Goal: Task Accomplishment & Management: Manage account settings

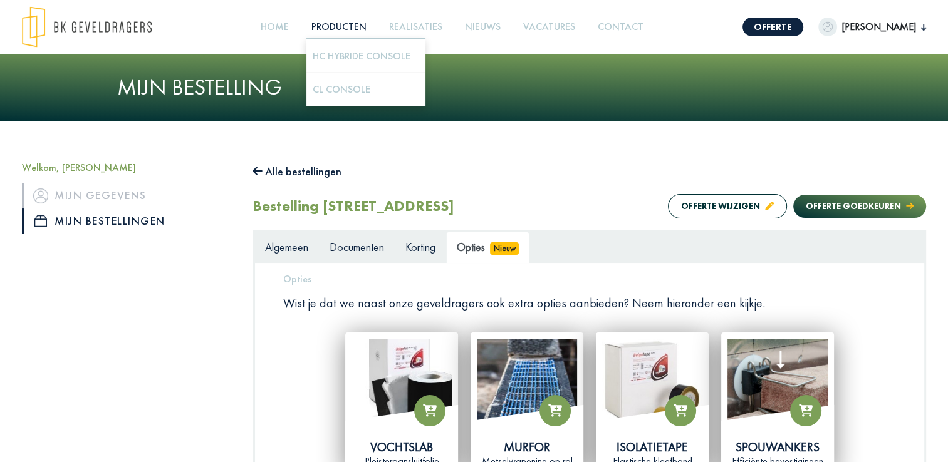
click at [327, 26] on link "Producten +" at bounding box center [338, 27] width 65 height 28
click at [328, 56] on link "HC Hybride Console" at bounding box center [362, 55] width 98 height 13
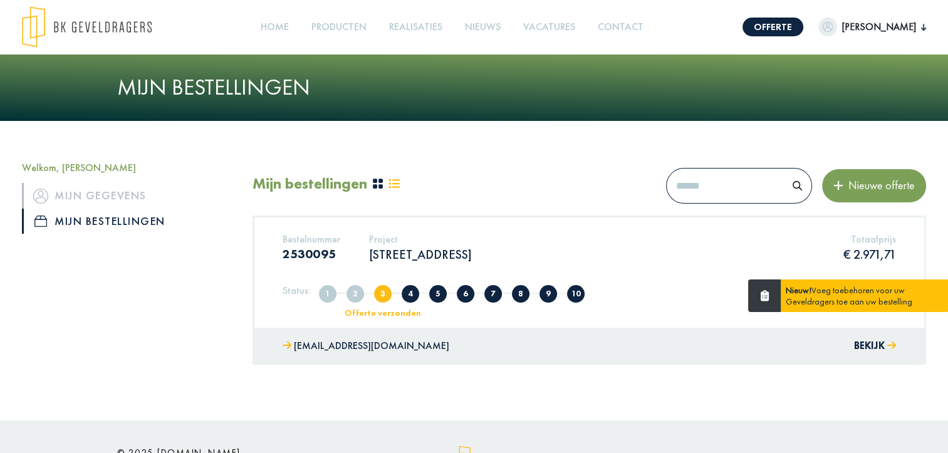
click at [875, 298] on div "Nieuw! Voeg toebehoren voor uw Geveldragers toe aan uw bestelling" at bounding box center [865, 295] width 169 height 33
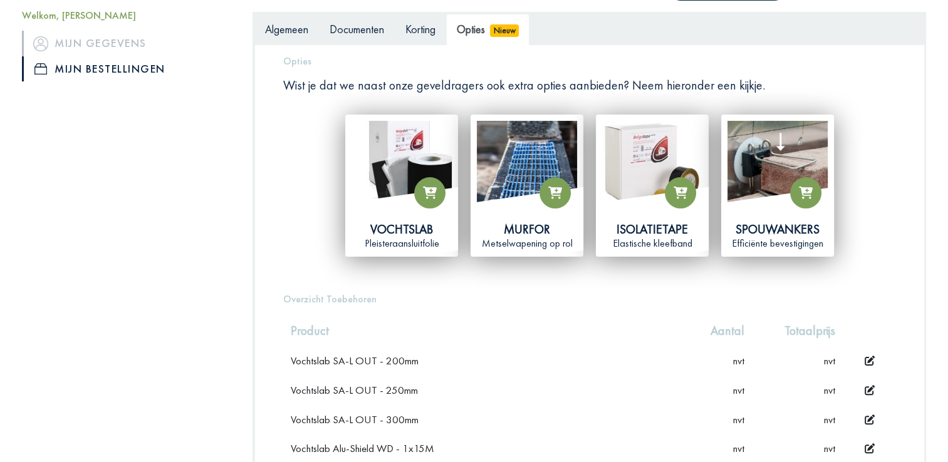
scroll to position [222, 0]
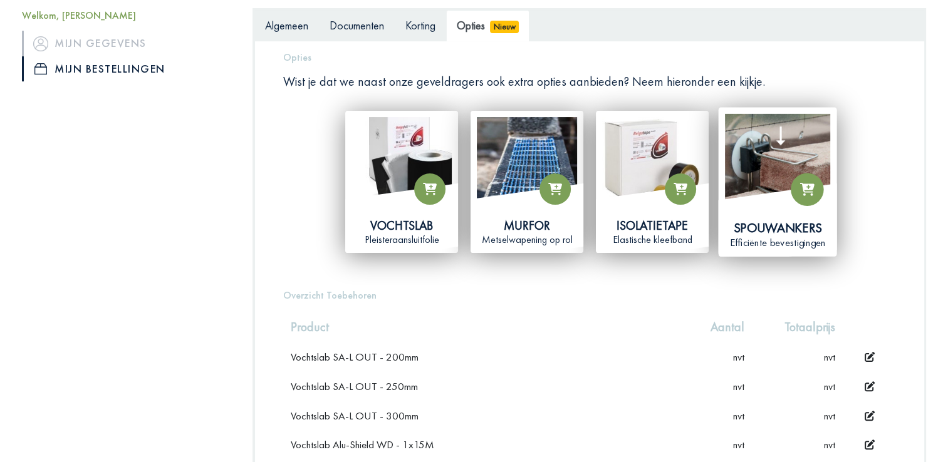
click at [800, 194] on icon at bounding box center [807, 189] width 15 height 13
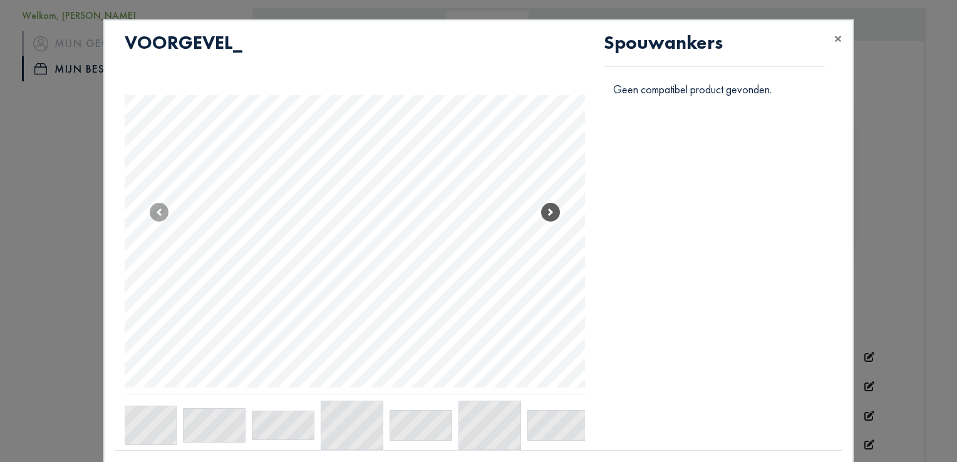
click at [543, 207] on span at bounding box center [550, 212] width 19 height 19
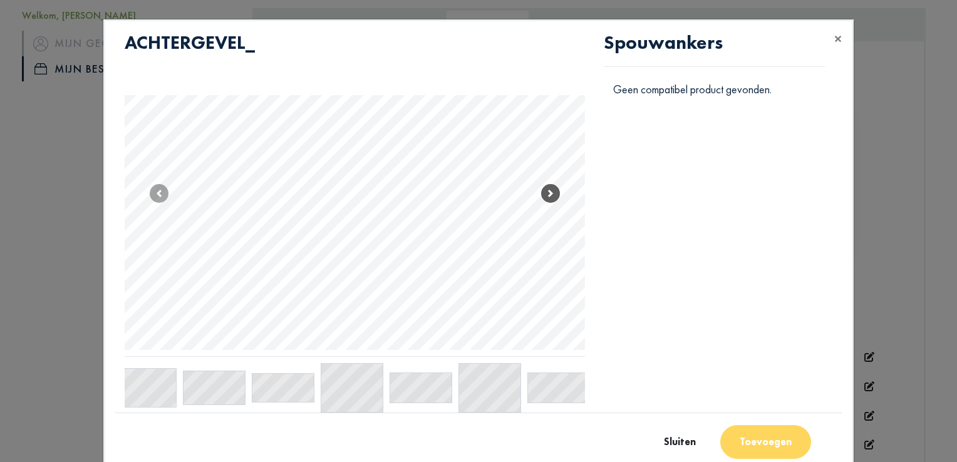
click at [546, 193] on span at bounding box center [550, 193] width 19 height 19
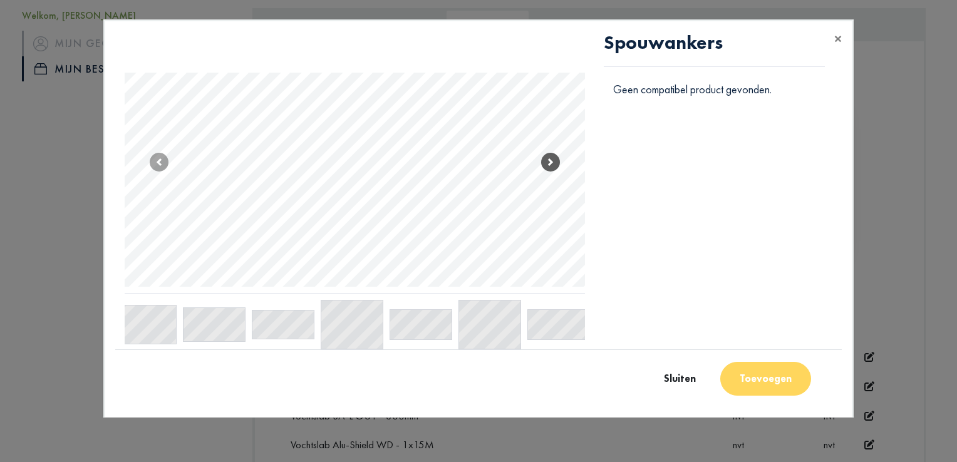
click at [551, 162] on span at bounding box center [550, 162] width 19 height 19
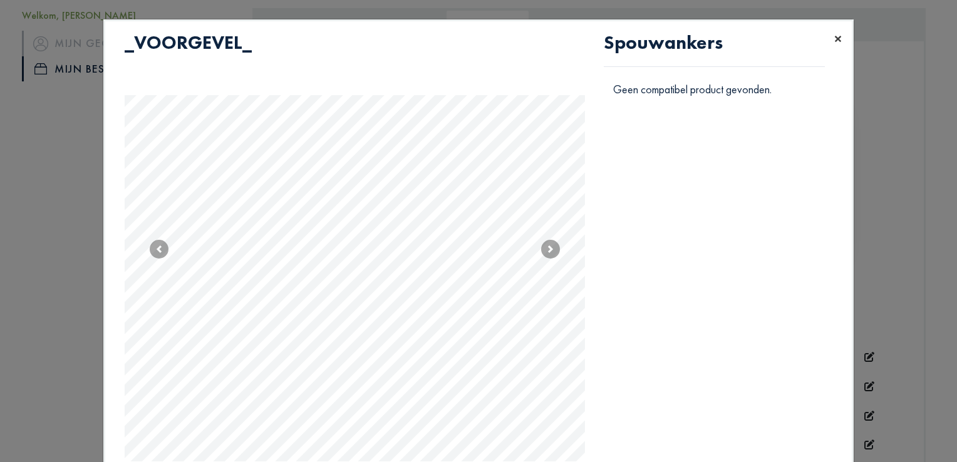
click at [835, 35] on span "×" at bounding box center [839, 38] width 8 height 19
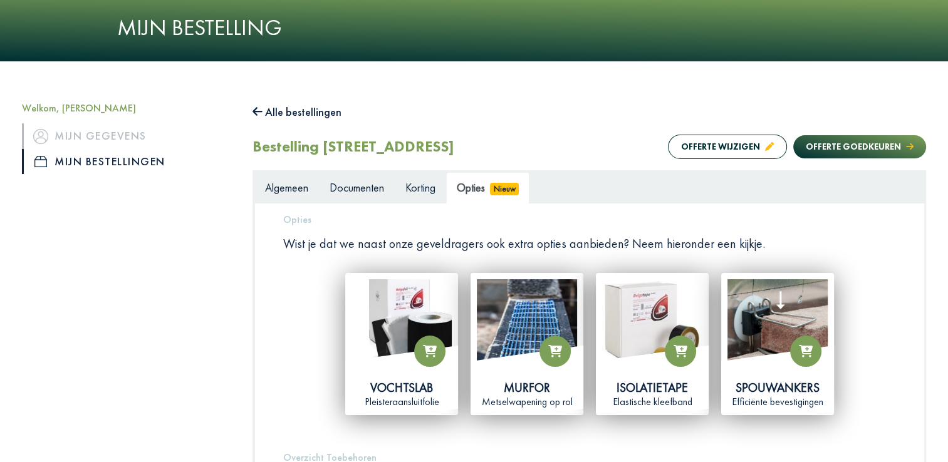
scroll to position [59, 0]
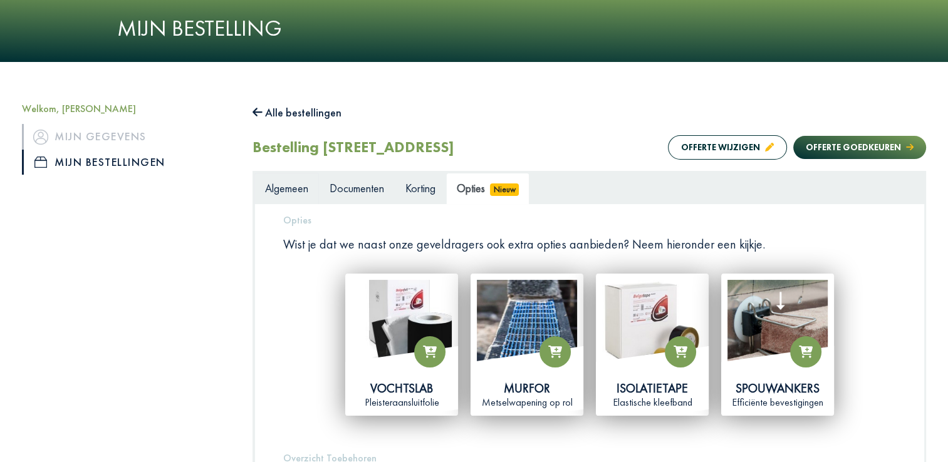
click at [278, 185] on span "Algemeen" at bounding box center [286, 188] width 43 height 14
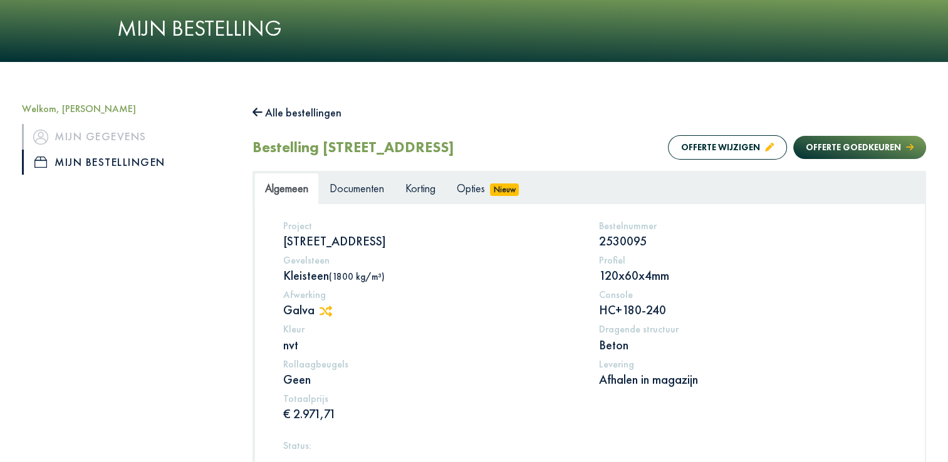
click at [328, 311] on icon at bounding box center [326, 311] width 13 height 11
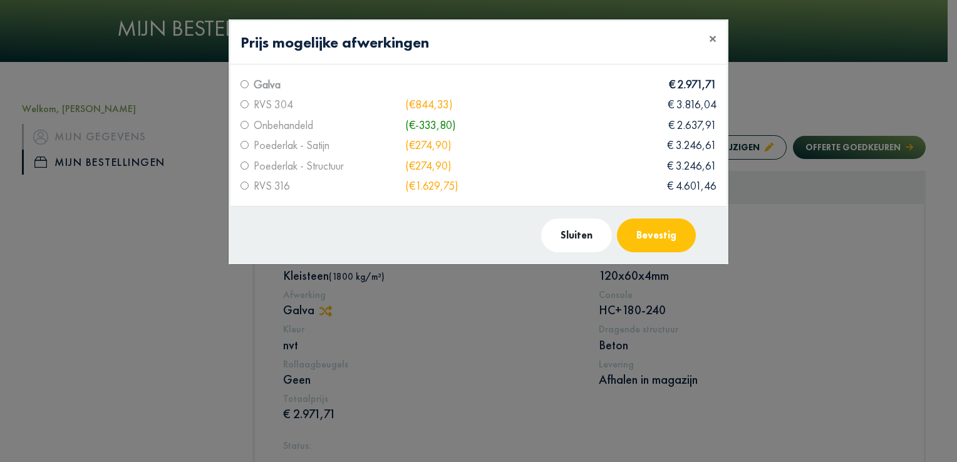
click at [575, 229] on button "Sluiten" at bounding box center [576, 236] width 71 height 34
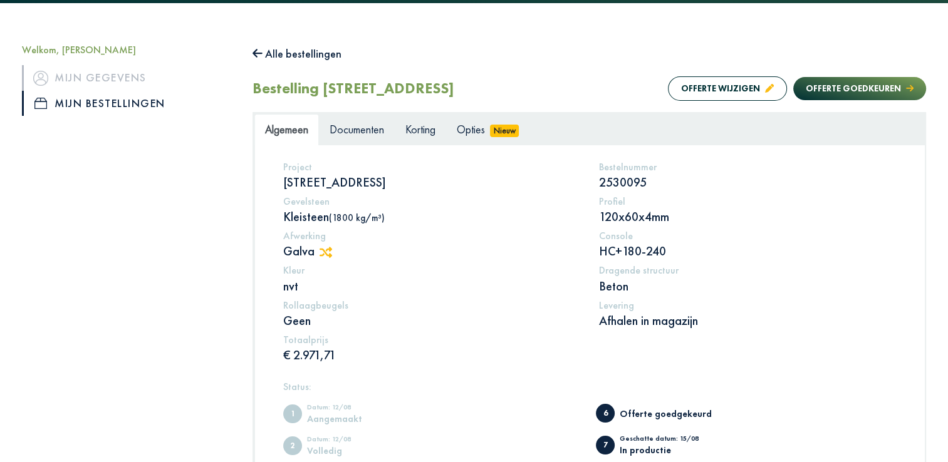
scroll to position [56, 0]
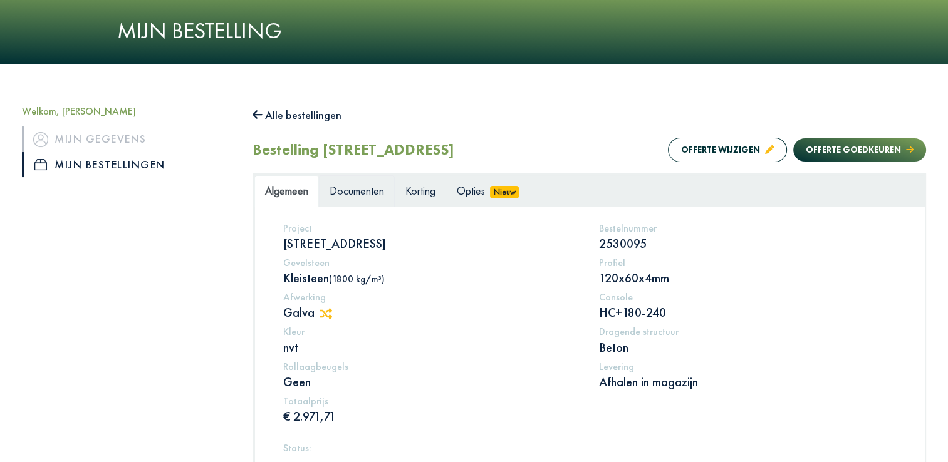
click at [351, 194] on span "Documenten" at bounding box center [357, 191] width 55 height 14
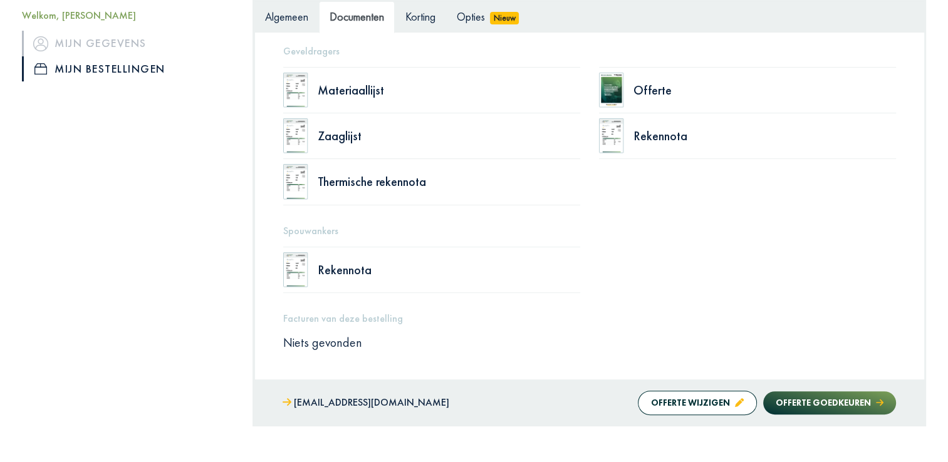
scroll to position [78, 0]
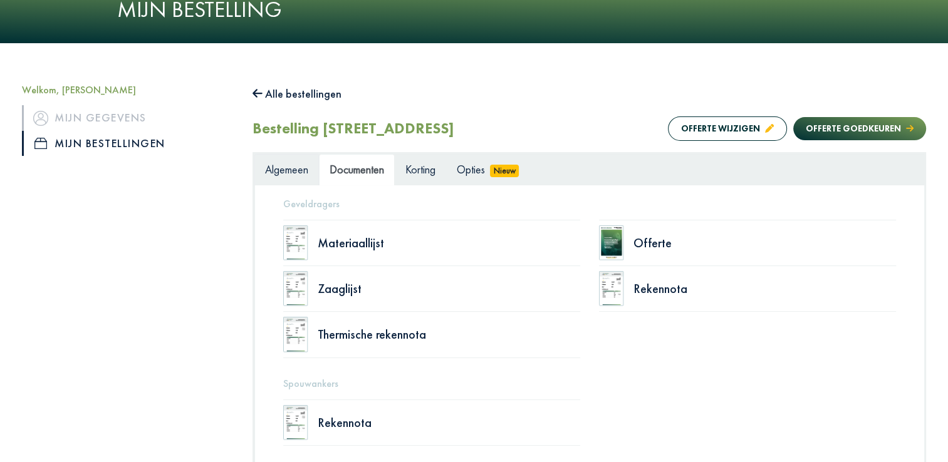
click at [281, 167] on span "Algemeen" at bounding box center [286, 169] width 43 height 14
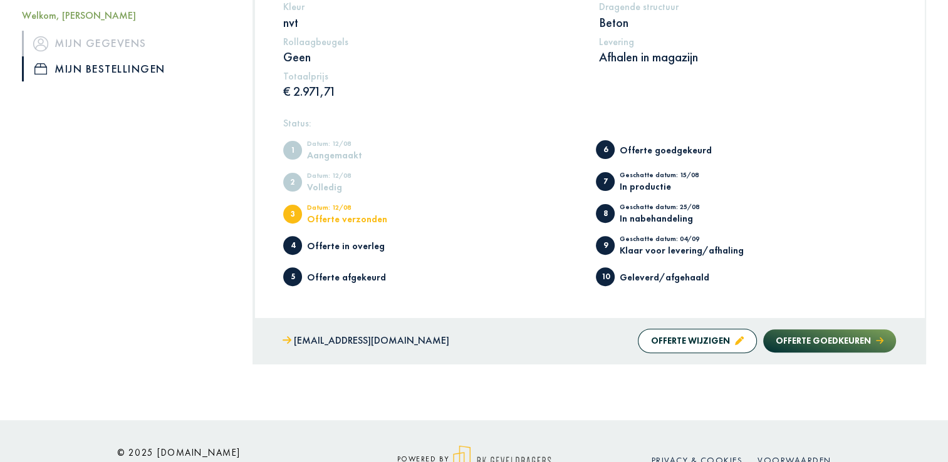
scroll to position [384, 0]
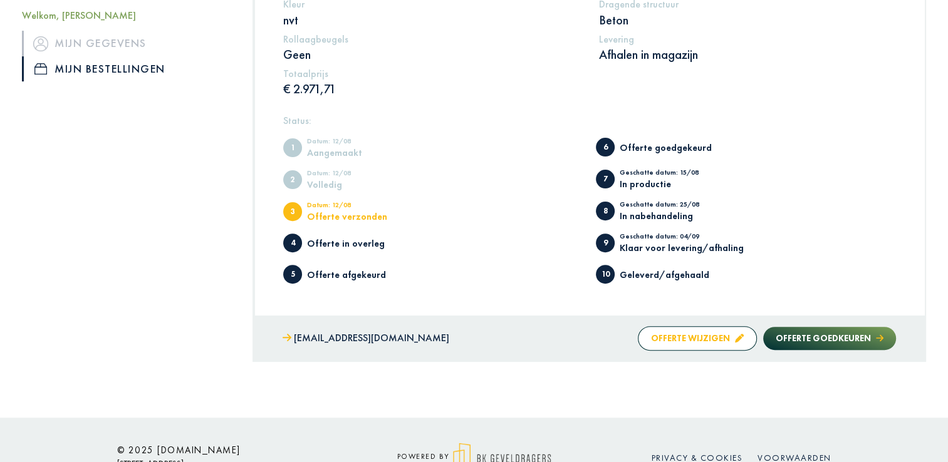
click at [699, 336] on button "Offerte wijzigen" at bounding box center [697, 338] width 119 height 24
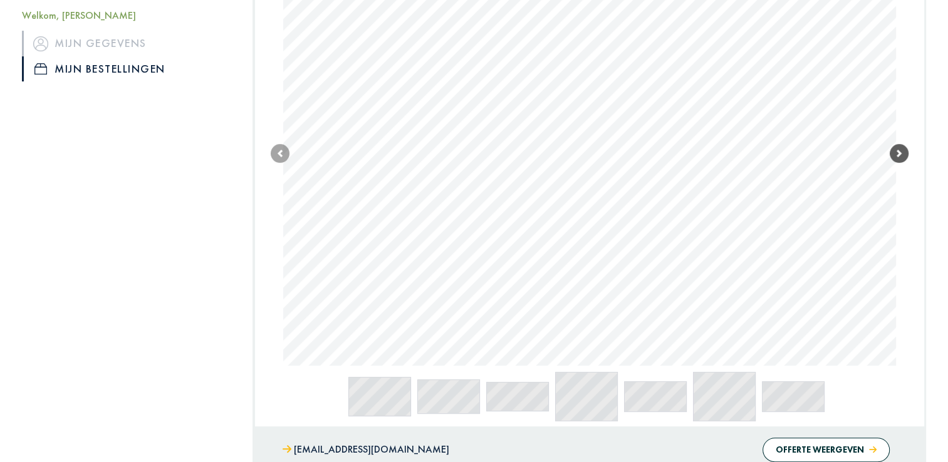
click at [897, 150] on span at bounding box center [899, 153] width 19 height 19
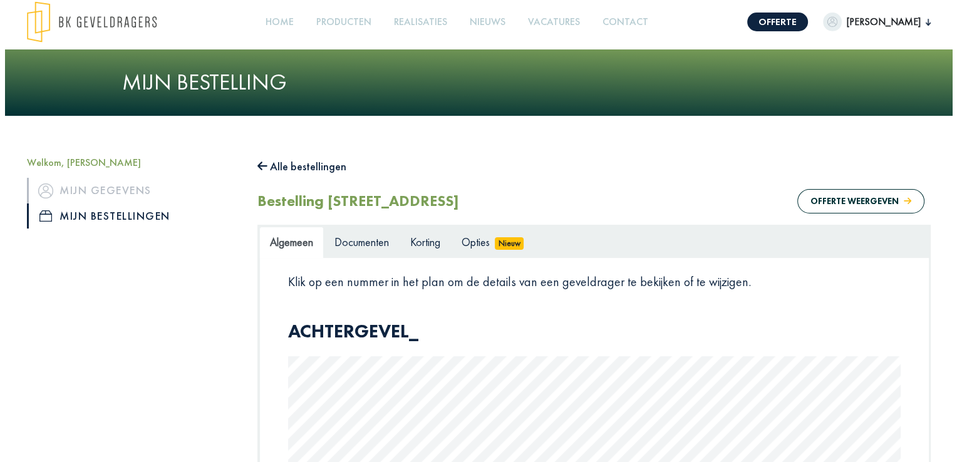
scroll to position [0, 0]
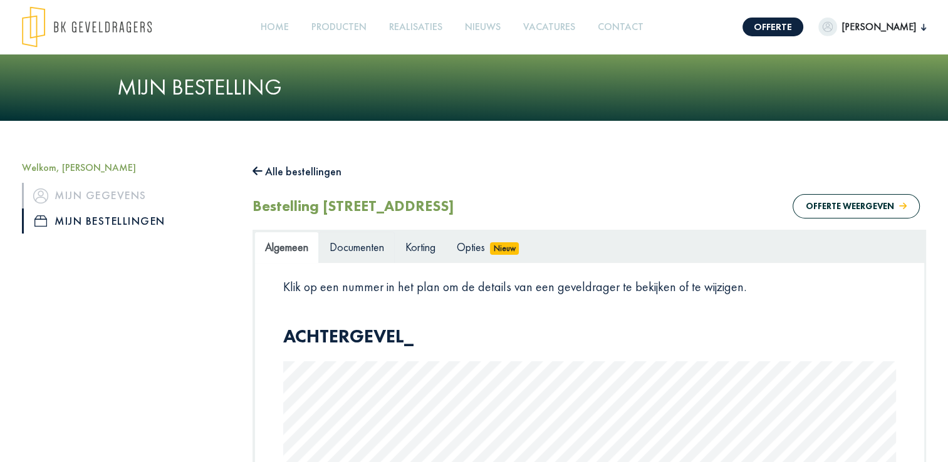
click at [353, 256] on link "Documenten" at bounding box center [357, 247] width 76 height 31
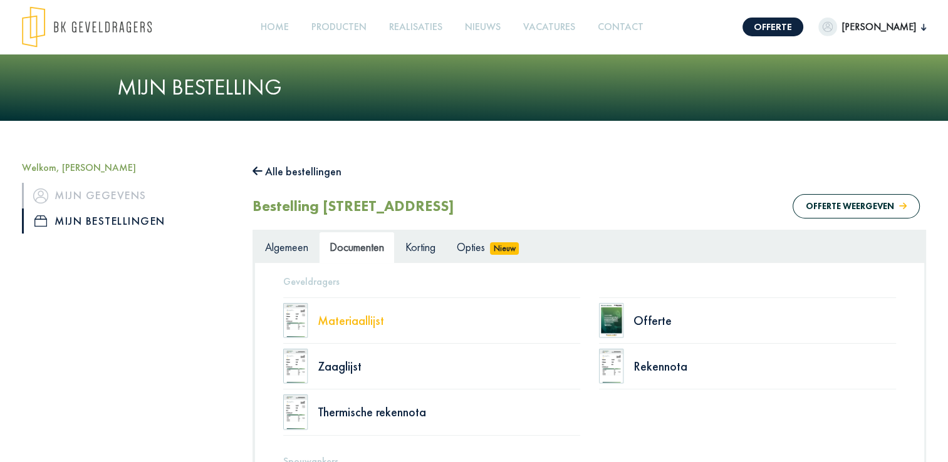
click at [341, 327] on div "Materiaallijst" at bounding box center [449, 321] width 263 height 13
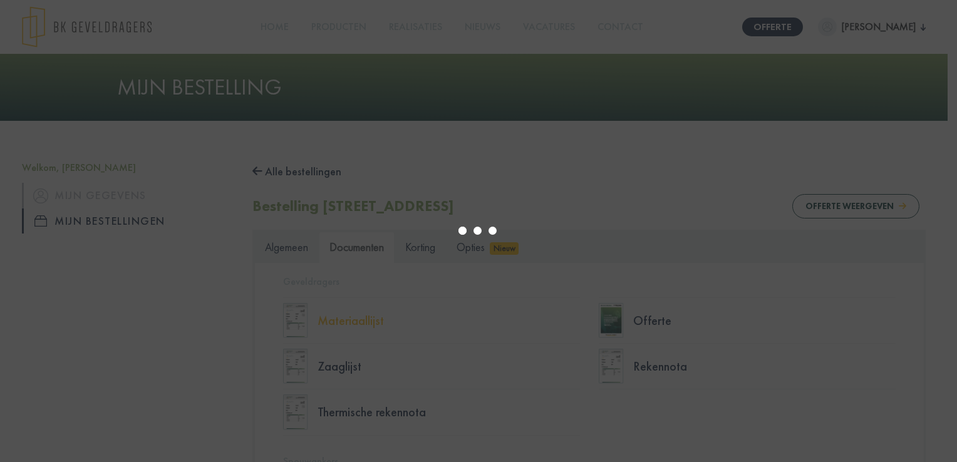
select select "******"
type input "*"
select select "****"
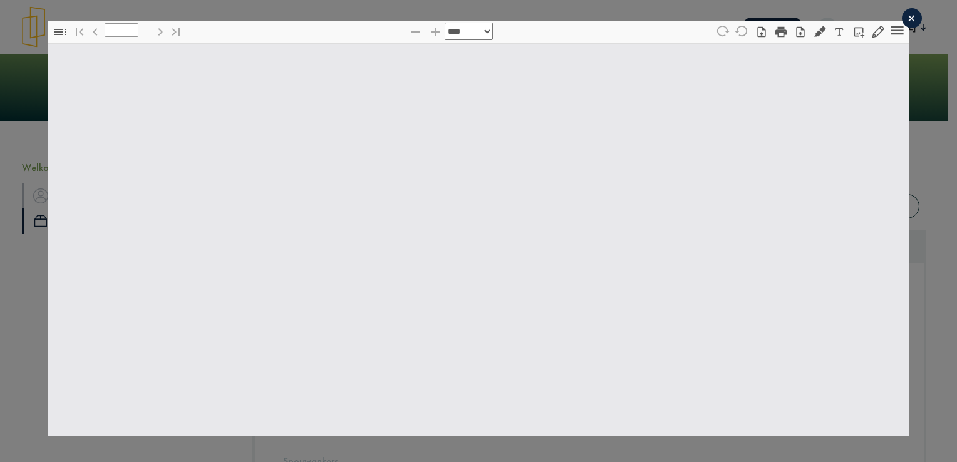
type input "*"
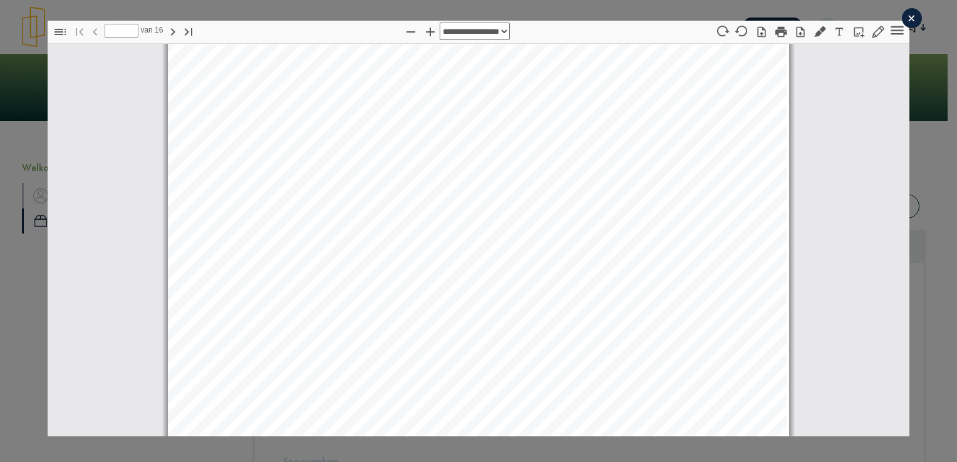
select select "****"
type input "*"
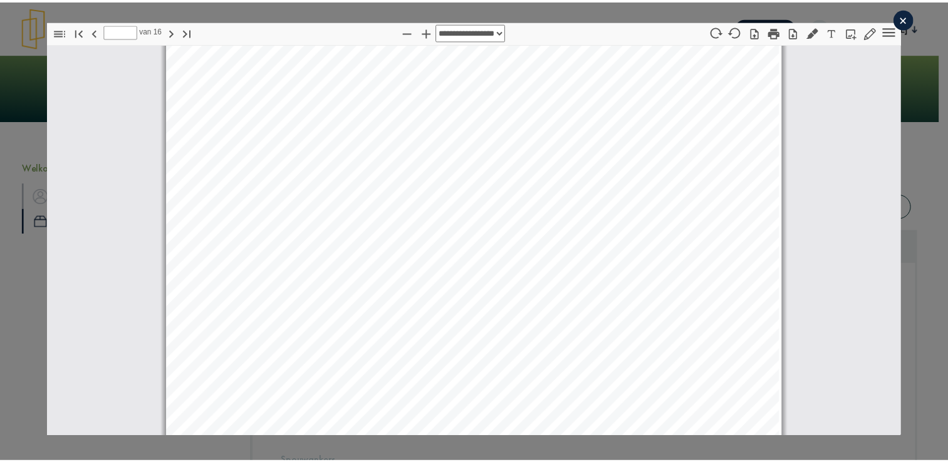
scroll to position [3127, 0]
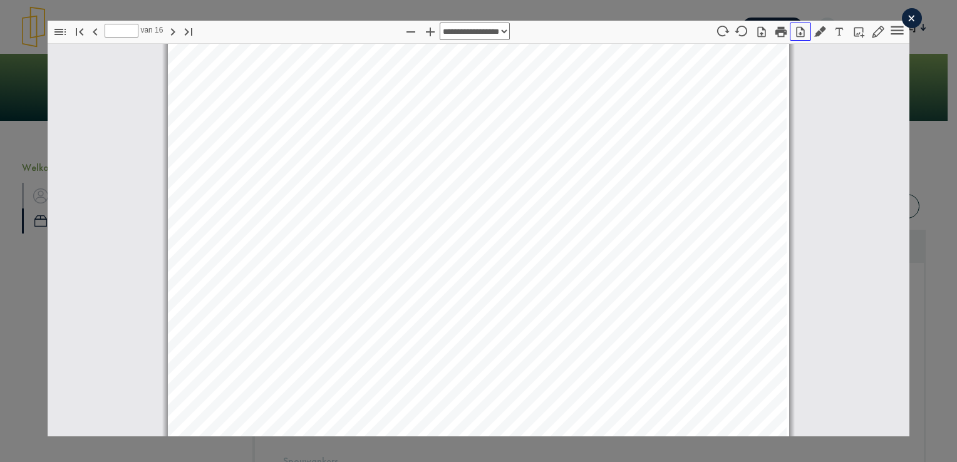
click at [796, 29] on icon "button" at bounding box center [800, 31] width 8 height 11
click at [905, 21] on div "×" at bounding box center [912, 18] width 20 height 20
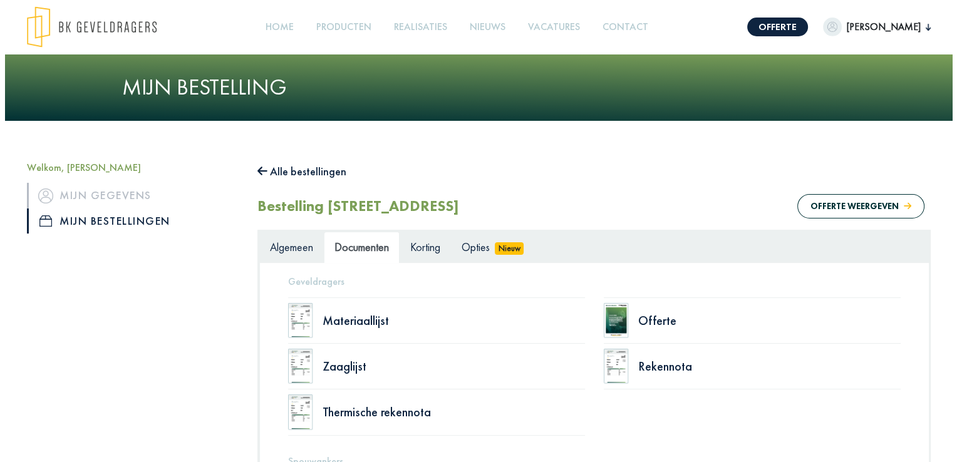
scroll to position [148, 0]
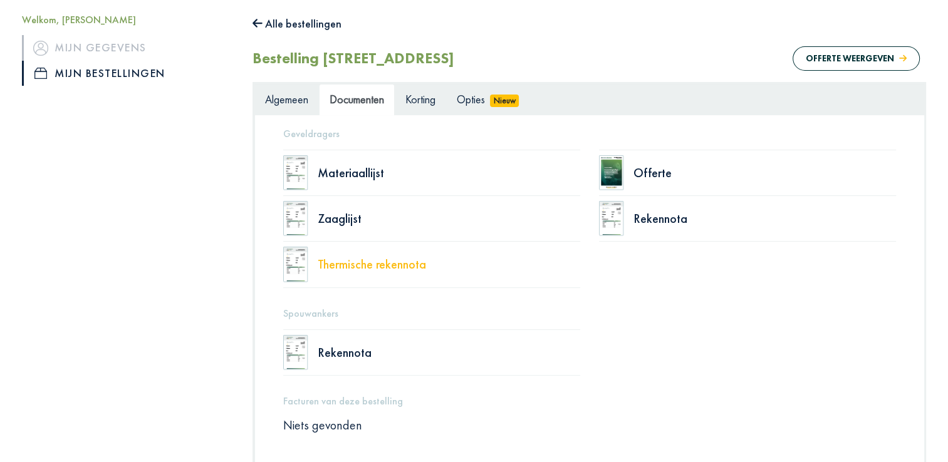
click at [353, 261] on div "Thermische rekennota" at bounding box center [449, 264] width 263 height 13
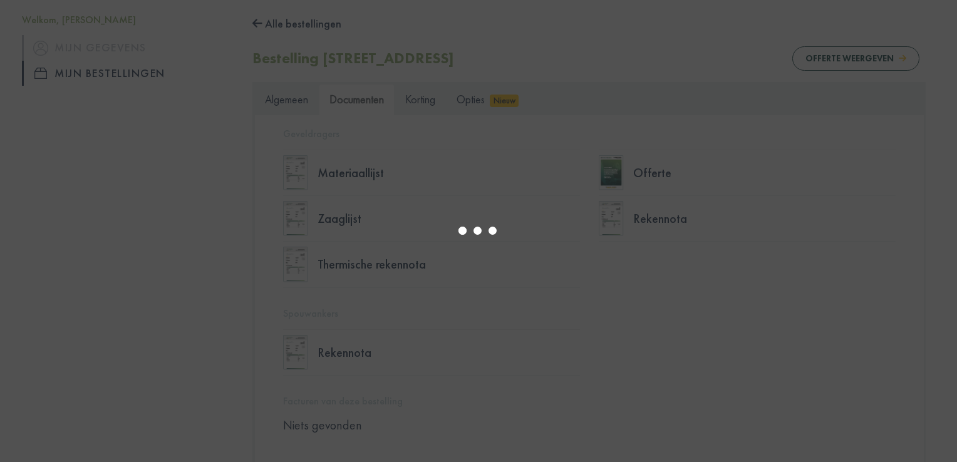
type input "*"
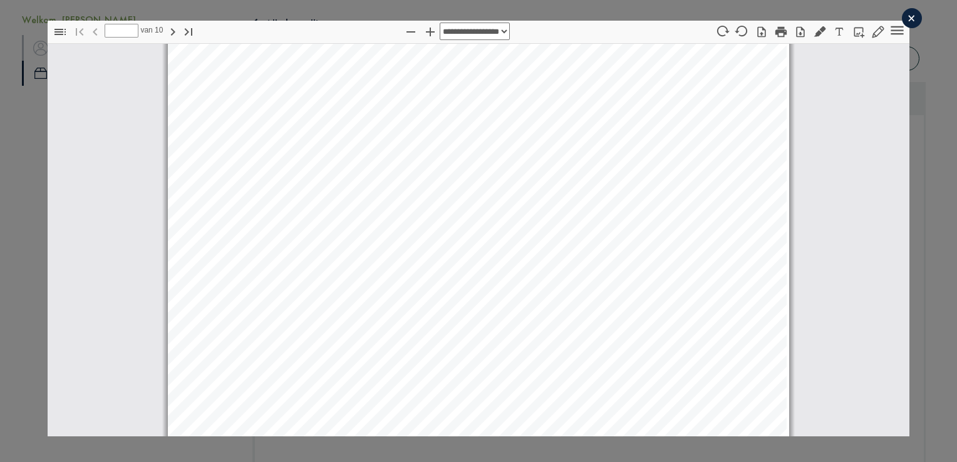
select select "****"
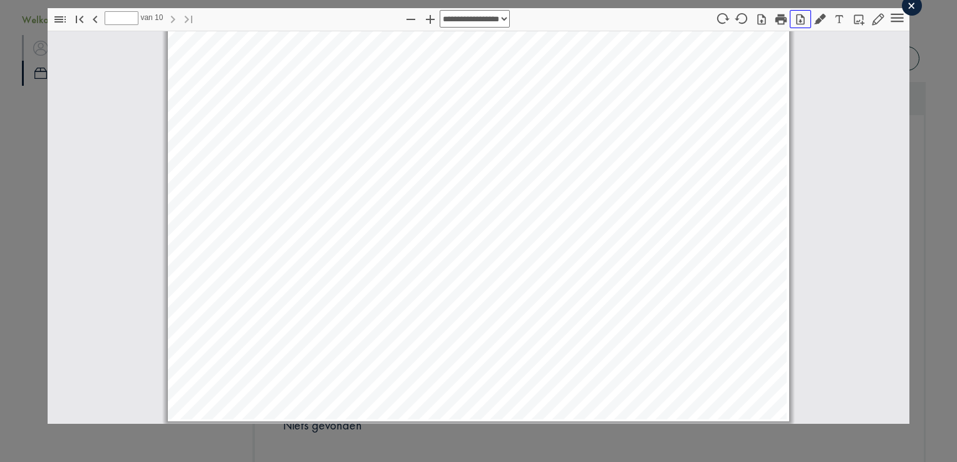
click at [794, 16] on icon "button" at bounding box center [800, 19] width 13 height 13
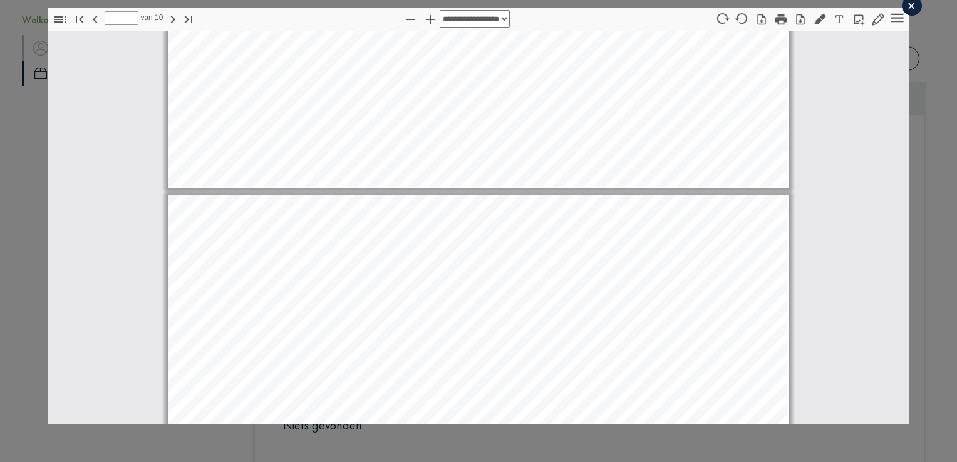
type input "*"
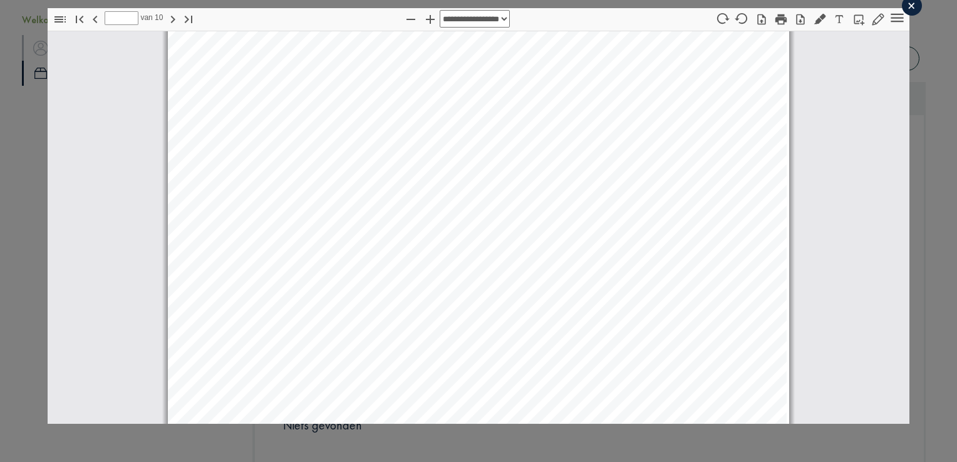
scroll to position [1262, 0]
click at [795, 17] on icon "button" at bounding box center [800, 19] width 13 height 13
click at [905, 4] on div "×" at bounding box center [912, 6] width 20 height 20
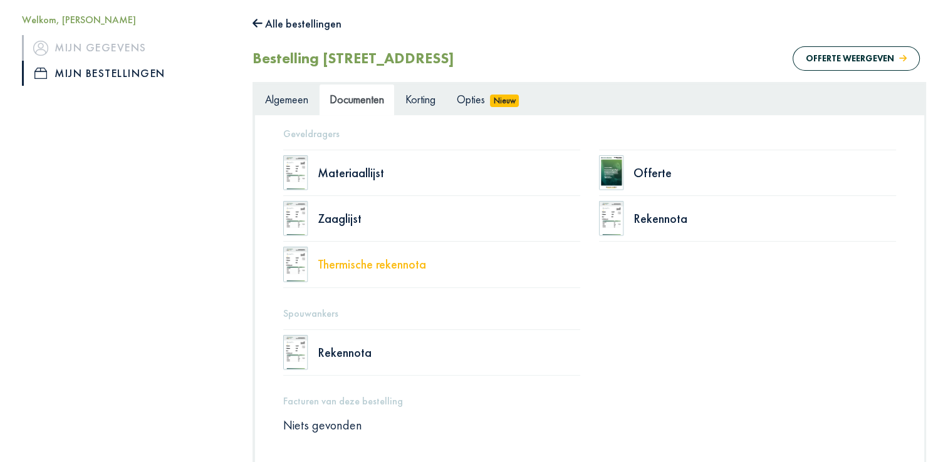
click at [358, 265] on div "Thermische rekennota" at bounding box center [449, 264] width 263 height 13
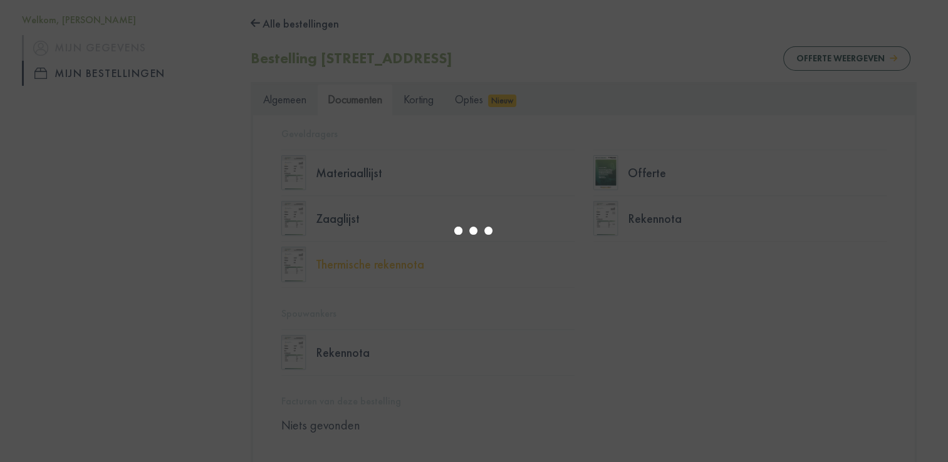
type input "*"
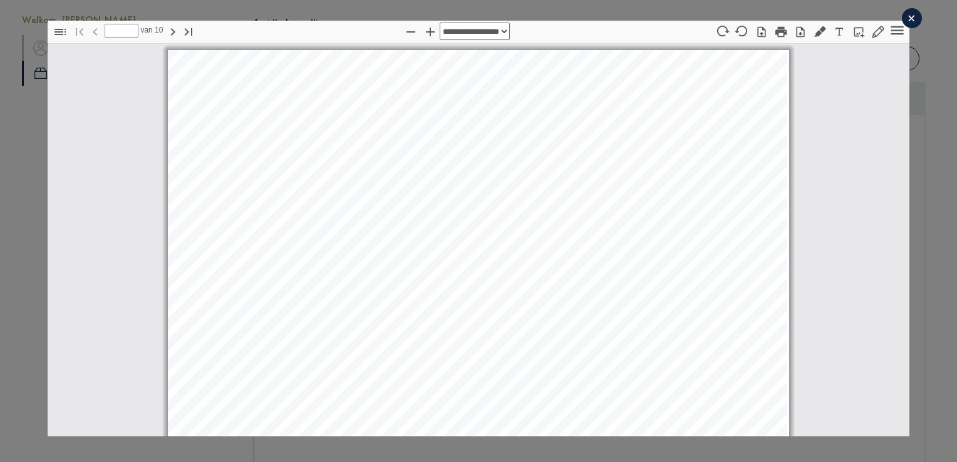
select select "****"
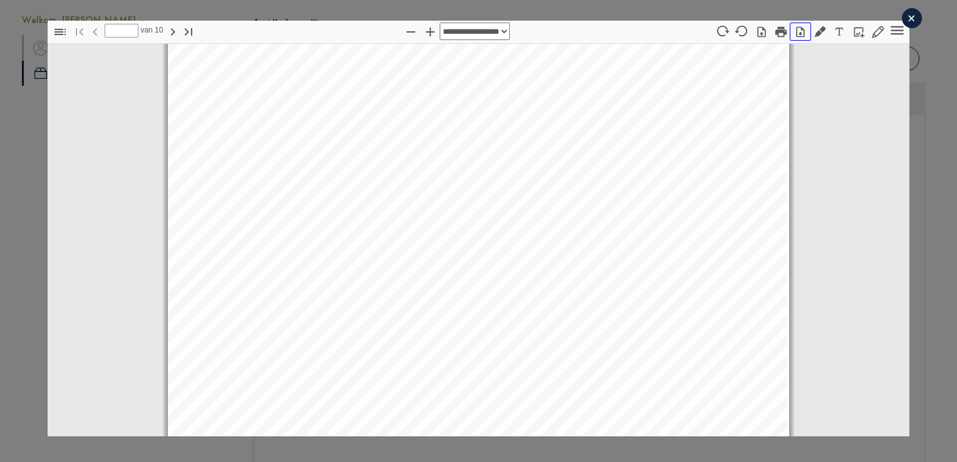
click at [796, 29] on icon "button" at bounding box center [800, 31] width 8 height 11
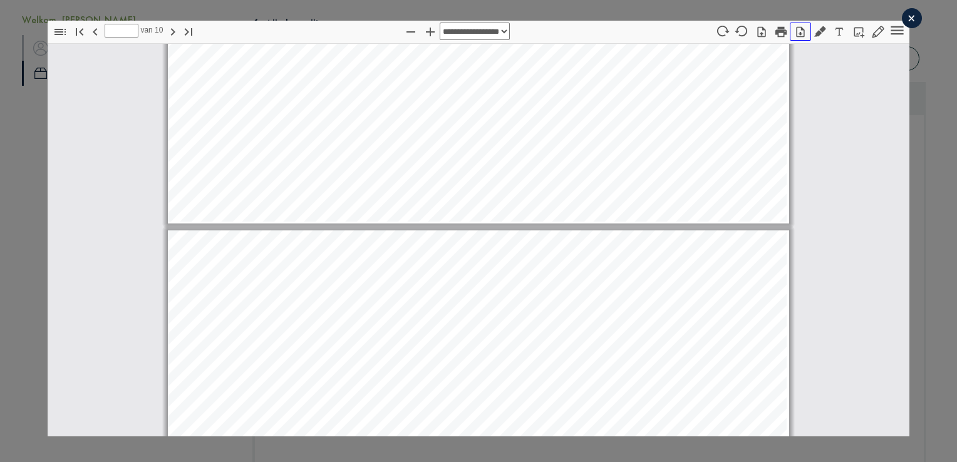
type input "*"
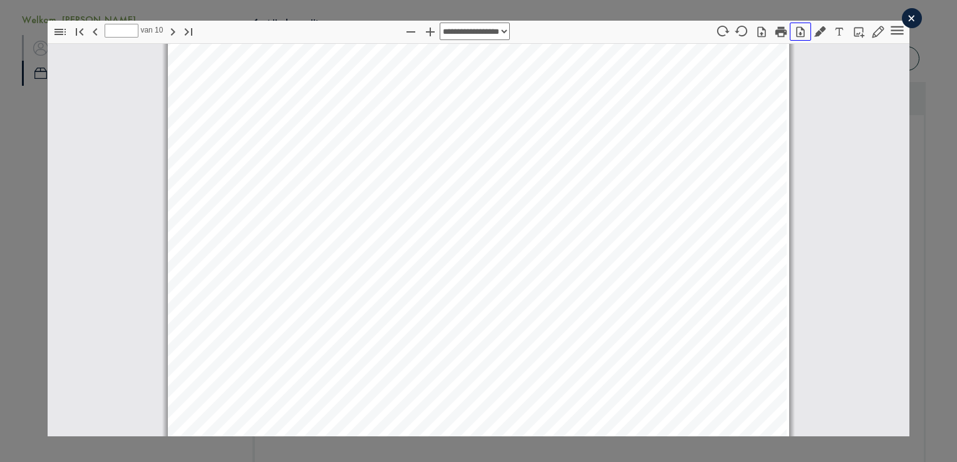
scroll to position [2074, 0]
click at [902, 22] on div "×" at bounding box center [912, 18] width 20 height 20
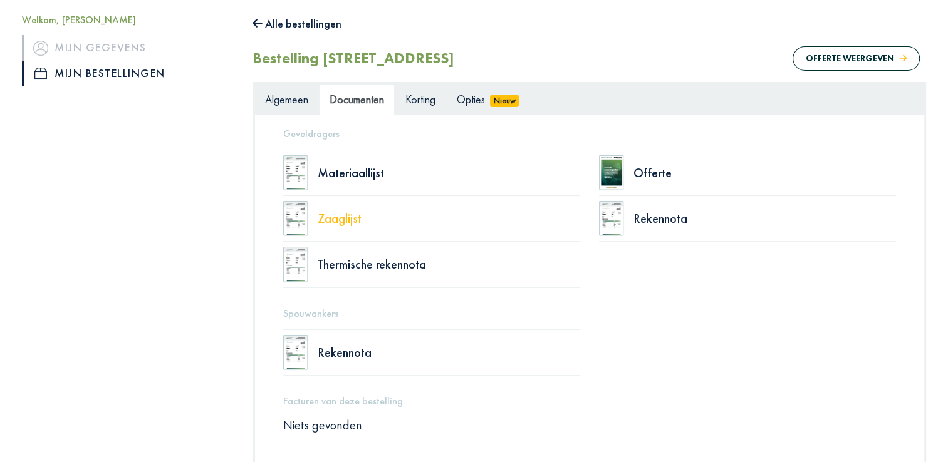
click at [350, 217] on div "Zaaglijst" at bounding box center [449, 218] width 263 height 13
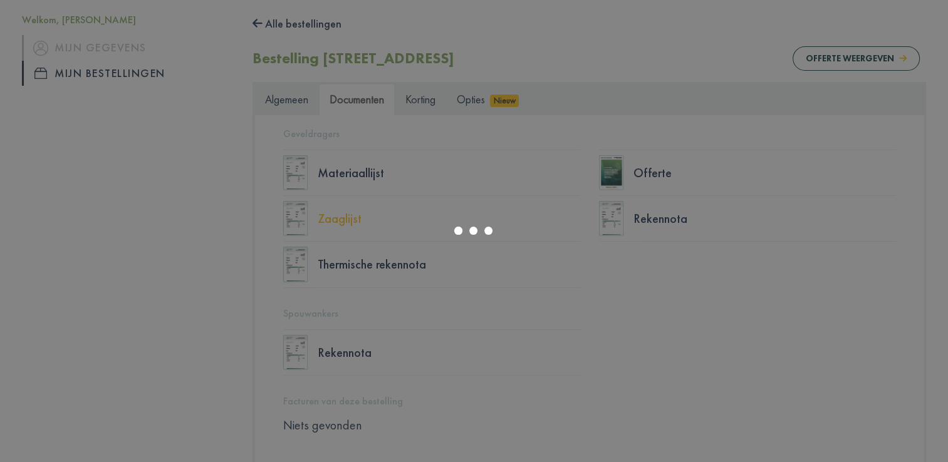
select select "******"
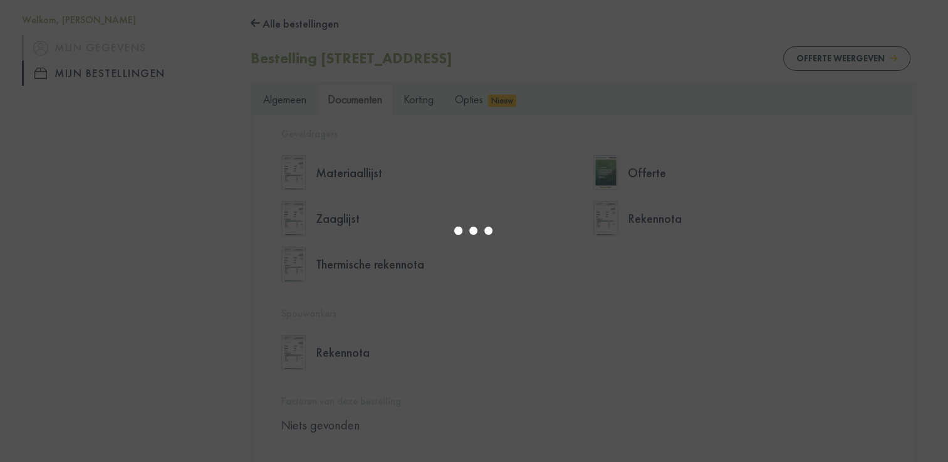
type input "*"
select select "****"
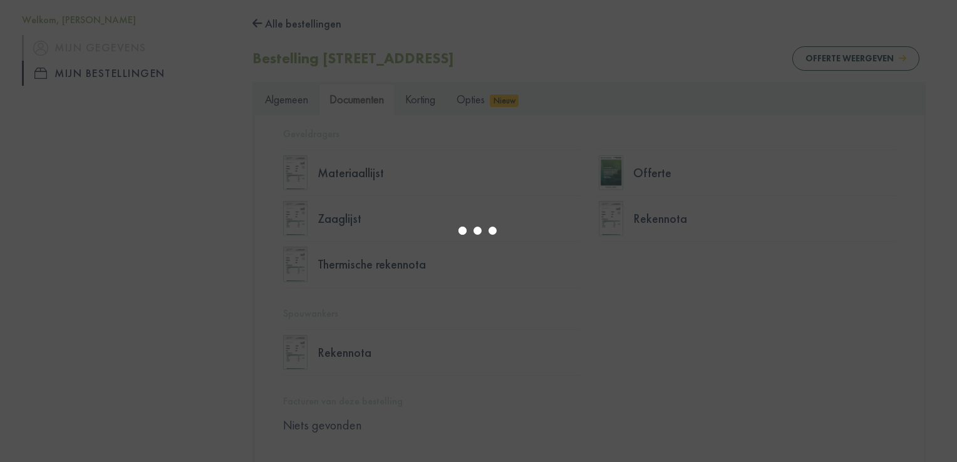
type input "*"
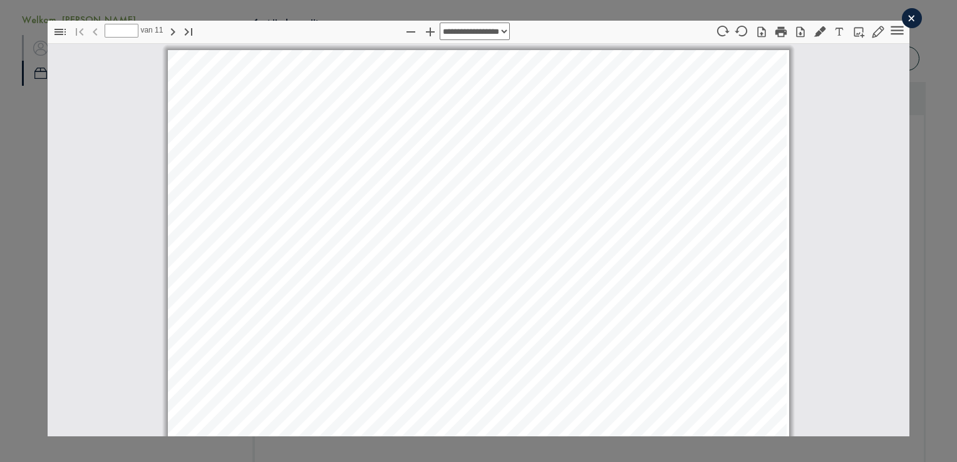
scroll to position [6, 0]
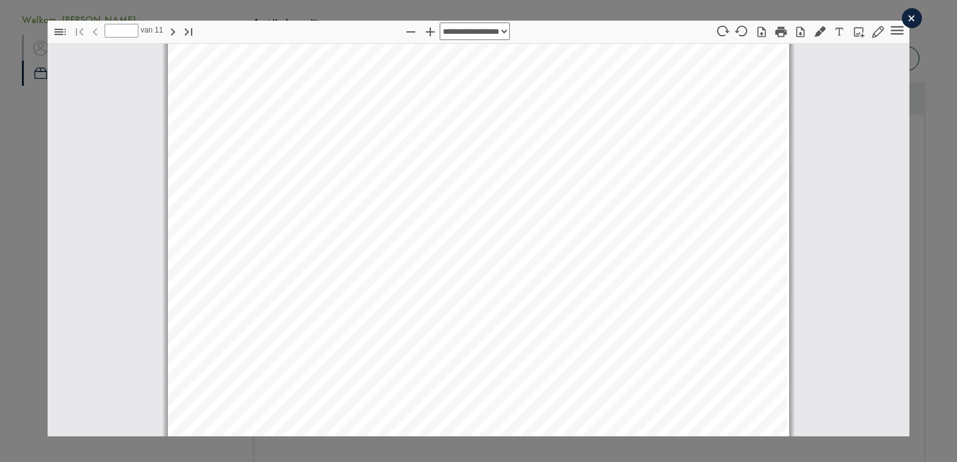
select select "****"
type input "*"
click at [902, 21] on div "×" at bounding box center [912, 18] width 20 height 20
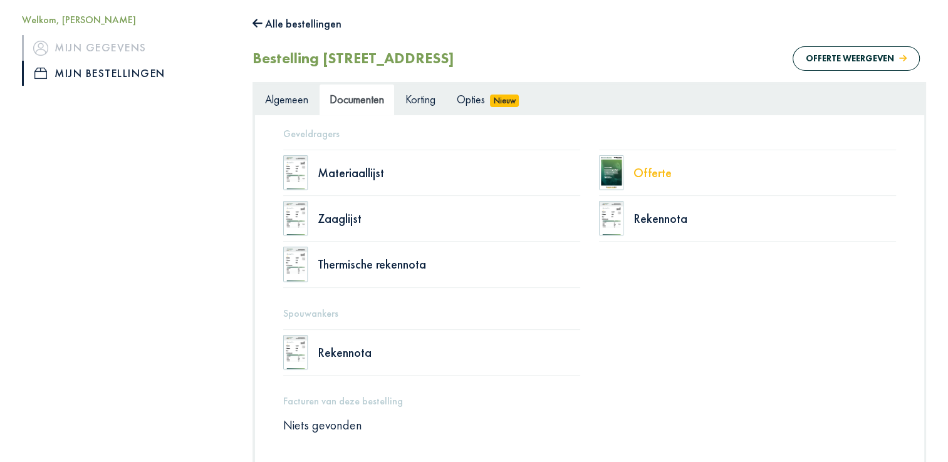
click at [660, 172] on div "Offerte" at bounding box center [764, 173] width 263 height 13
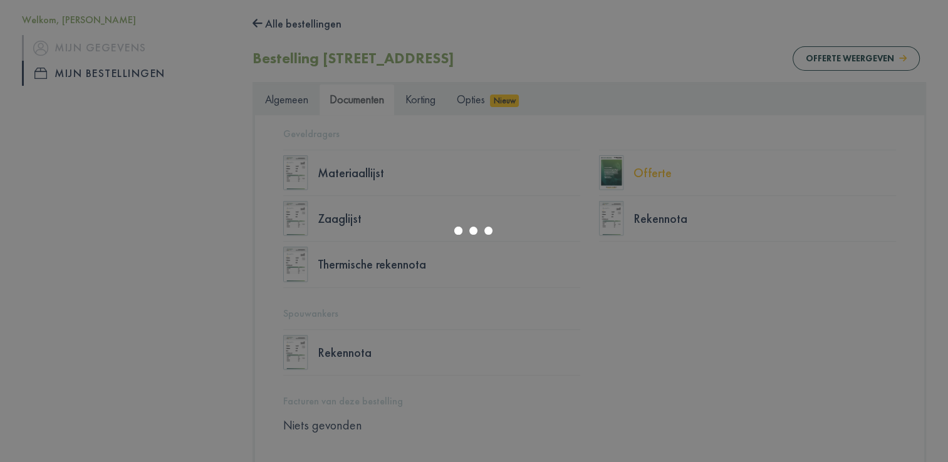
select select "******"
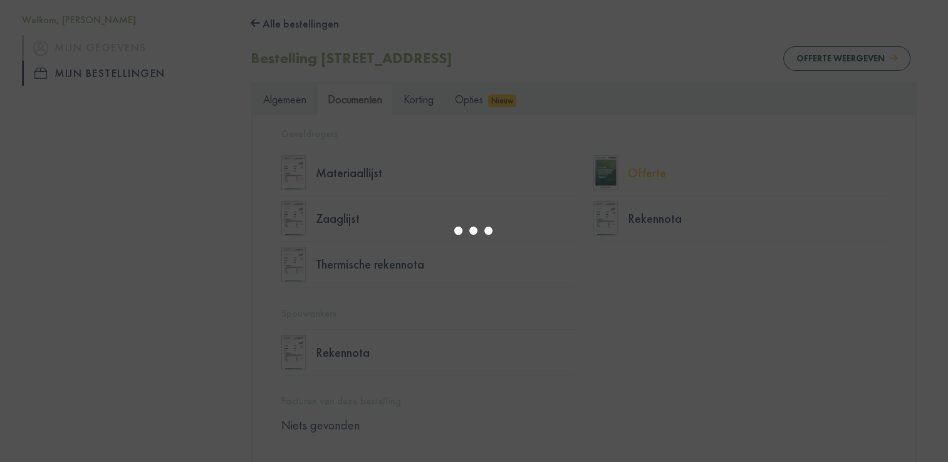
type input "*"
select select "****"
type input "*"
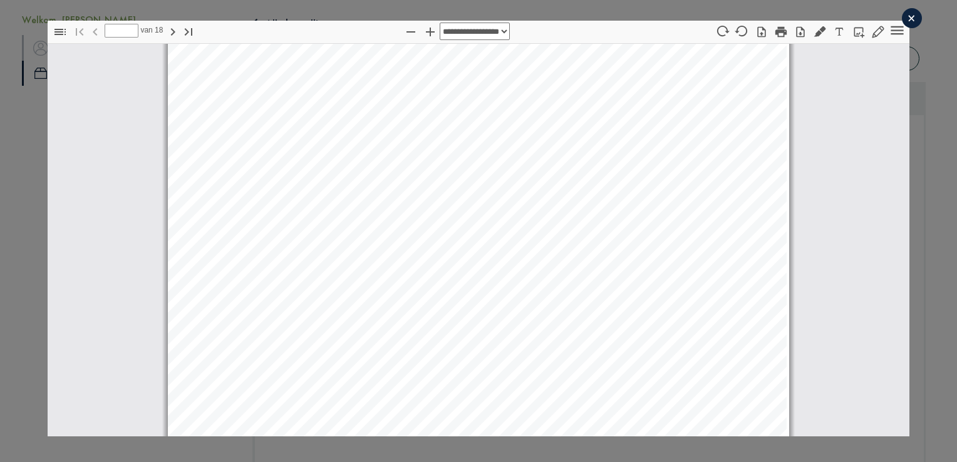
select select "****"
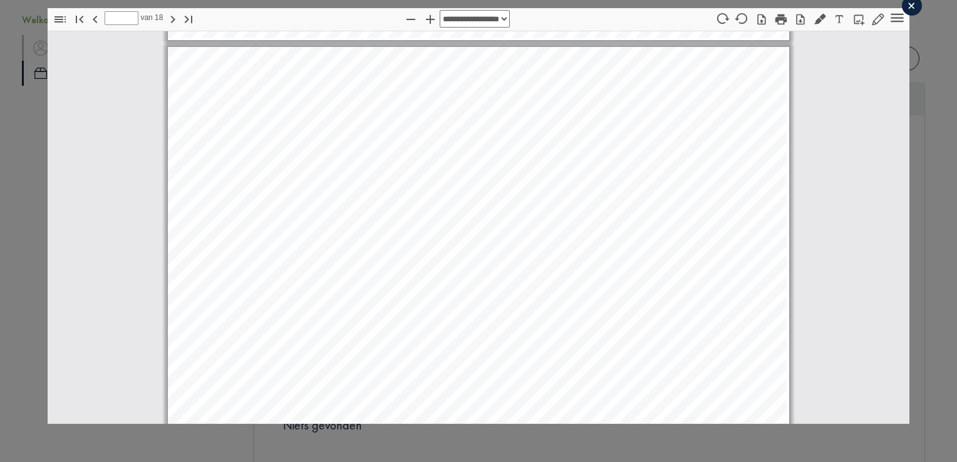
scroll to position [9734, 0]
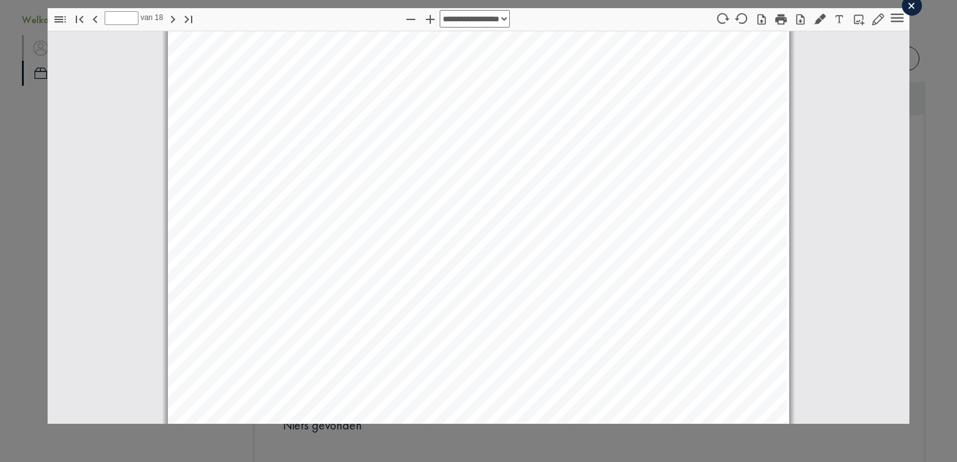
type input "**"
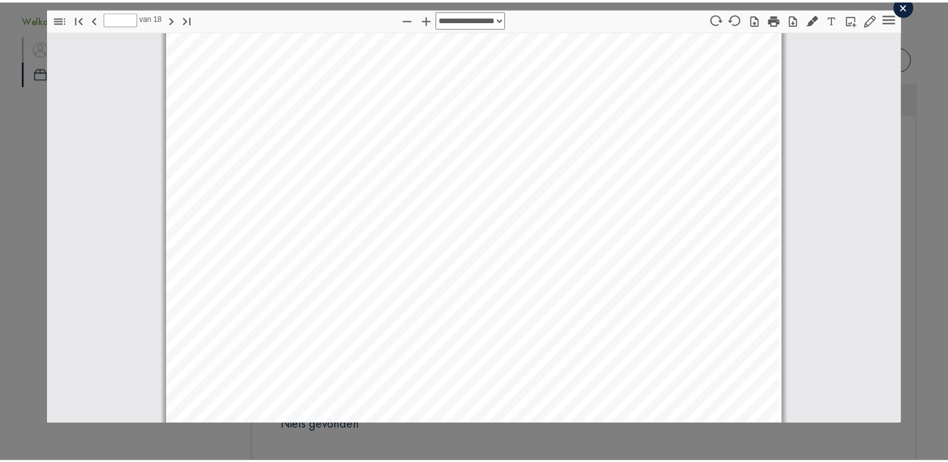
scroll to position [11121, 0]
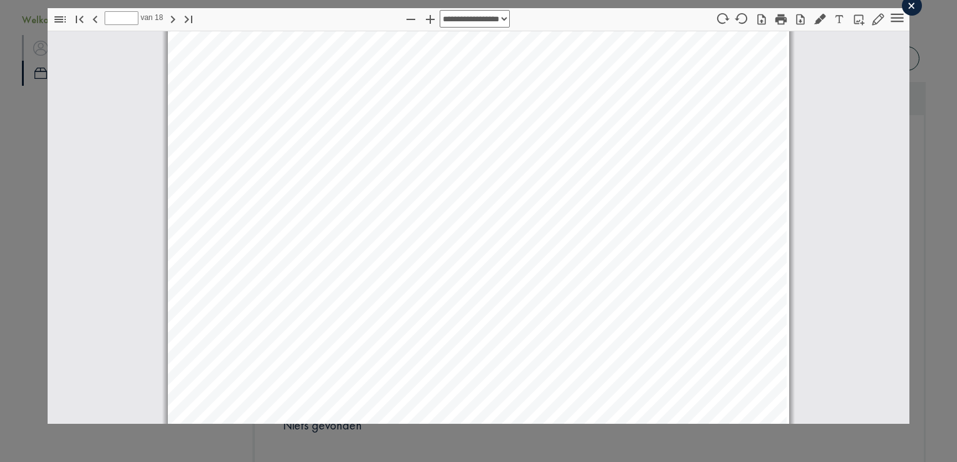
click at [902, 3] on div "×" at bounding box center [912, 6] width 20 height 20
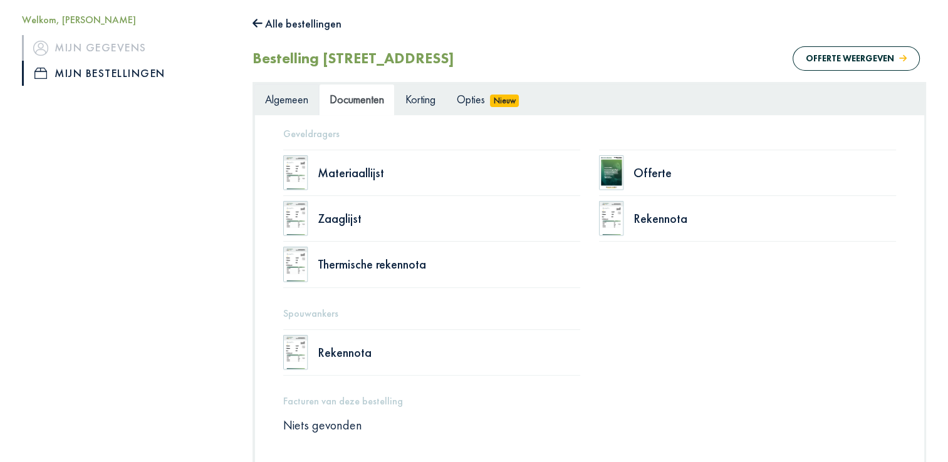
click at [296, 97] on span "Algemeen" at bounding box center [286, 99] width 43 height 14
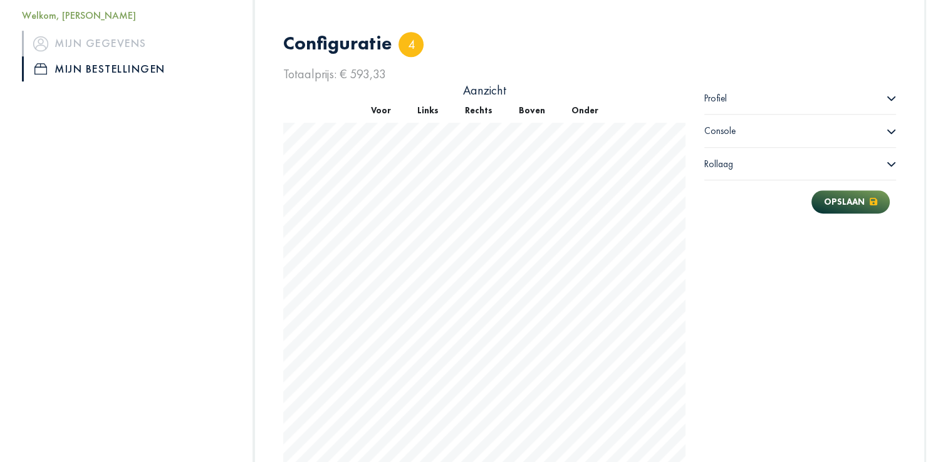
scroll to position [737, 0]
click at [774, 134] on div "Console" at bounding box center [800, 131] width 192 height 33
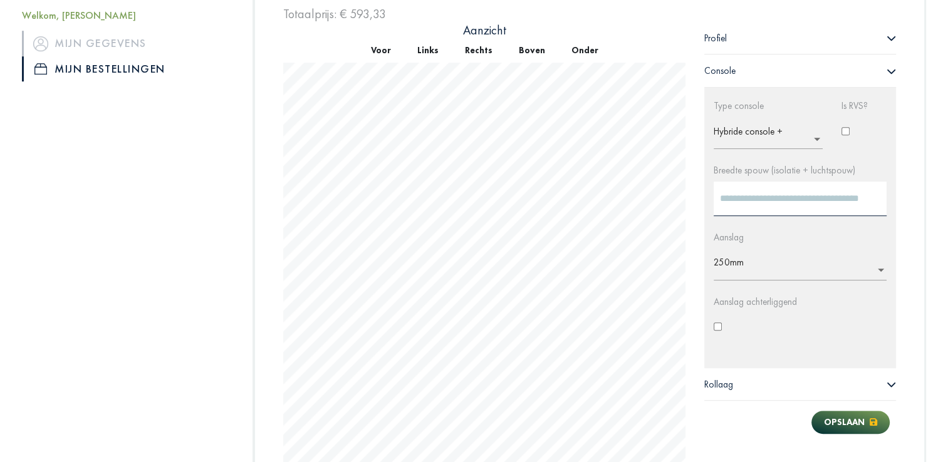
scroll to position [799, 0]
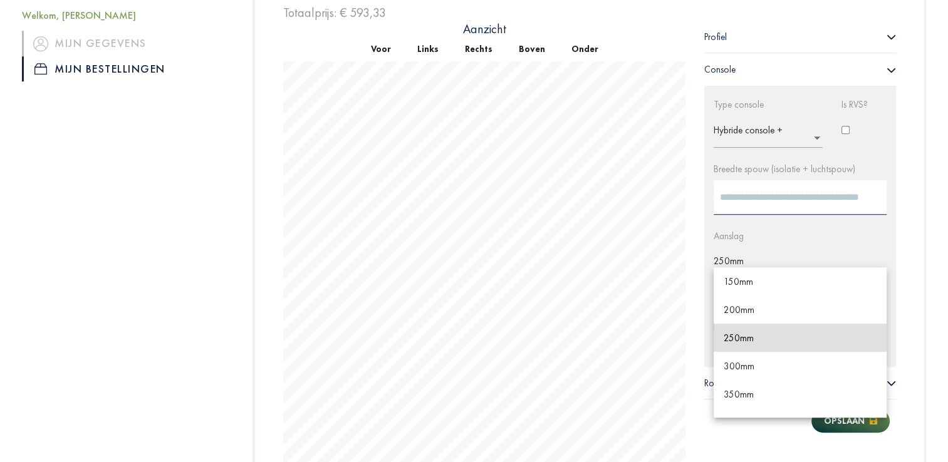
click at [756, 262] on input "text" at bounding box center [804, 266] width 180 height 20
click at [746, 306] on span "200mm" at bounding box center [739, 310] width 31 height 12
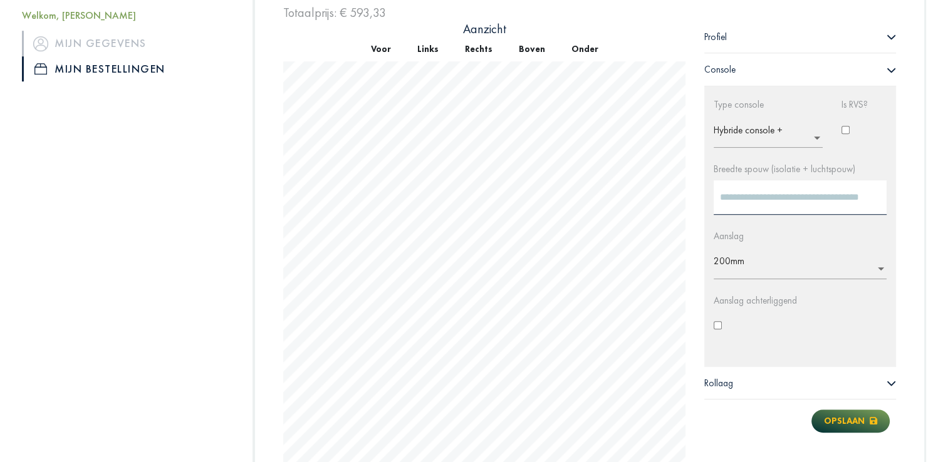
click at [845, 420] on button "Opslaan" at bounding box center [850, 421] width 78 height 23
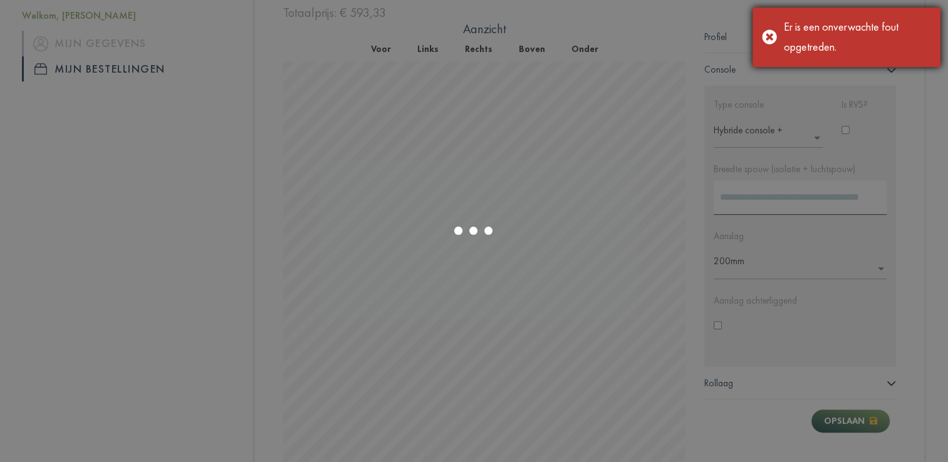
click at [771, 28] on div "Er is een onverwachte fout opgetreden." at bounding box center [846, 38] width 188 height 60
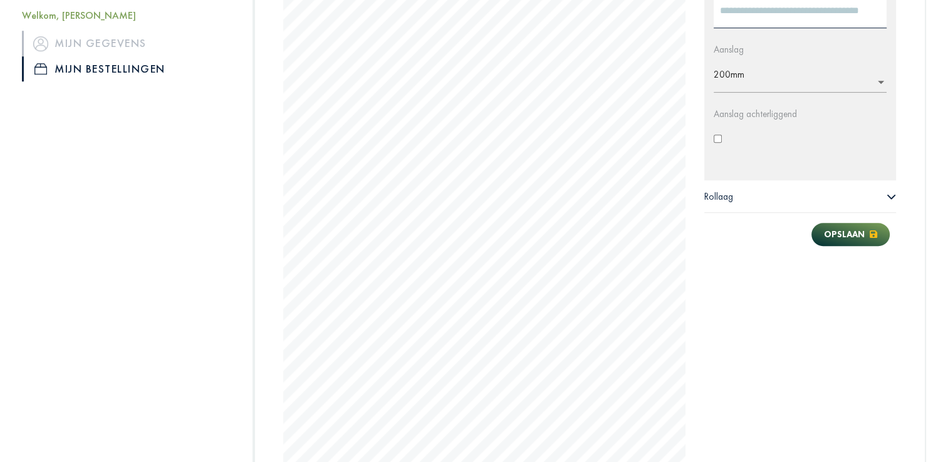
scroll to position [901, 0]
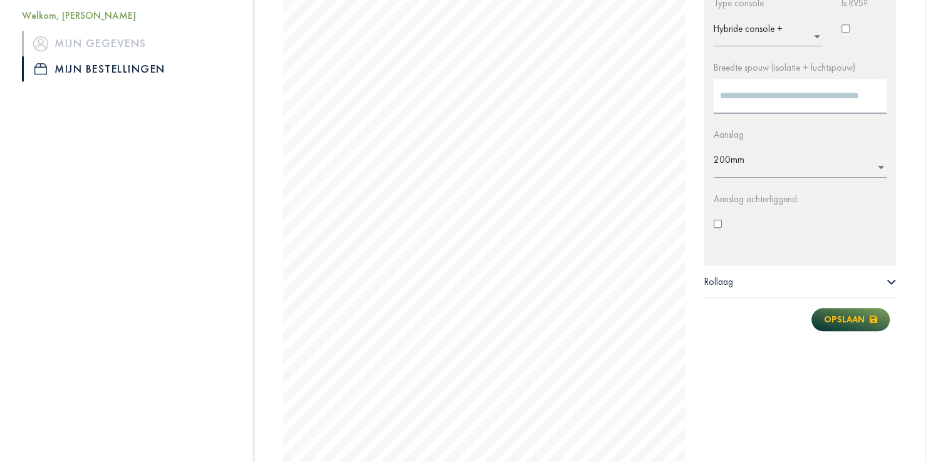
click at [834, 323] on button "Opslaan" at bounding box center [850, 319] width 78 height 23
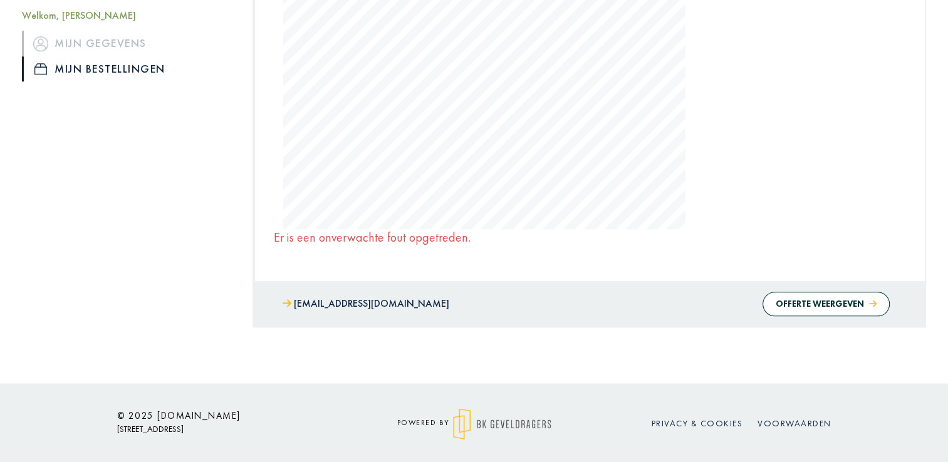
scroll to position [1325, 0]
click at [797, 305] on button "Offerte weergeven" at bounding box center [825, 303] width 127 height 24
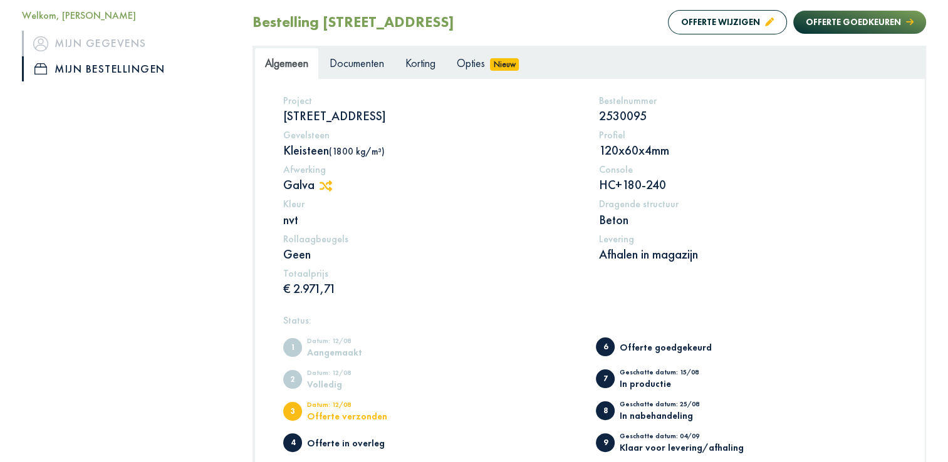
scroll to position [169, 0]
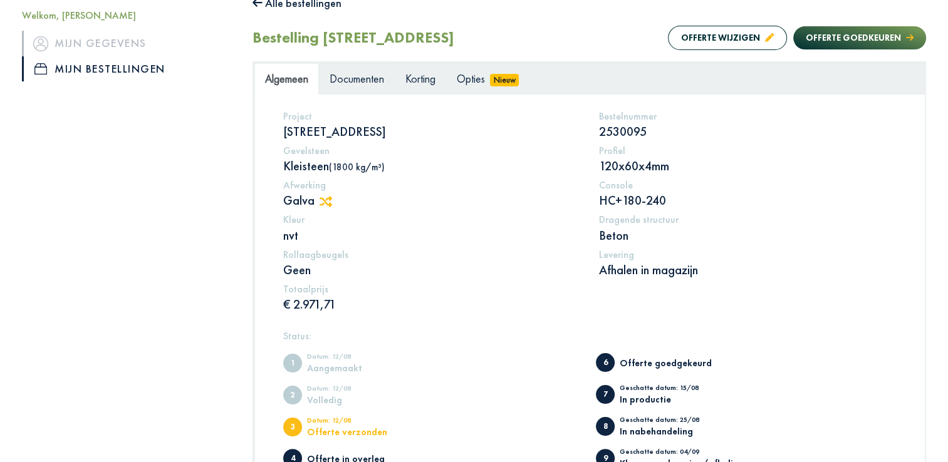
click at [358, 78] on span "Documenten" at bounding box center [357, 78] width 55 height 14
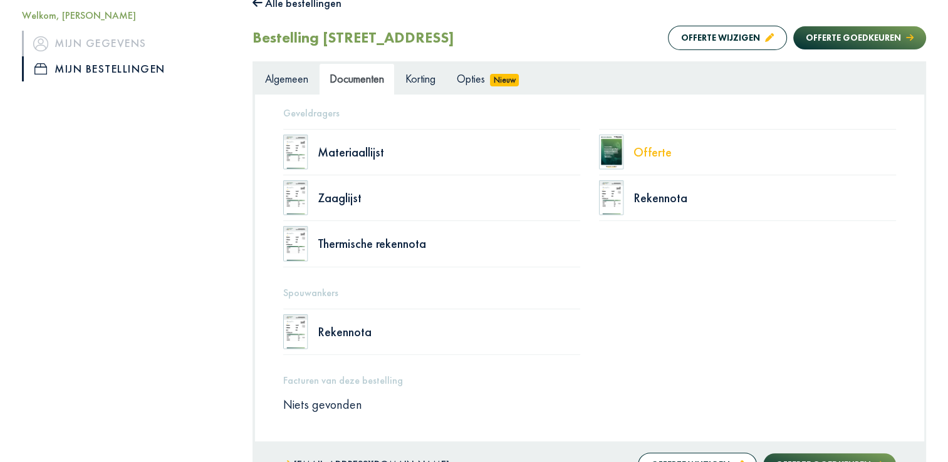
click at [637, 148] on div "Offerte" at bounding box center [764, 152] width 263 height 13
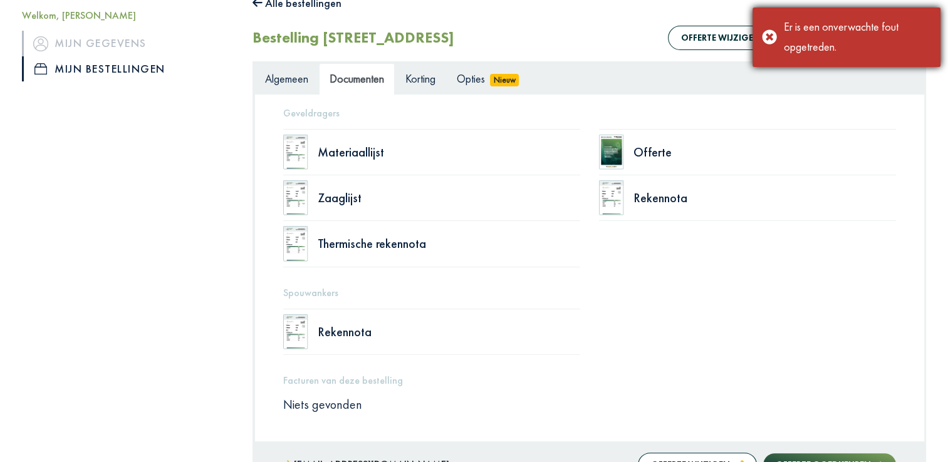
click at [772, 41] on div "Er is een onverwachte fout opgetreden." at bounding box center [846, 38] width 188 height 60
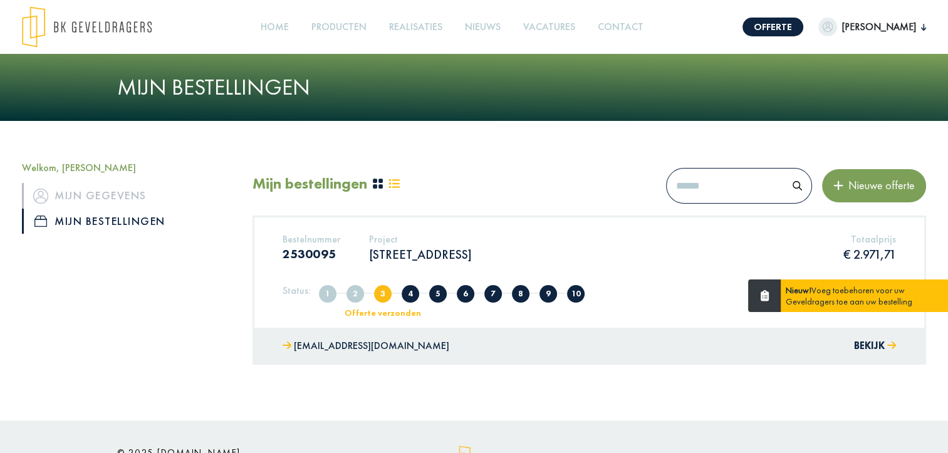
scroll to position [48, 0]
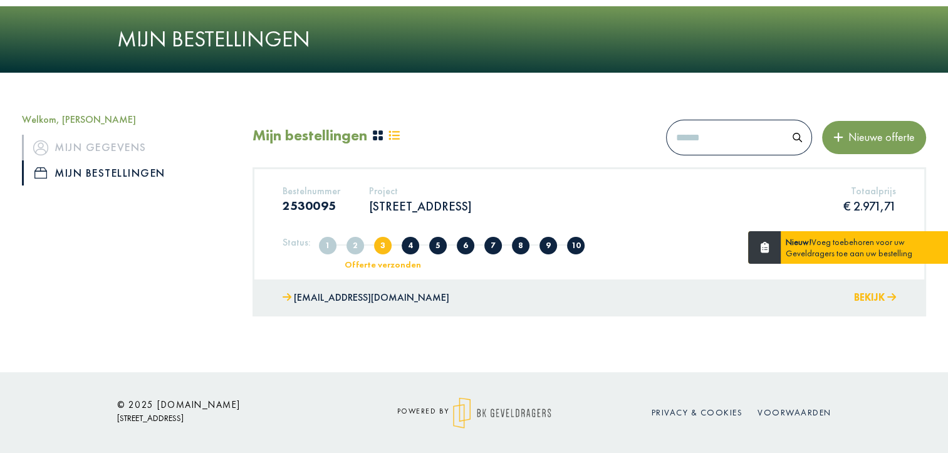
click at [871, 296] on button "Bekijk" at bounding box center [875, 298] width 42 height 18
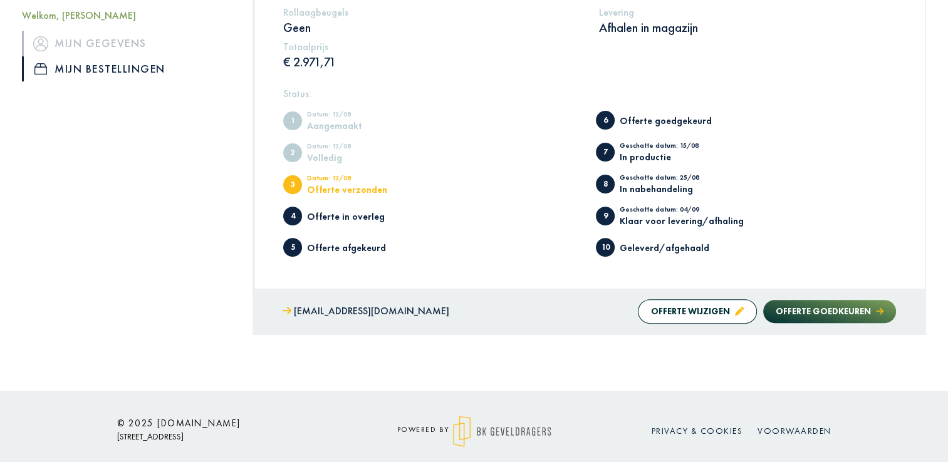
scroll to position [420, 0]
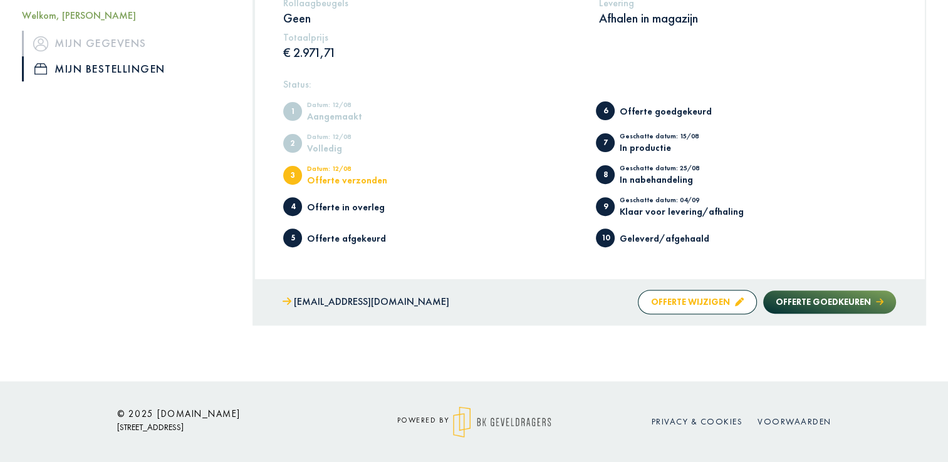
click at [697, 301] on button "Offerte wijzigen" at bounding box center [697, 302] width 119 height 24
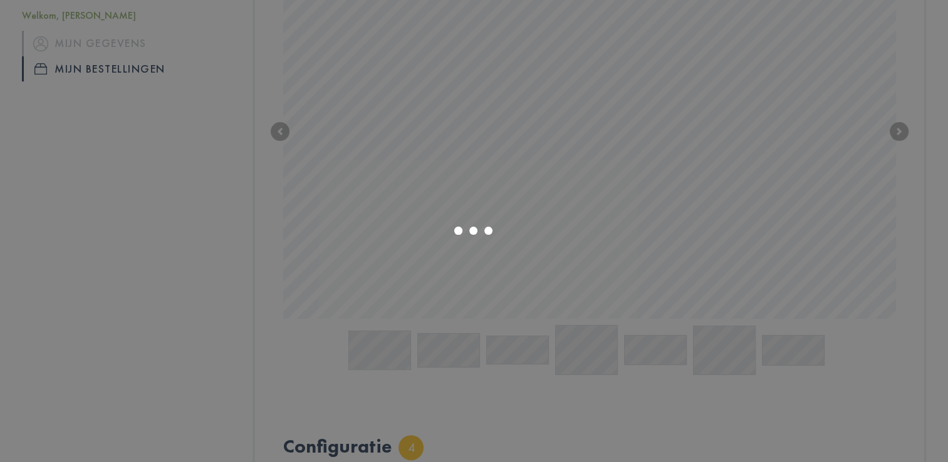
scroll to position [739, 0]
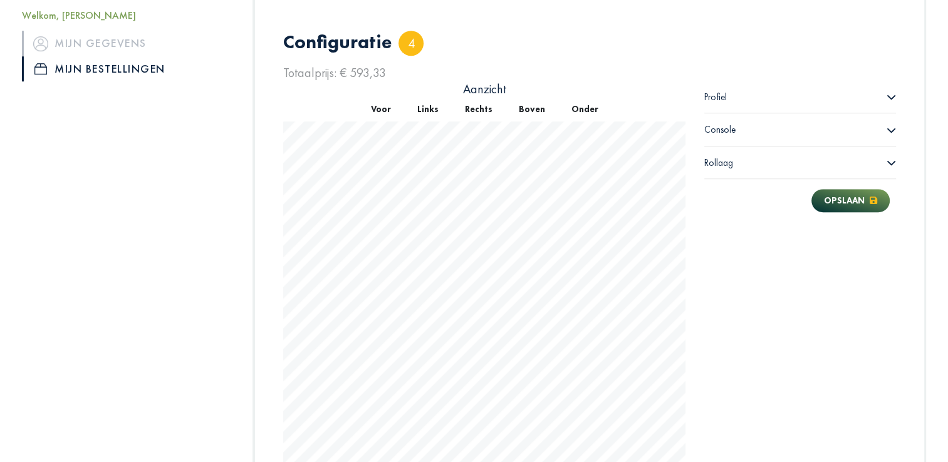
click at [727, 125] on span "Console" at bounding box center [719, 129] width 31 height 13
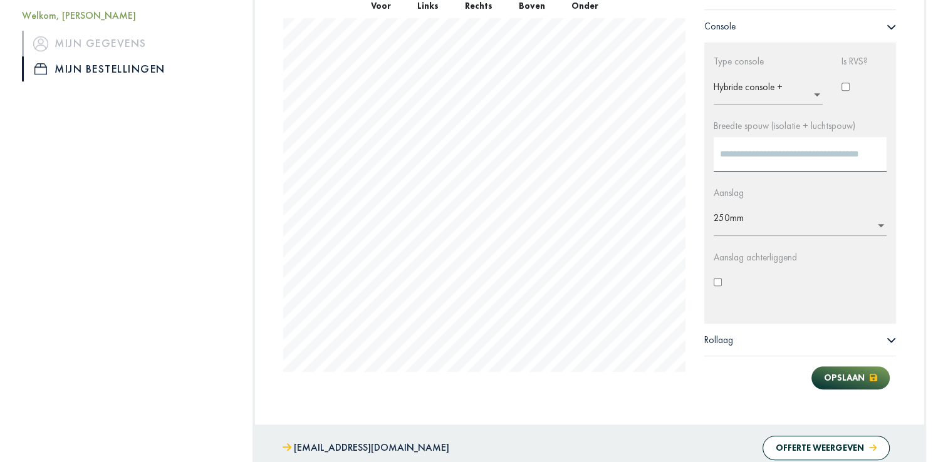
scroll to position [846, 0]
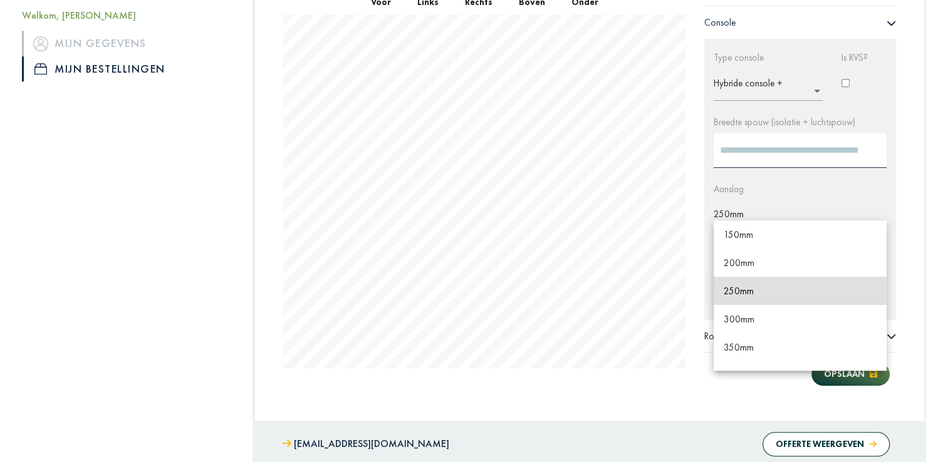
click at [722, 209] on input "text" at bounding box center [804, 219] width 180 height 20
click at [742, 261] on span "200mm" at bounding box center [739, 263] width 31 height 12
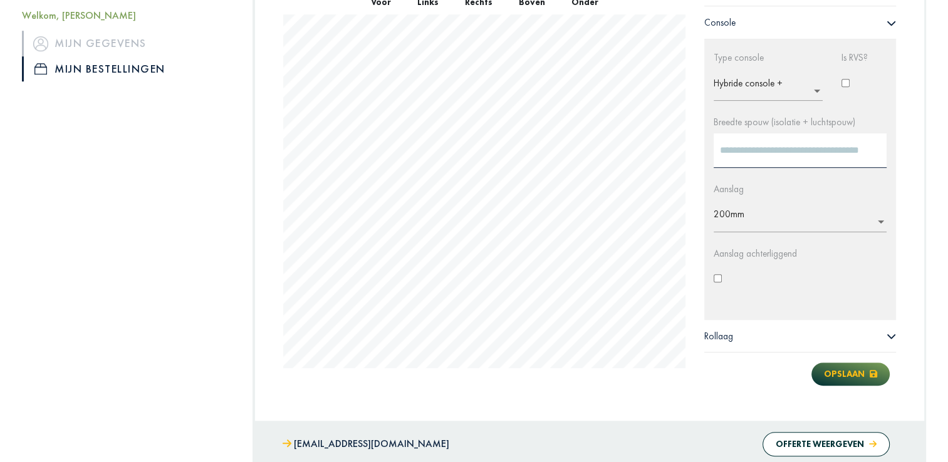
click at [840, 377] on button "Opslaan" at bounding box center [850, 374] width 78 height 23
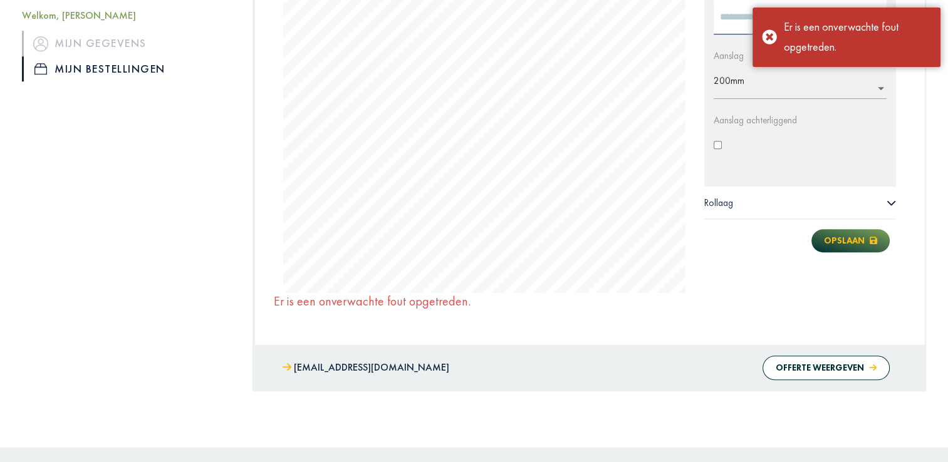
scroll to position [1045, 0]
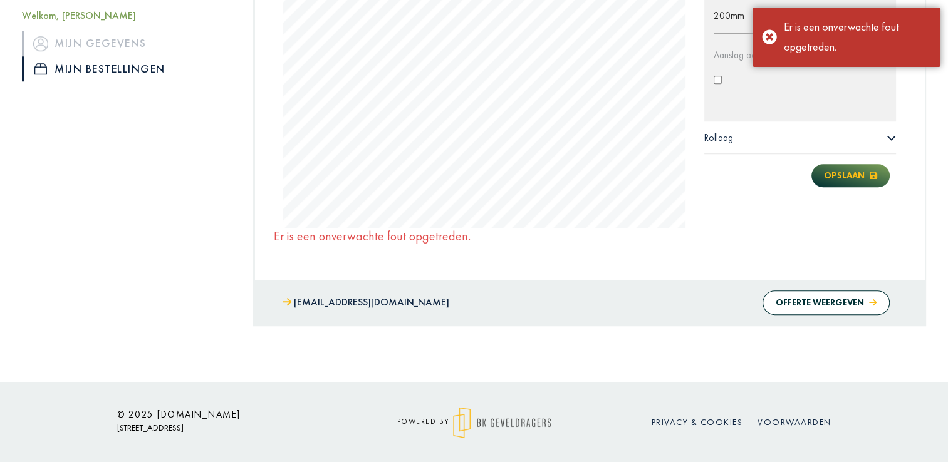
click at [846, 167] on button "Opslaan" at bounding box center [850, 175] width 78 height 23
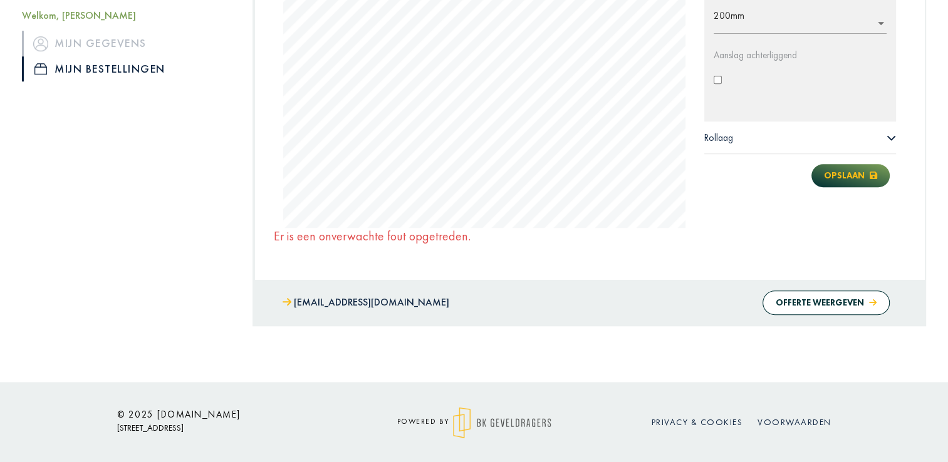
click at [840, 173] on button "Opslaan" at bounding box center [850, 175] width 78 height 23
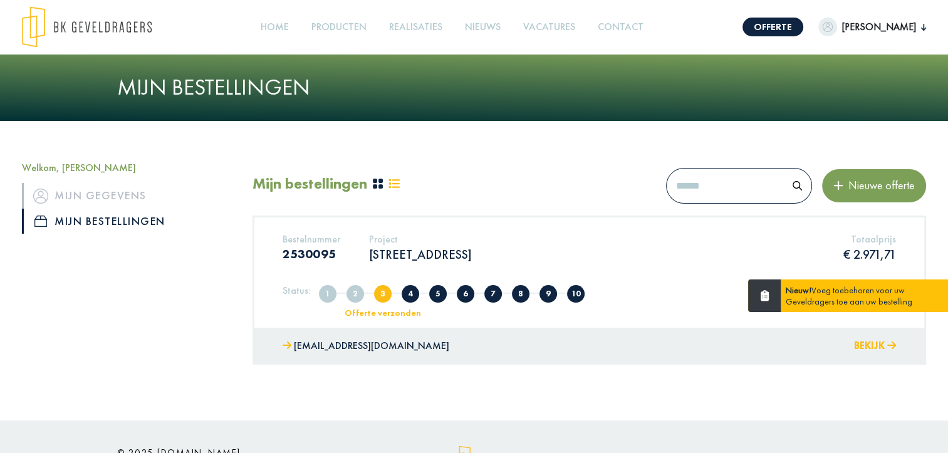
click at [875, 340] on button "Bekijk" at bounding box center [875, 346] width 42 height 18
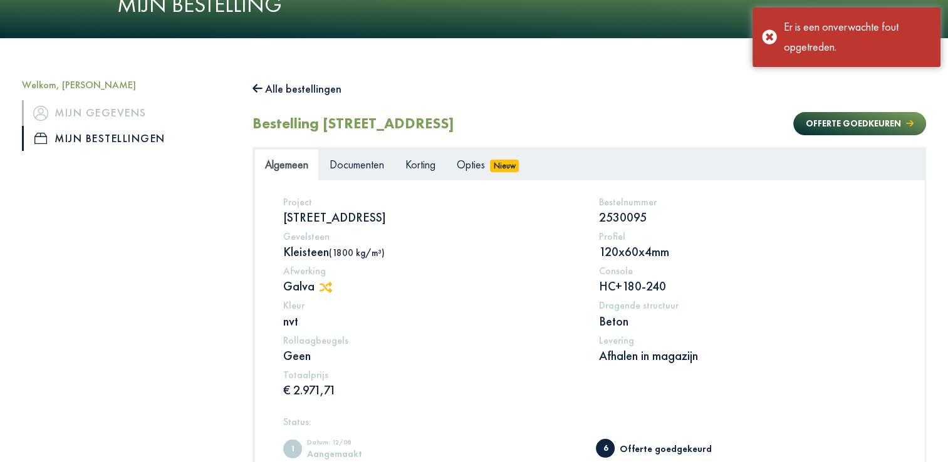
scroll to position [82, 0]
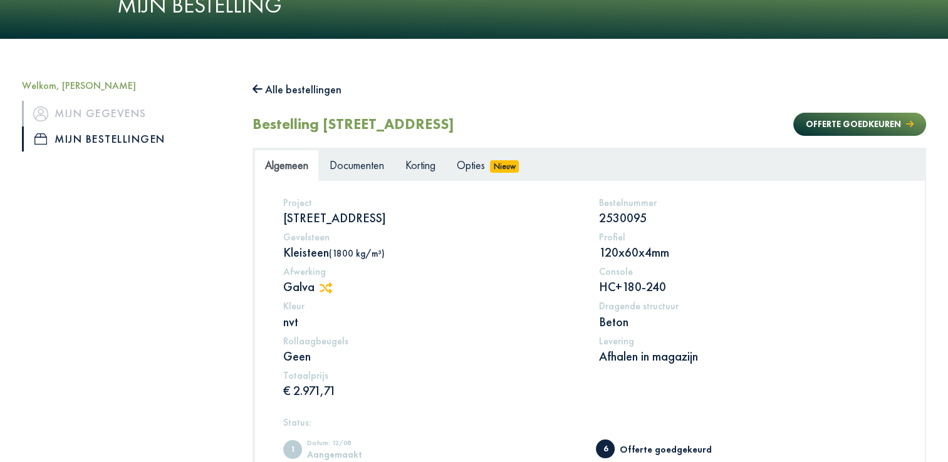
click at [307, 167] on span "Algemeen" at bounding box center [286, 165] width 43 height 14
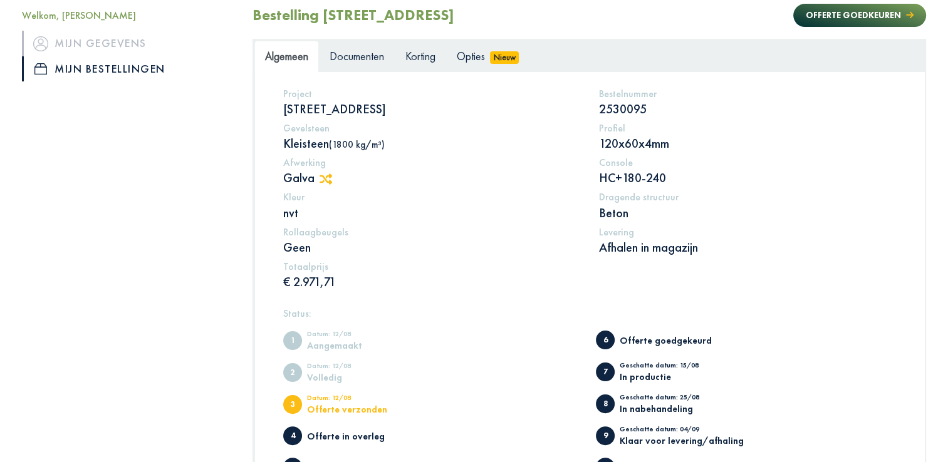
scroll to position [190, 0]
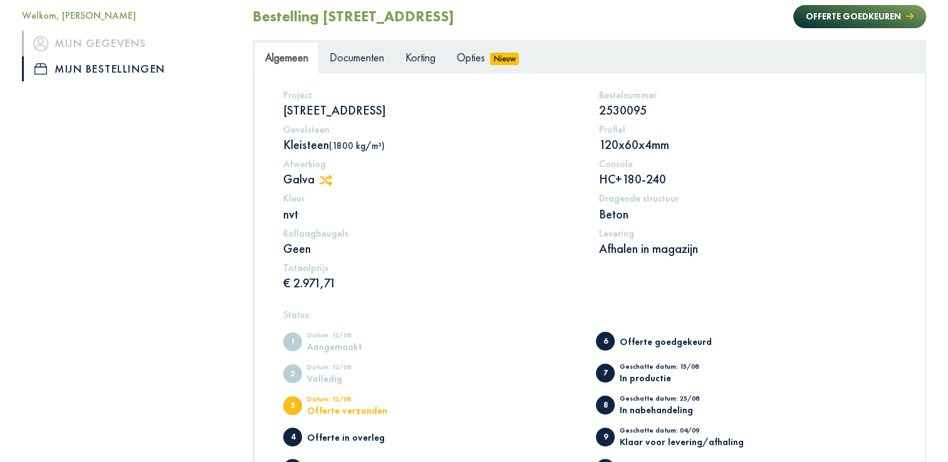
click at [356, 57] on span "Documenten" at bounding box center [357, 57] width 55 height 14
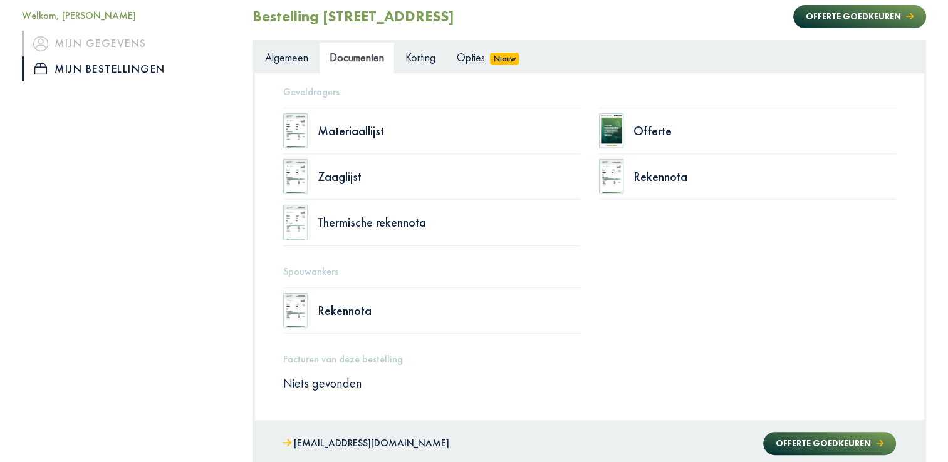
click at [291, 59] on span "Algemeen" at bounding box center [286, 57] width 43 height 14
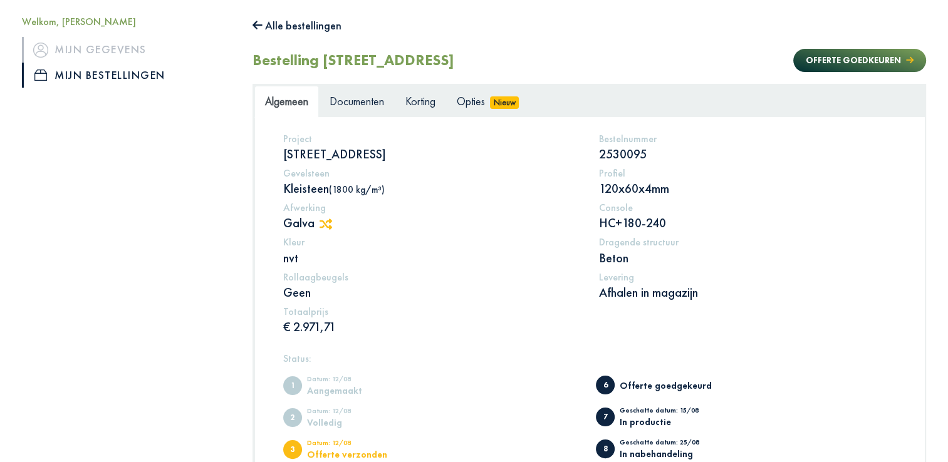
scroll to position [145, 0]
click at [365, 103] on span "Documenten" at bounding box center [357, 102] width 55 height 14
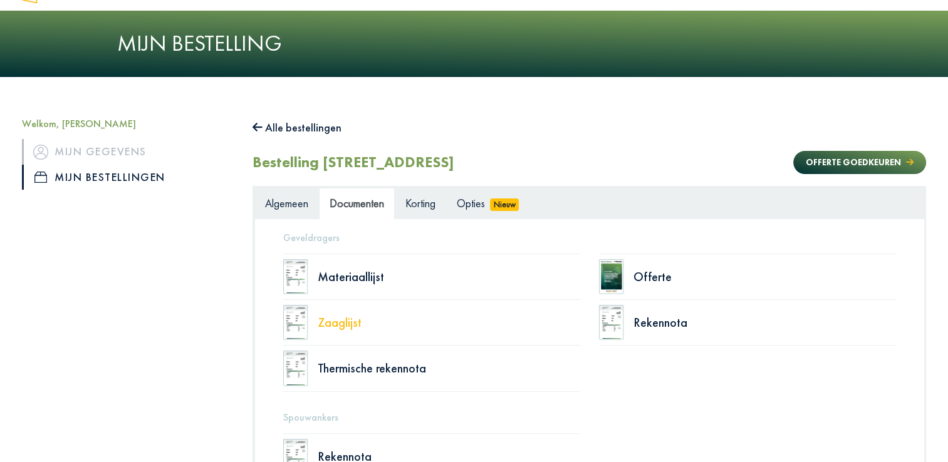
scroll to position [43, 0]
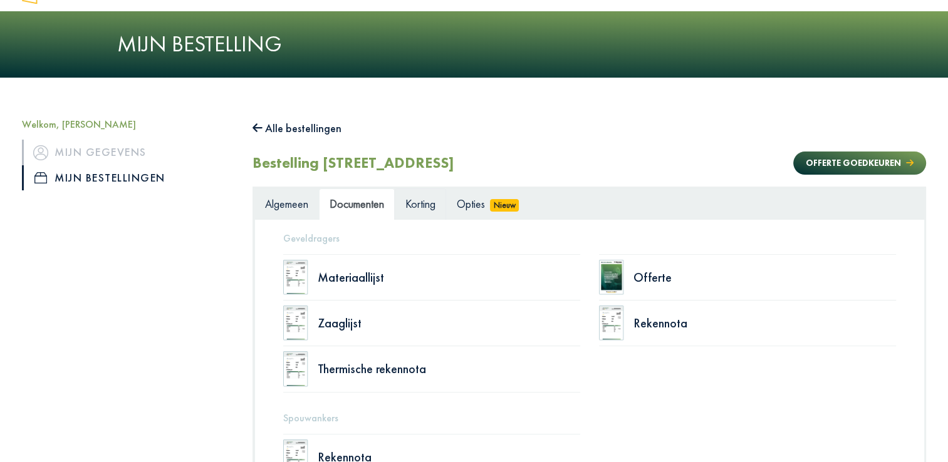
click at [426, 198] on span "Korting" at bounding box center [420, 204] width 30 height 14
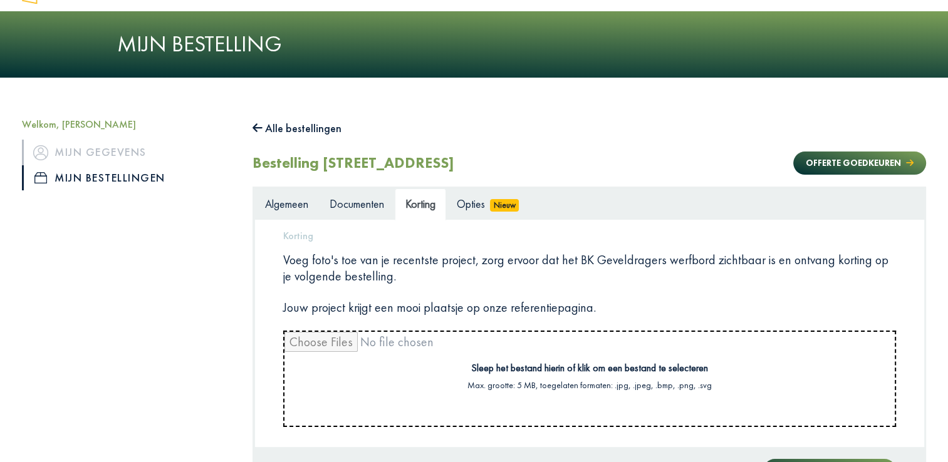
scroll to position [0, 0]
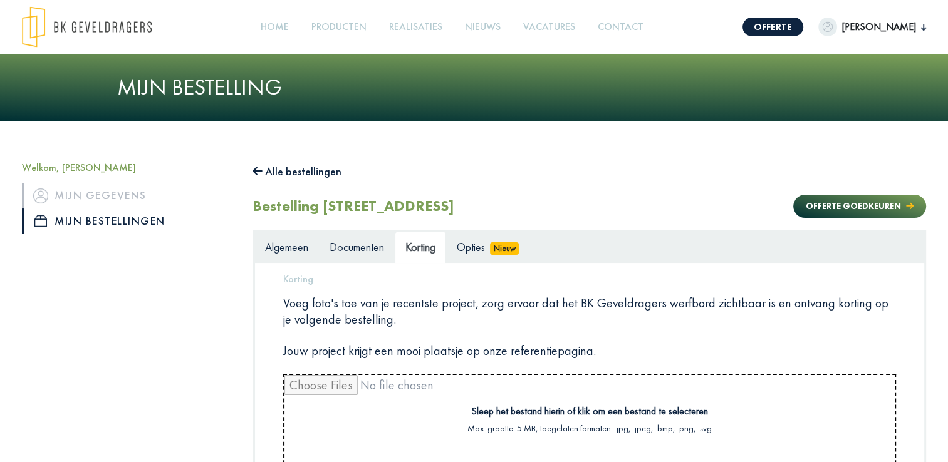
click at [872, 26] on span "[PERSON_NAME]" at bounding box center [879, 26] width 84 height 15
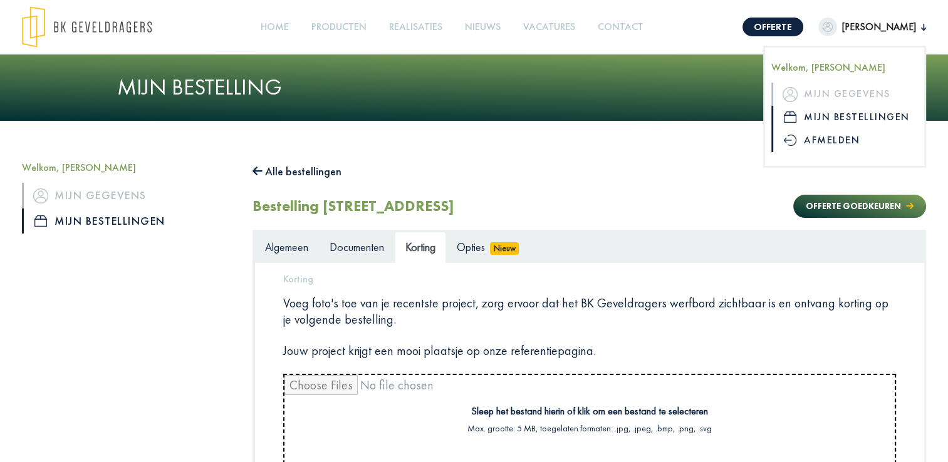
click at [814, 139] on link "Afmelden" at bounding box center [844, 140] width 147 height 23
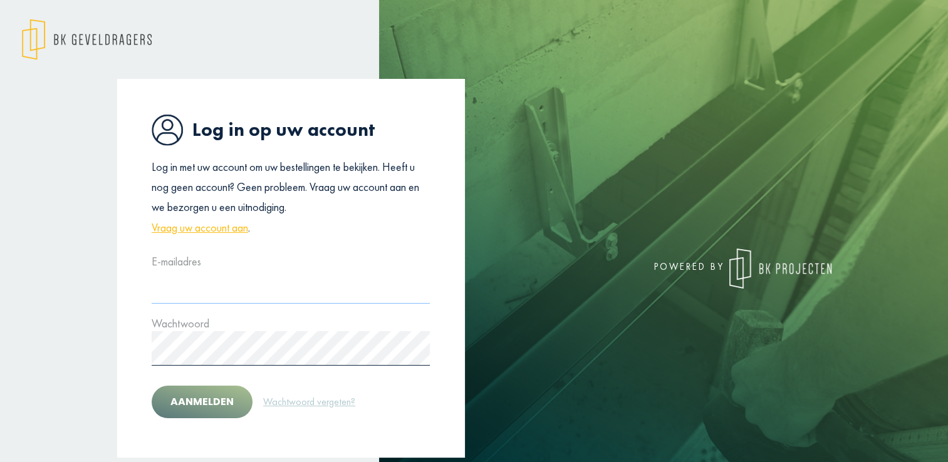
type input "**********"
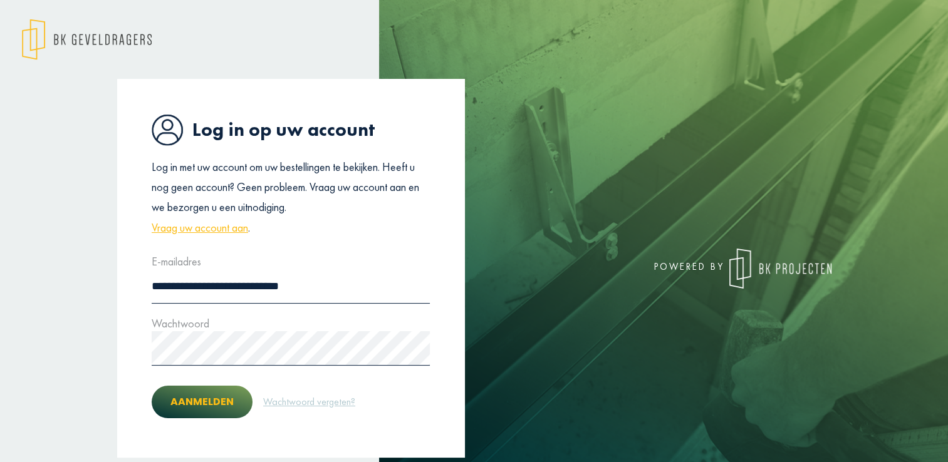
click at [205, 404] on button "Aanmelden" at bounding box center [202, 402] width 101 height 33
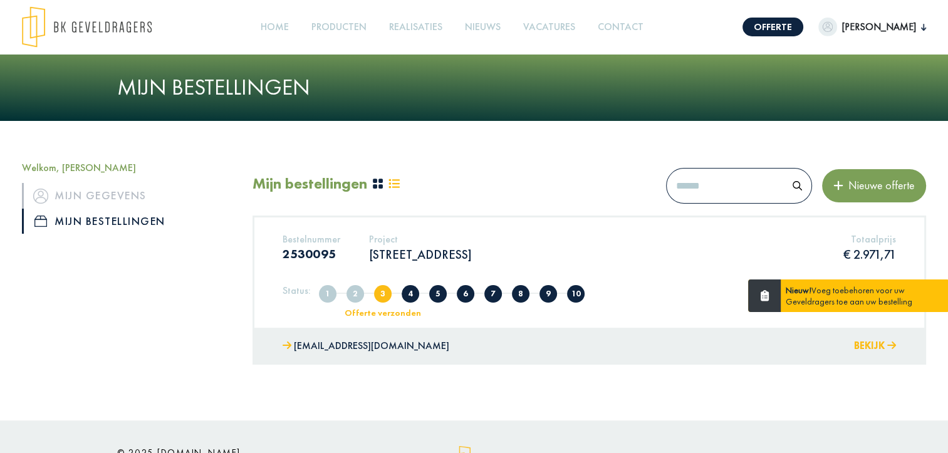
click at [866, 341] on button "Bekijk" at bounding box center [875, 346] width 42 height 18
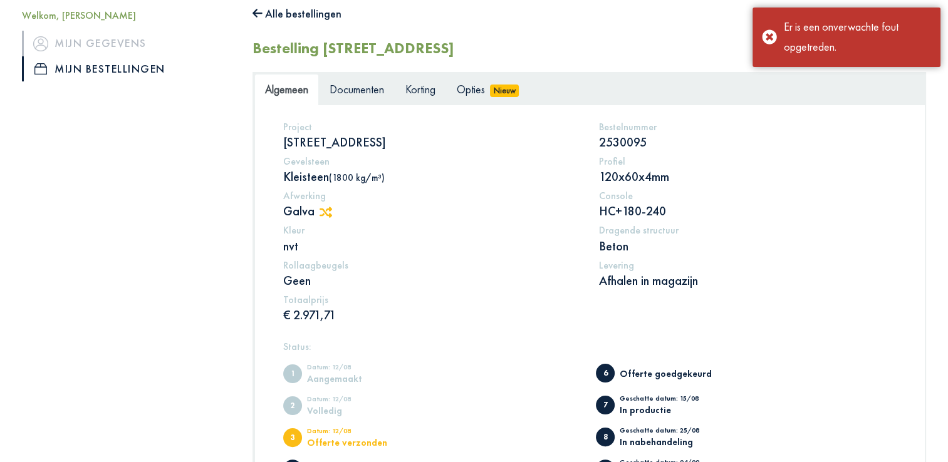
scroll to position [152, 0]
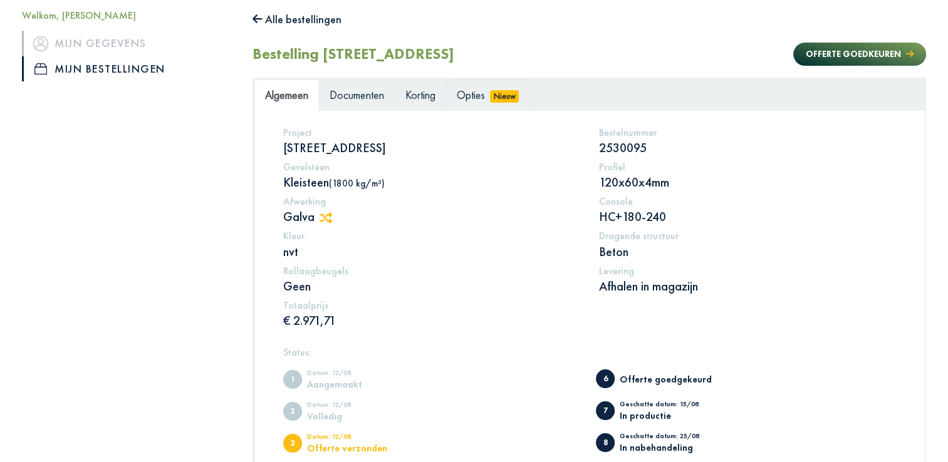
click at [469, 96] on span "Opties" at bounding box center [471, 95] width 28 height 14
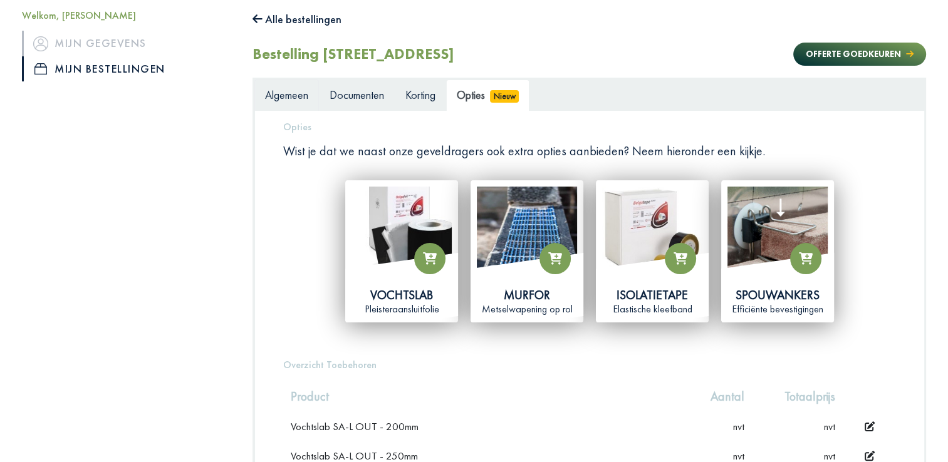
click at [295, 101] on span "Algemeen" at bounding box center [286, 95] width 43 height 14
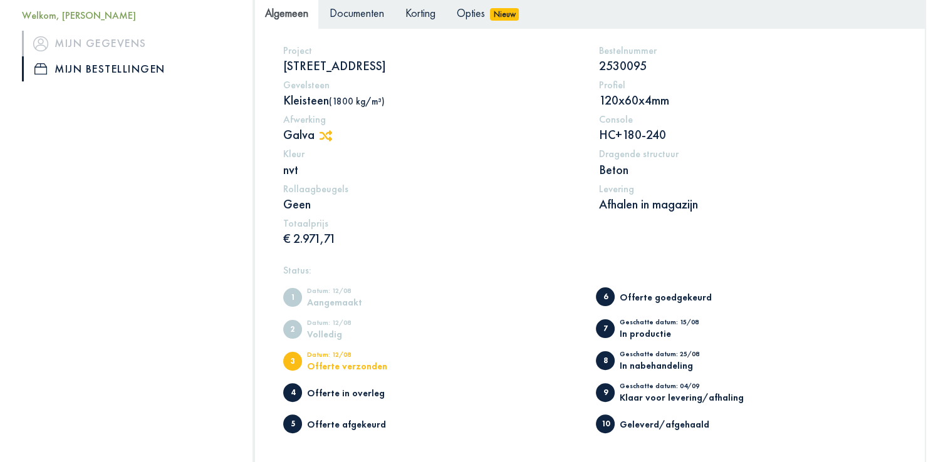
scroll to position [88, 0]
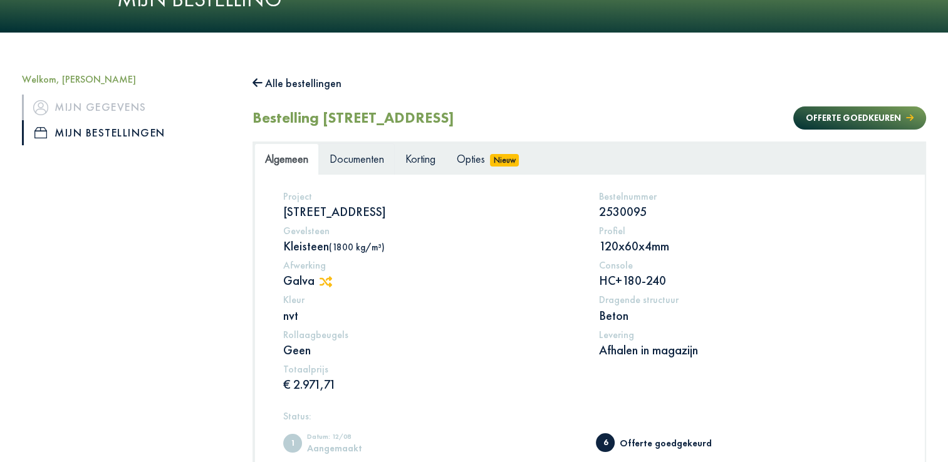
click at [350, 165] on span "Documenten" at bounding box center [357, 159] width 55 height 14
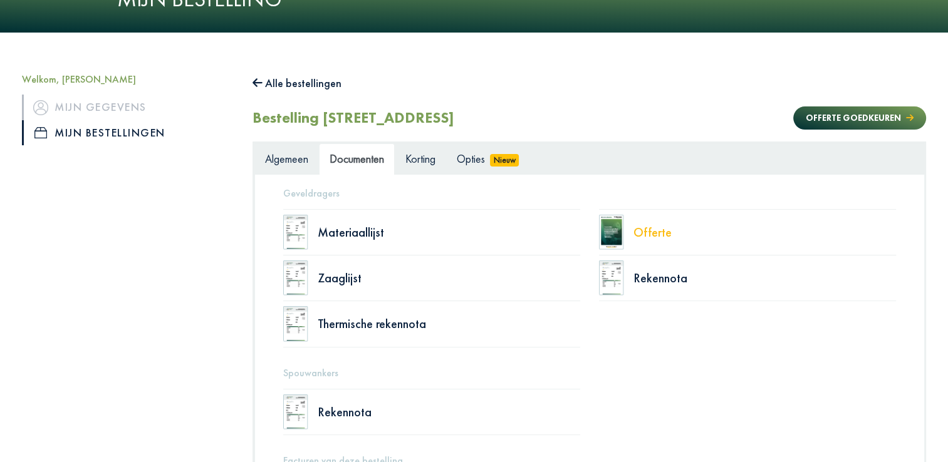
click at [638, 234] on div "Offerte" at bounding box center [764, 232] width 263 height 13
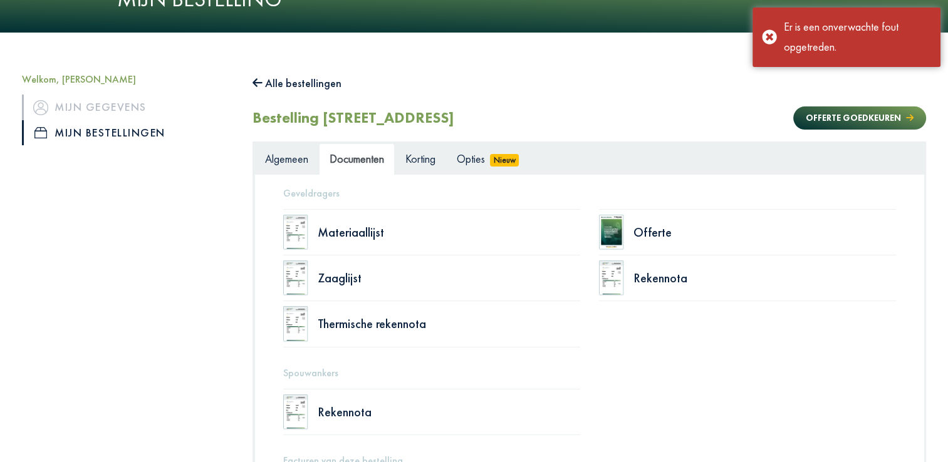
scroll to position [330, 0]
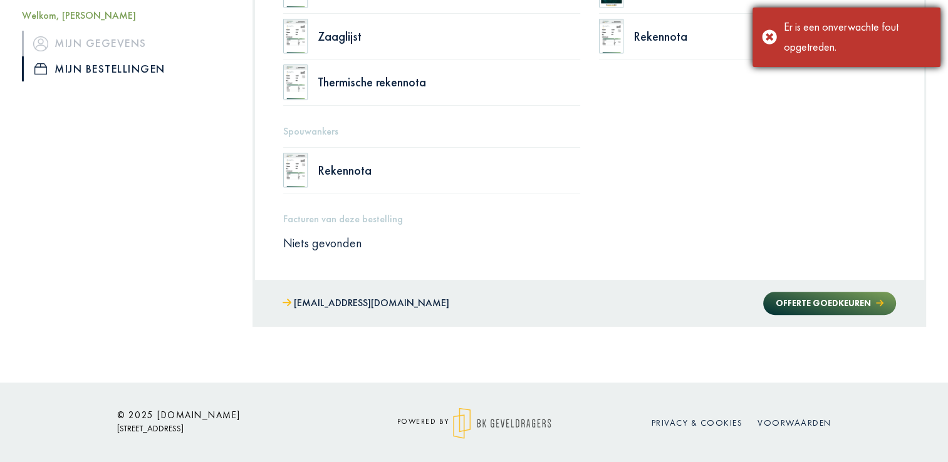
click at [767, 36] on div "Er is een onverwachte fout opgetreden." at bounding box center [846, 38] width 188 height 60
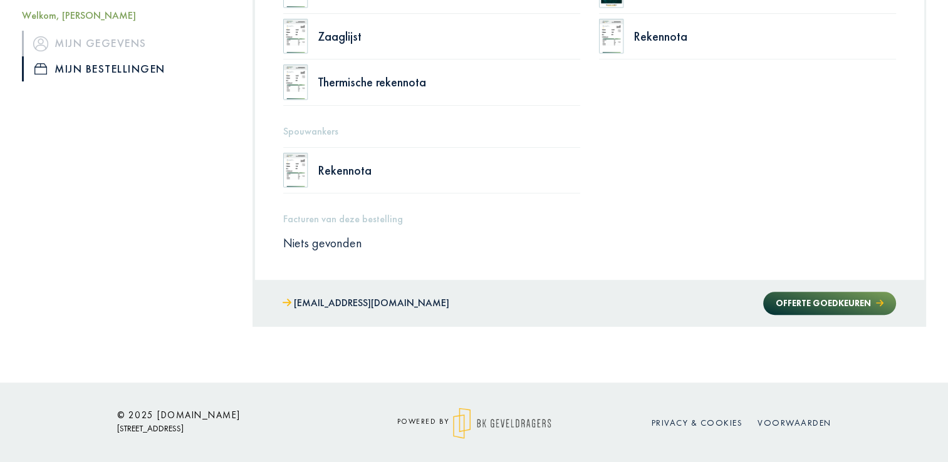
scroll to position [138, 0]
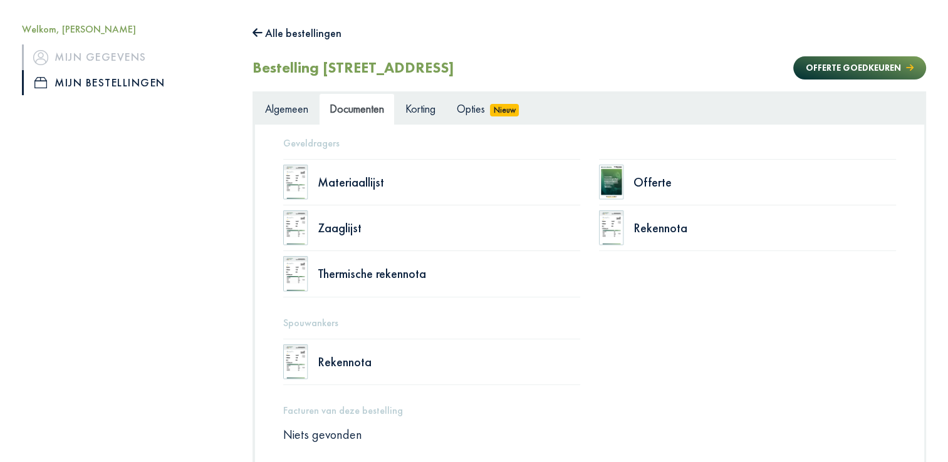
click at [621, 177] on img at bounding box center [611, 182] width 25 height 35
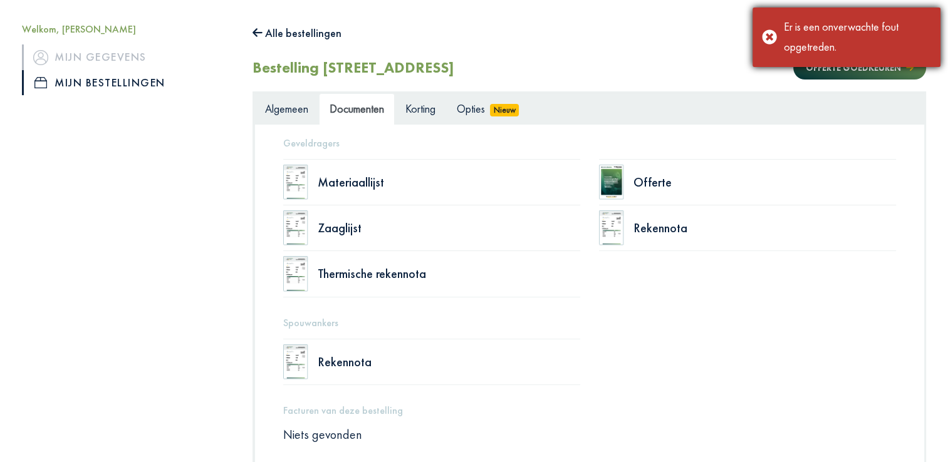
click at [772, 33] on div "Er is een onverwachte fout opgetreden." at bounding box center [846, 38] width 188 height 60
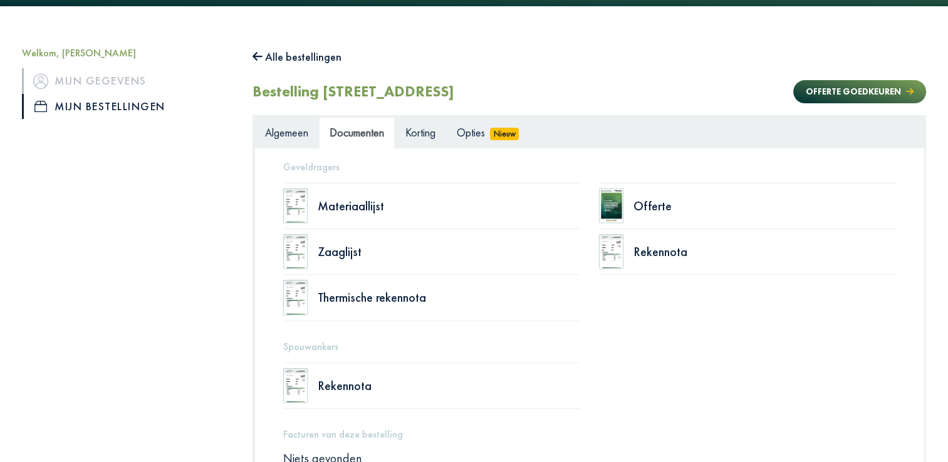
scroll to position [115, 0]
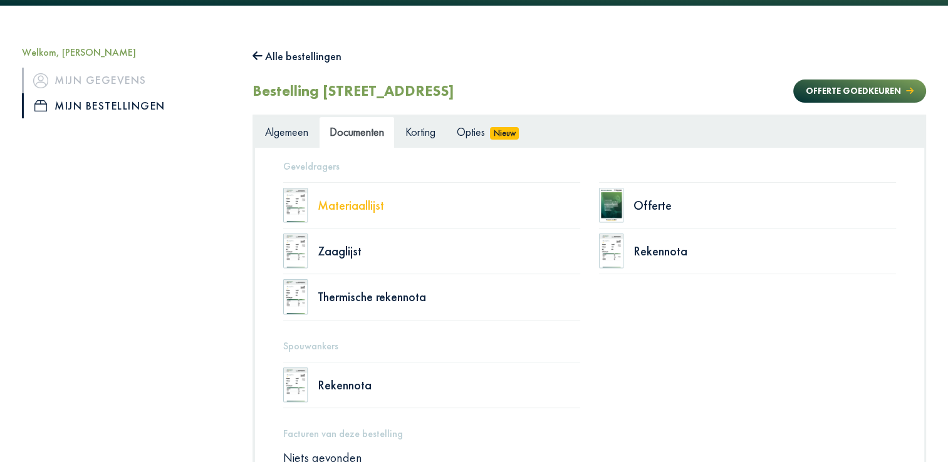
click at [353, 206] on div "Materiaallijst" at bounding box center [449, 205] width 263 height 13
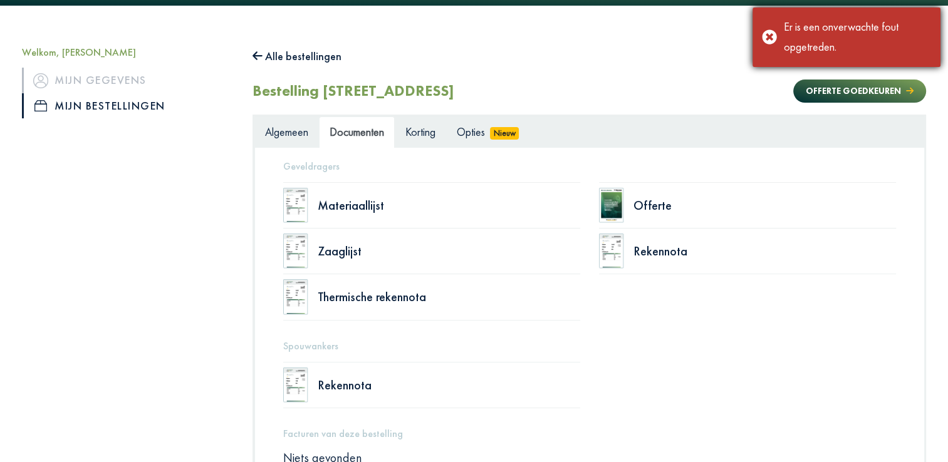
click at [769, 37] on div "Er is een onverwachte fout opgetreden." at bounding box center [846, 38] width 188 height 60
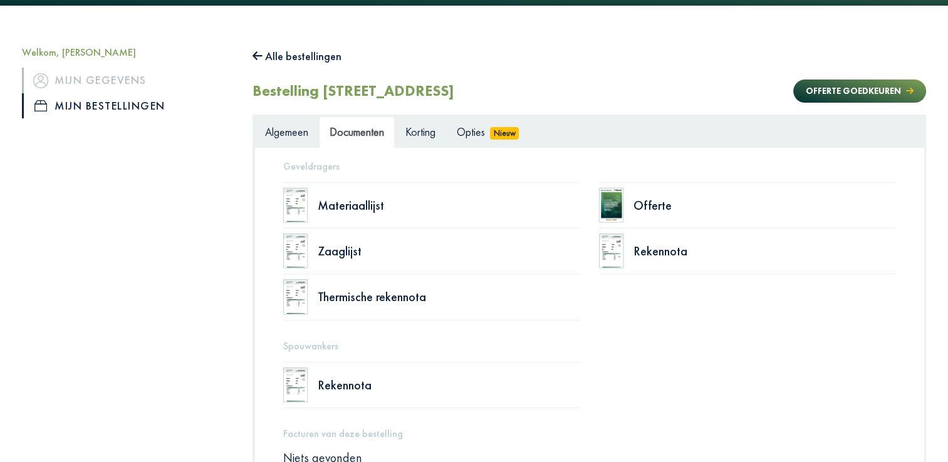
scroll to position [0, 0]
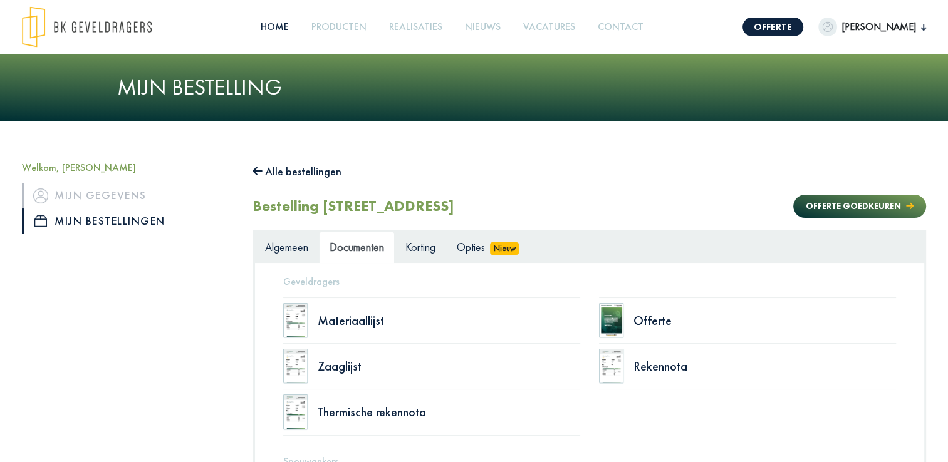
click at [274, 24] on link "Home" at bounding box center [275, 27] width 38 height 28
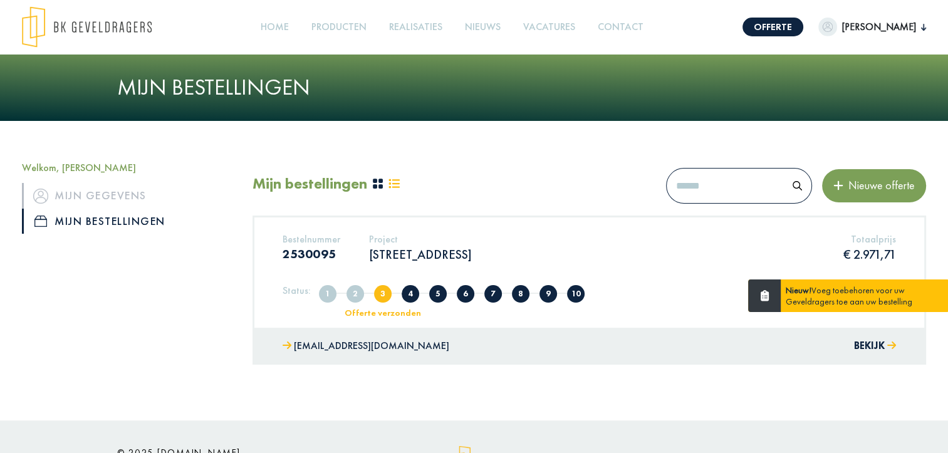
click at [789, 294] on strong "Nieuw!" at bounding box center [799, 289] width 26 height 11
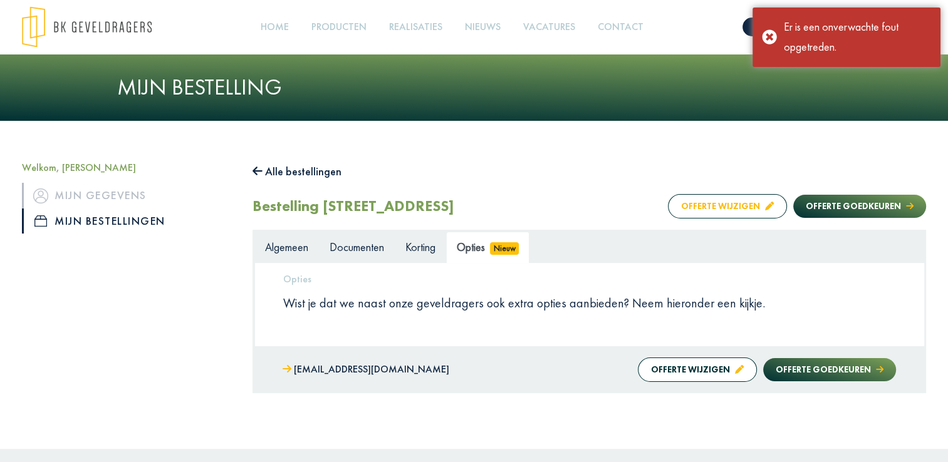
click at [721, 200] on button "Offerte wijzigen" at bounding box center [727, 206] width 119 height 24
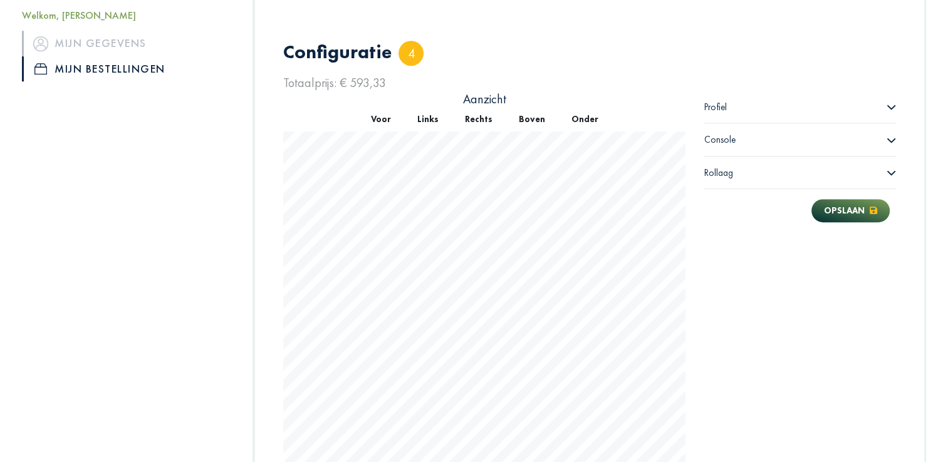
scroll to position [739, 0]
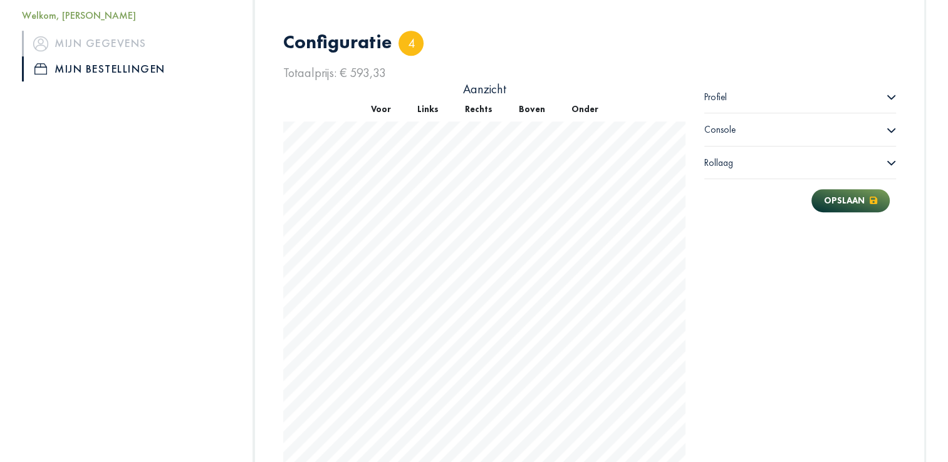
click at [727, 132] on span "Console" at bounding box center [719, 129] width 31 height 13
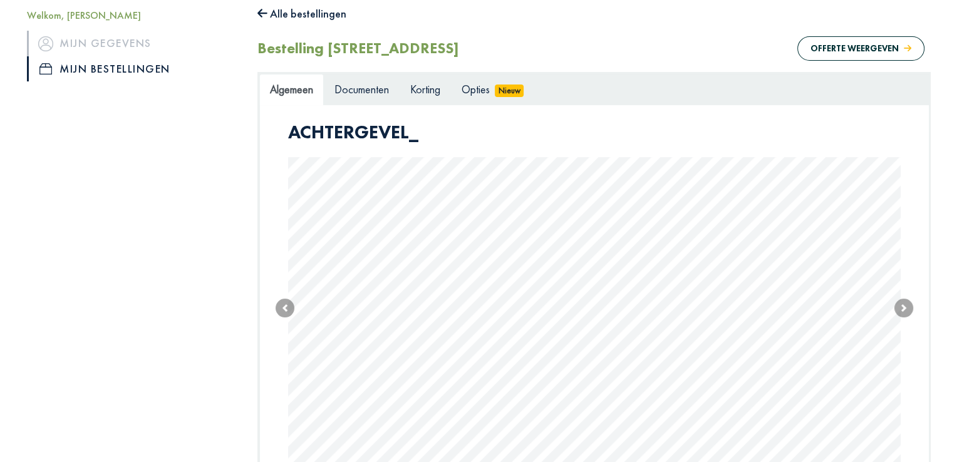
scroll to position [144, 0]
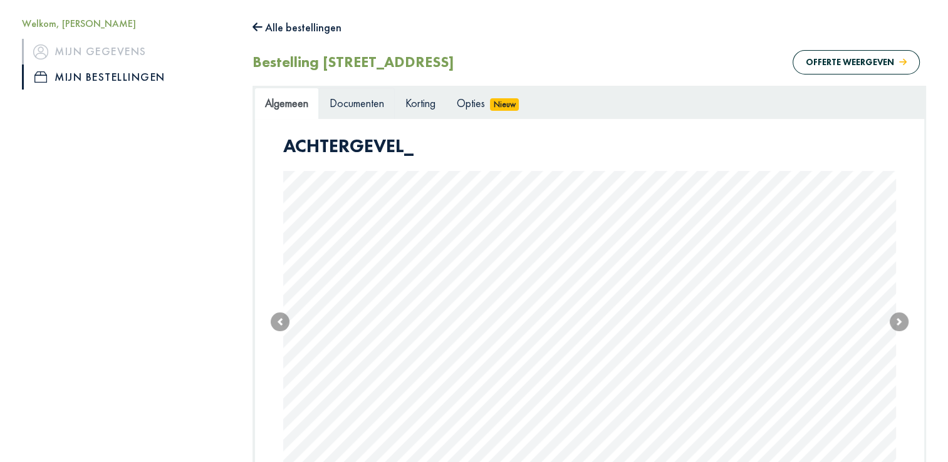
click at [352, 107] on span "Documenten" at bounding box center [357, 103] width 55 height 14
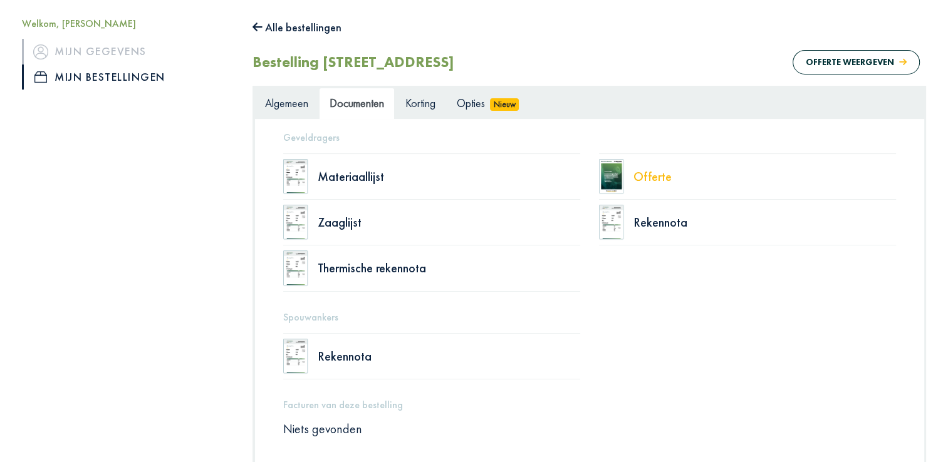
click at [654, 179] on div "Offerte" at bounding box center [764, 176] width 263 height 13
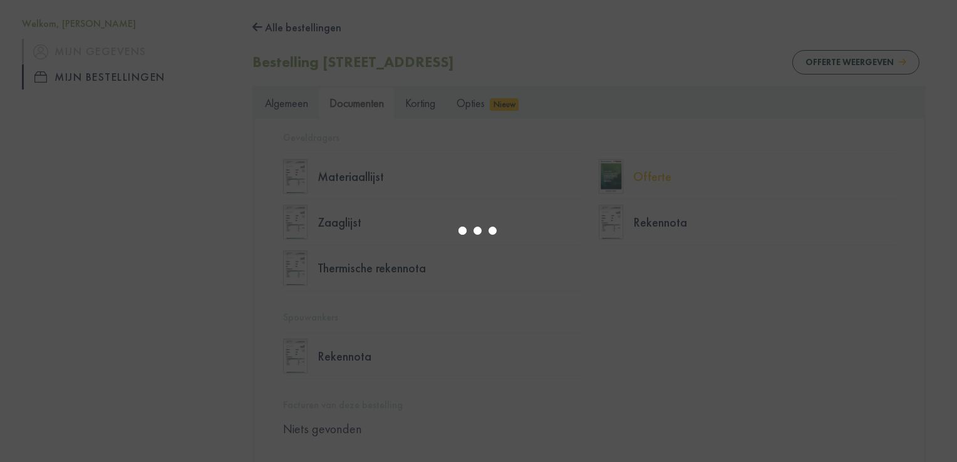
select select "******"
type input "*"
select select "****"
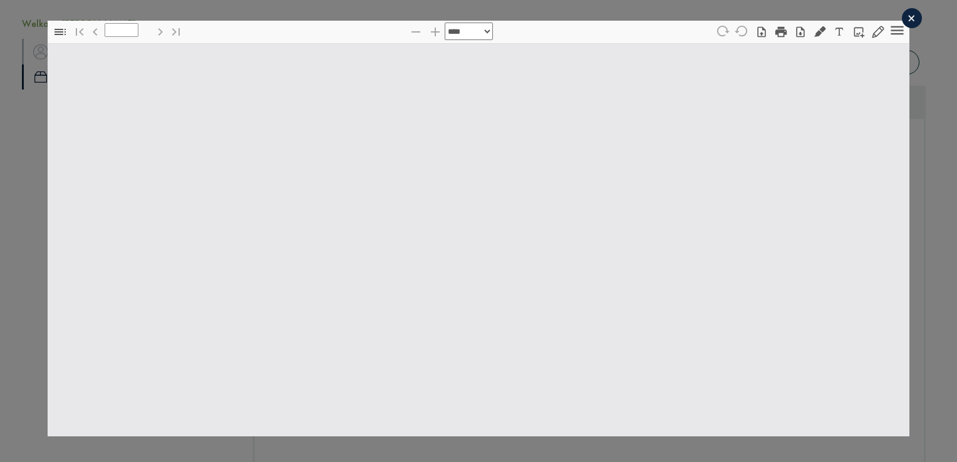
type input "*"
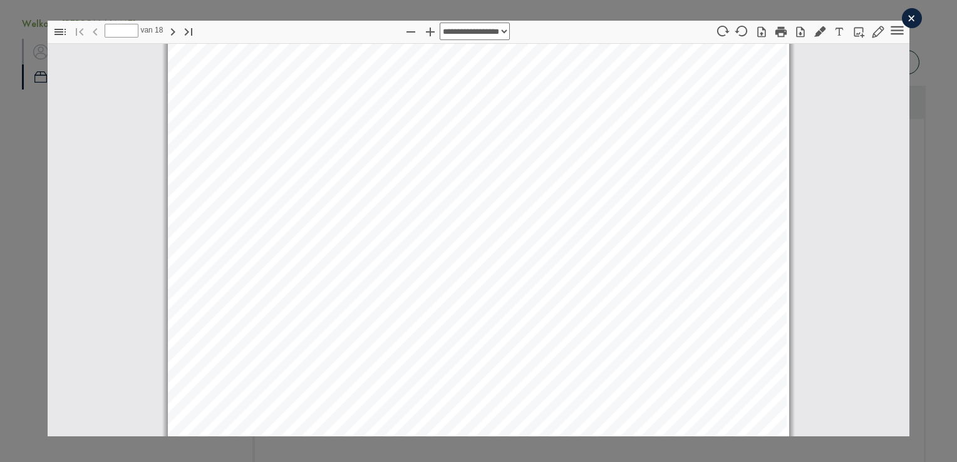
select select "****"
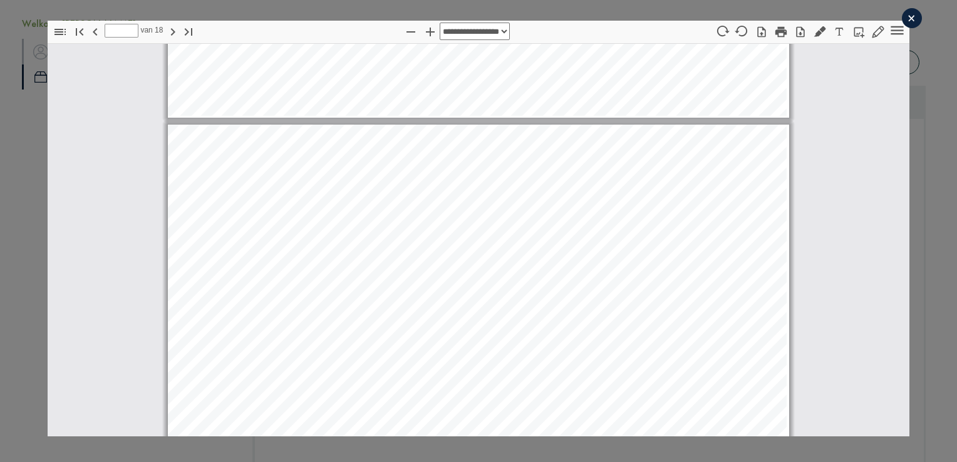
type input "**"
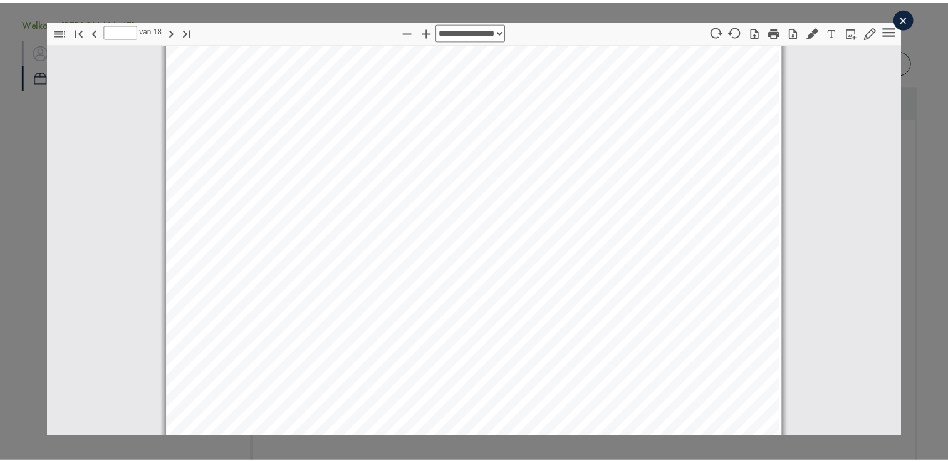
scroll to position [11108, 0]
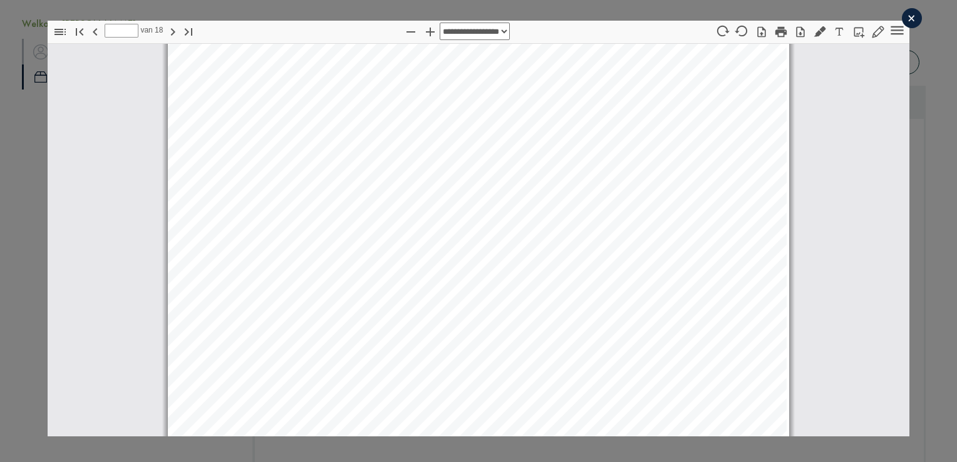
click at [906, 19] on div "×" at bounding box center [912, 18] width 20 height 20
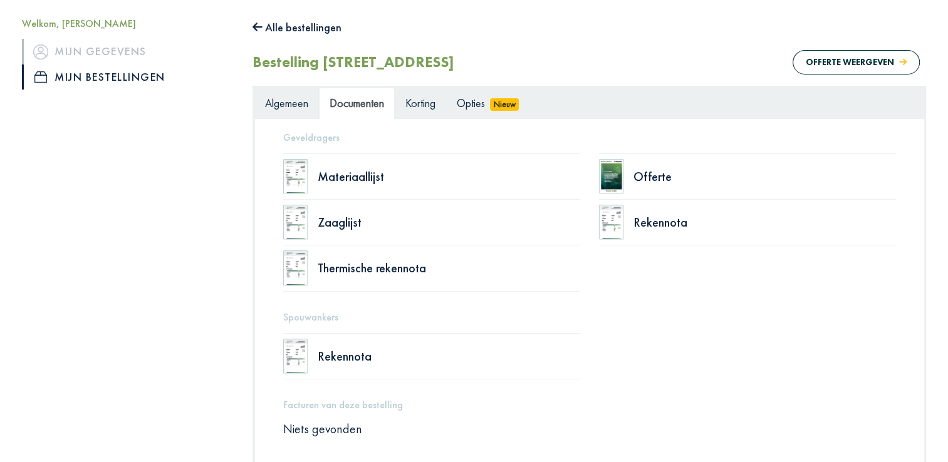
click at [283, 100] on span "Algemeen" at bounding box center [286, 103] width 43 height 14
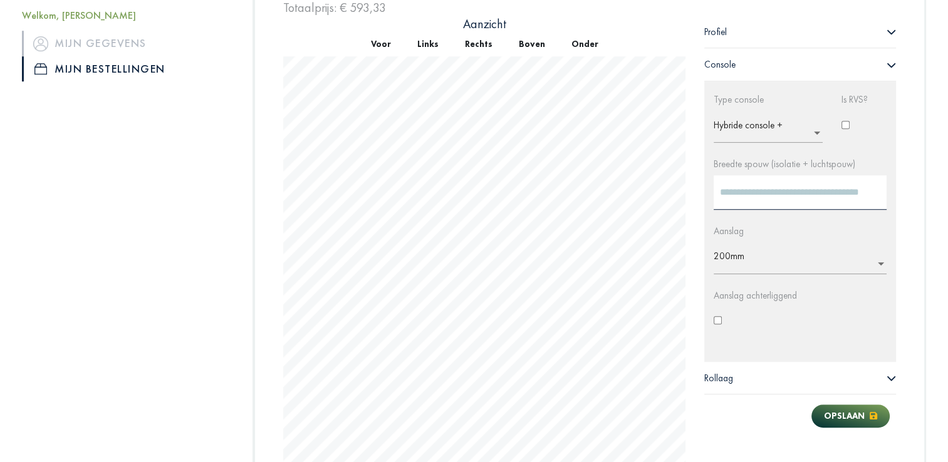
scroll to position [809, 0]
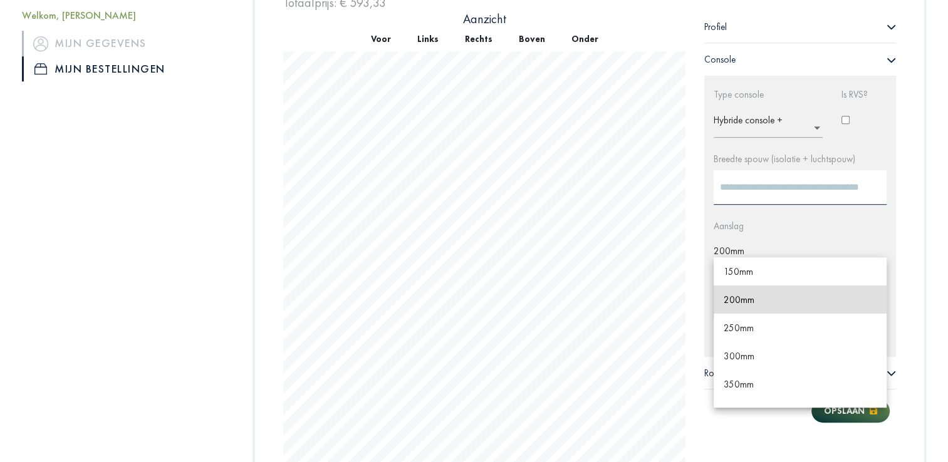
click at [734, 249] on input "text" at bounding box center [804, 256] width 180 height 20
click at [733, 325] on span "250mm" at bounding box center [739, 328] width 30 height 12
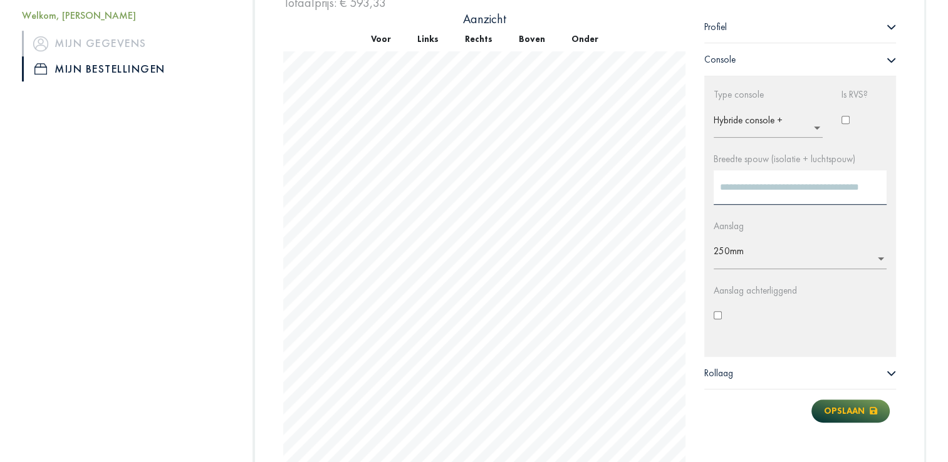
click at [838, 405] on button "Opslaan" at bounding box center [850, 411] width 78 height 23
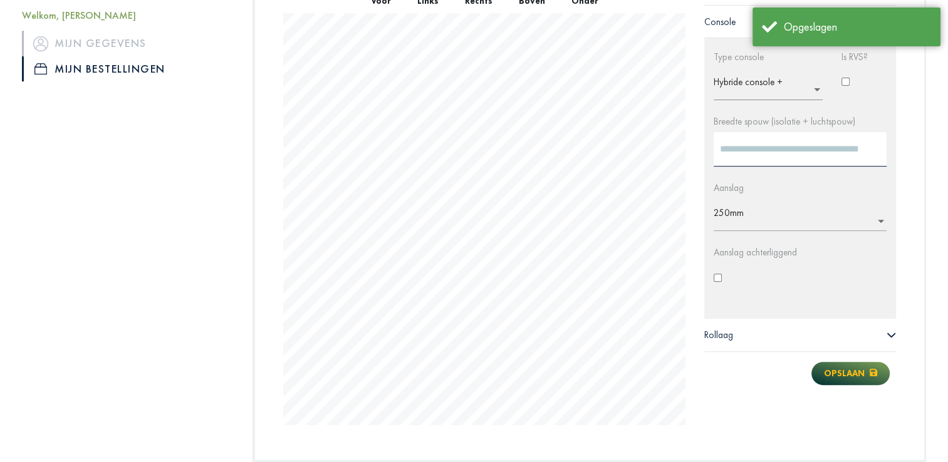
scroll to position [473, 0]
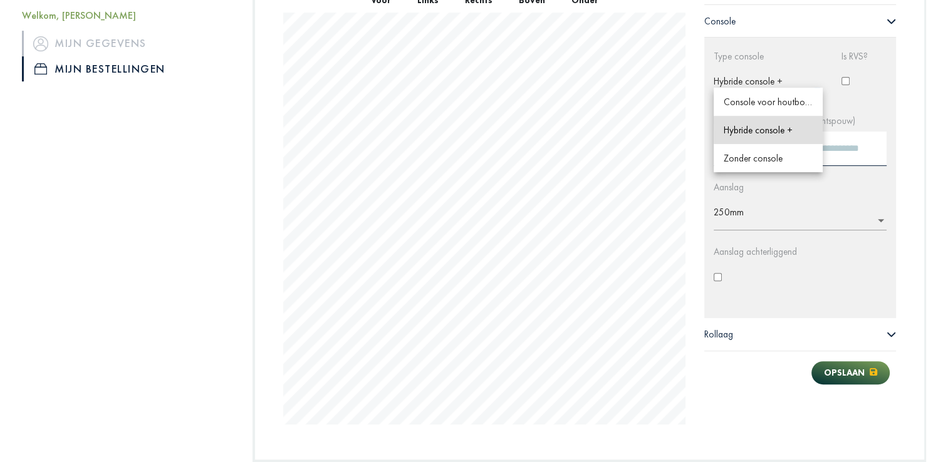
click at [757, 80] on input "text" at bounding box center [772, 86] width 117 height 20
click at [759, 125] on span "Hybride console +" at bounding box center [758, 130] width 69 height 12
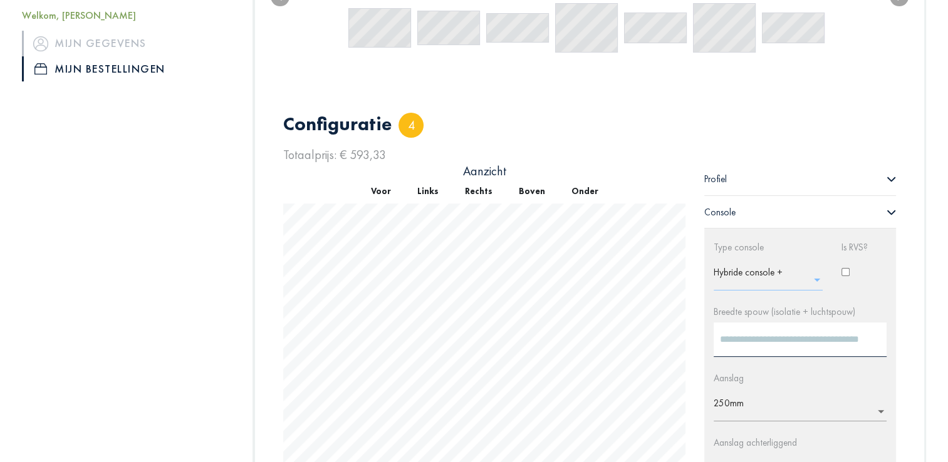
scroll to position [280, 0]
click at [722, 172] on div "Profiel" at bounding box center [800, 181] width 192 height 33
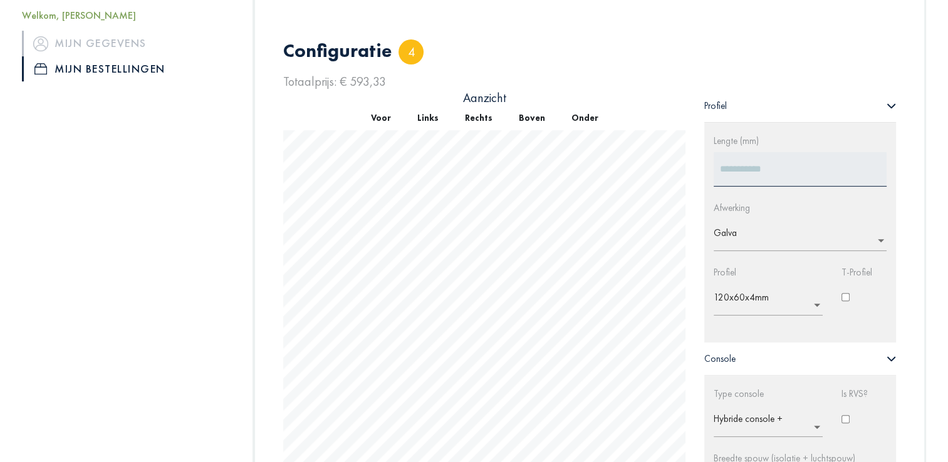
scroll to position [358, 0]
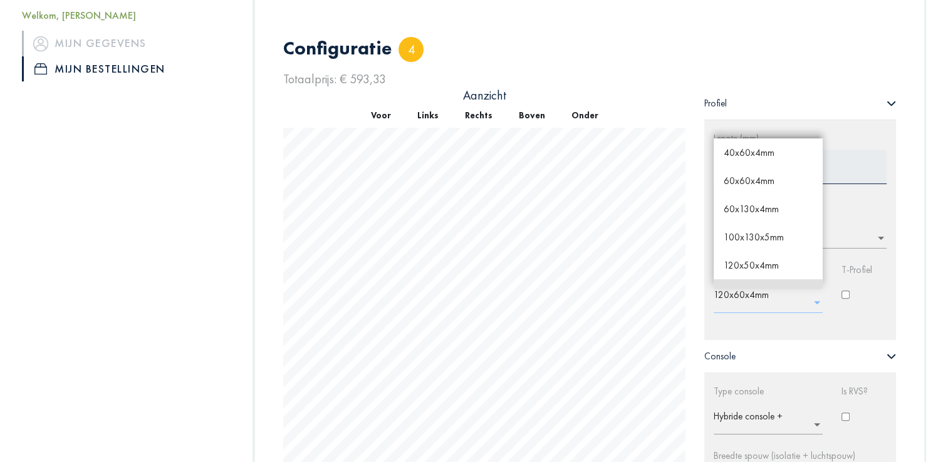
click at [814, 301] on span at bounding box center [816, 301] width 11 height 13
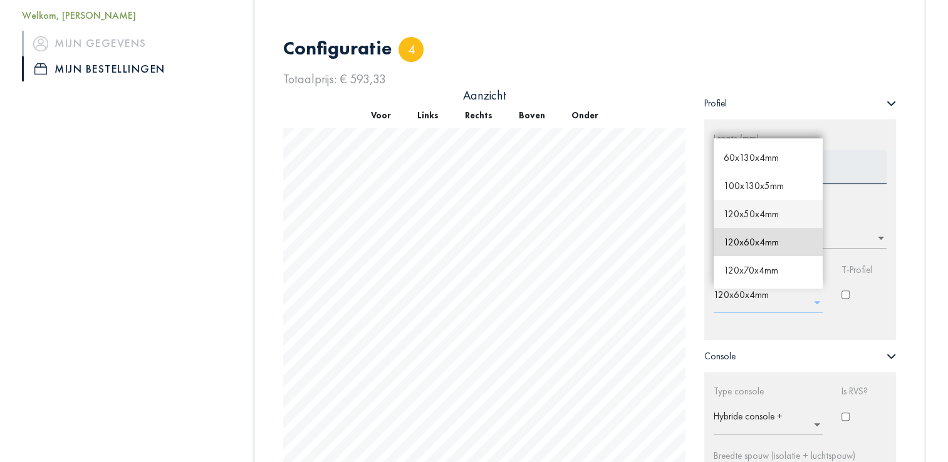
scroll to position [55, 0]
click at [677, 75] on div "Totaalprijs: € 593,33" at bounding box center [589, 79] width 613 height 16
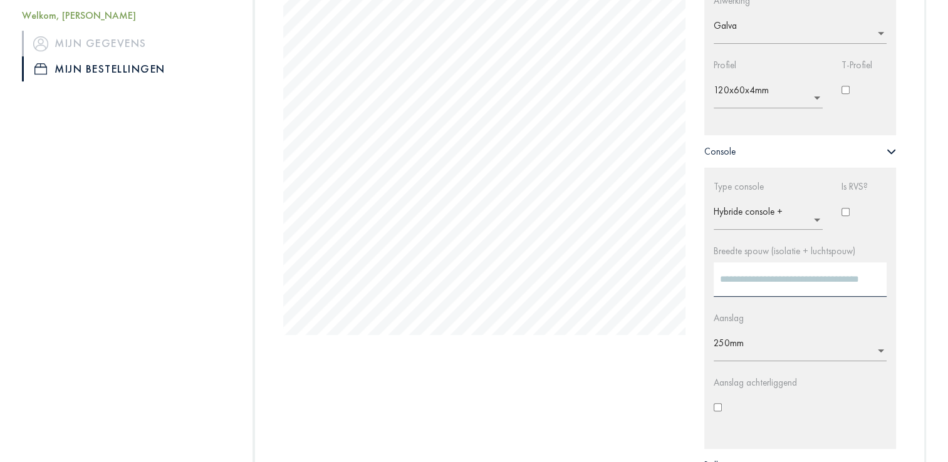
scroll to position [565, 0]
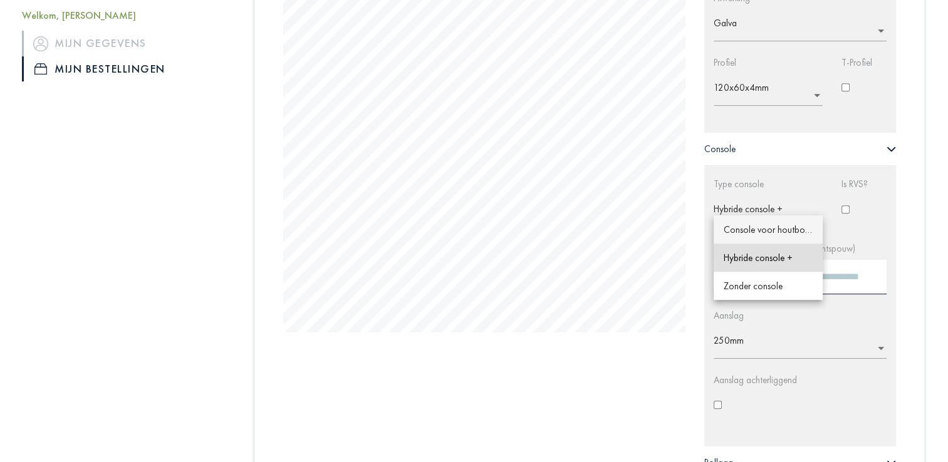
click at [816, 217] on ng-select "× Hybride console + Console voor houtbouw Hybride console + Zonder console" at bounding box center [768, 211] width 109 height 33
click at [754, 257] on span "Hybride console +" at bounding box center [758, 258] width 69 height 12
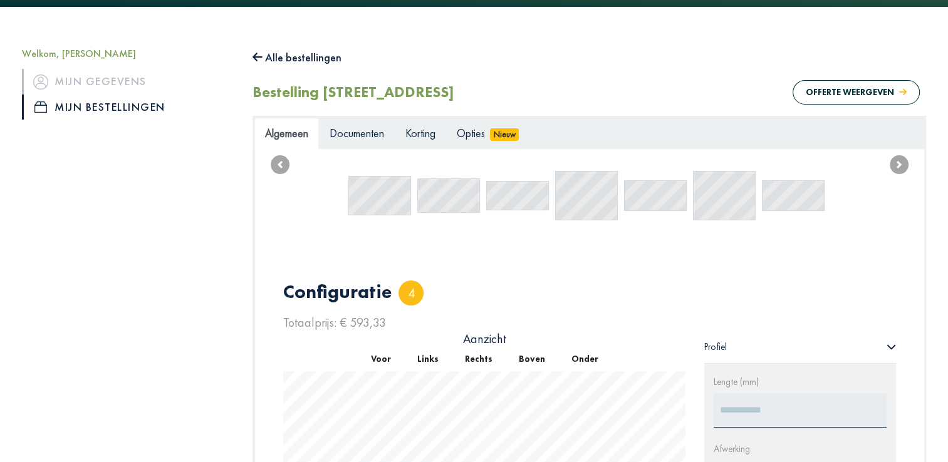
scroll to position [112, 0]
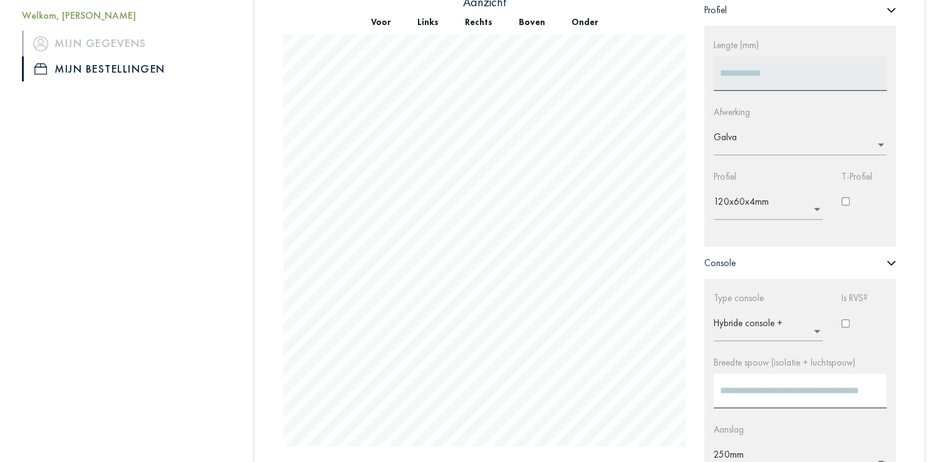
scroll to position [473, 0]
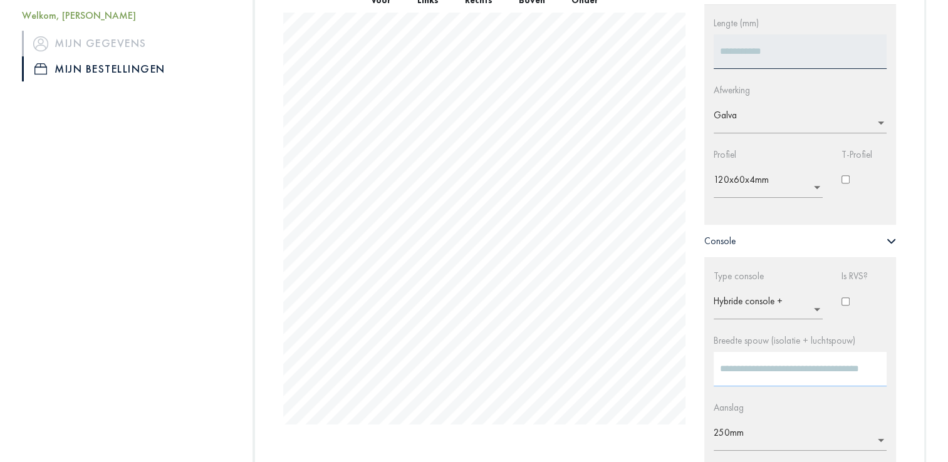
click at [742, 364] on input "***" at bounding box center [800, 369] width 173 height 34
click at [872, 372] on input "***" at bounding box center [800, 369] width 173 height 34
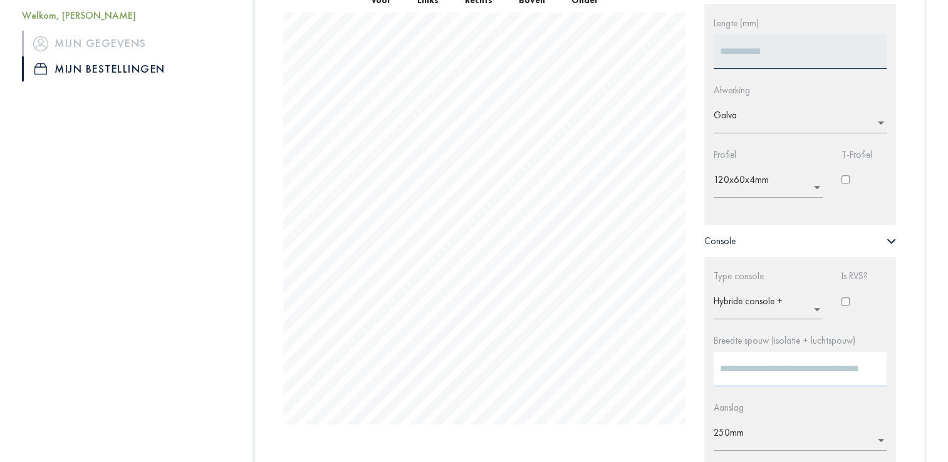
click at [872, 372] on input "***" at bounding box center [800, 369] width 173 height 34
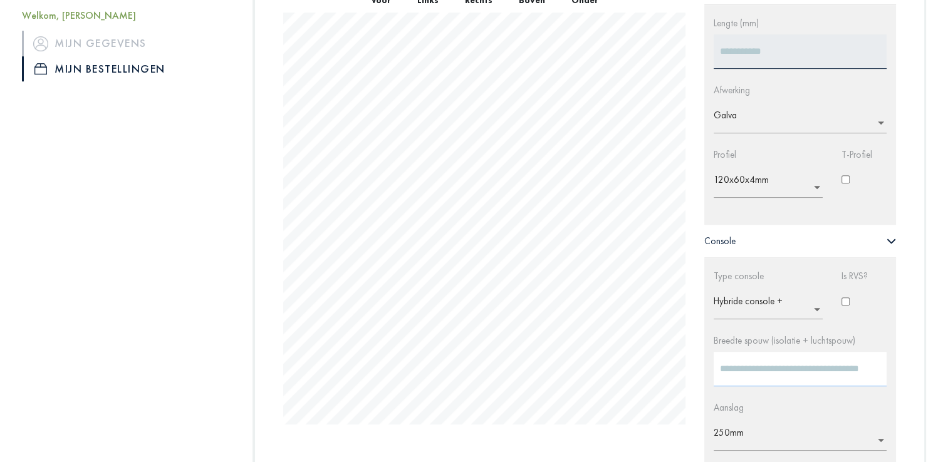
type input "***"
click at [872, 372] on input "***" at bounding box center [800, 369] width 173 height 34
click at [913, 380] on div "VOORGEVEL_ ACHTERGEVEL_ _VOORGEVEL_ _LINKERZIJGEVEL_ _ACHTERGEVEL_ _RECHTERZIJG…" at bounding box center [589, 215] width 669 height 850
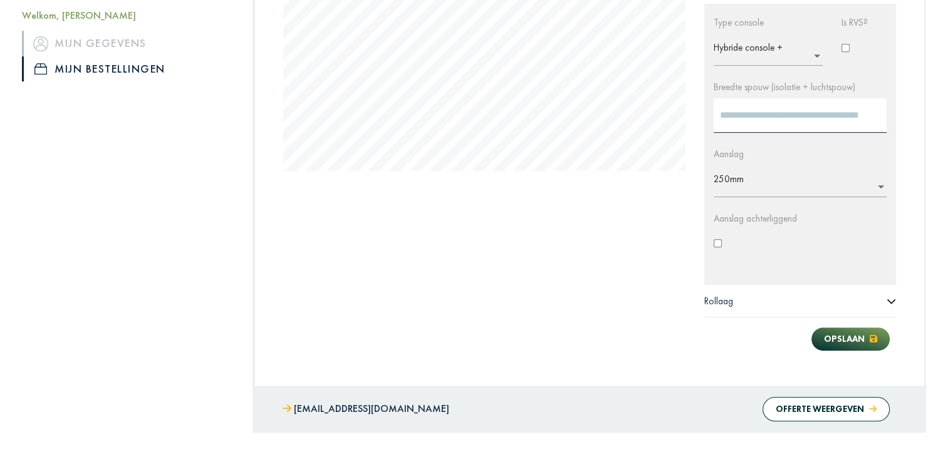
scroll to position [731, 0]
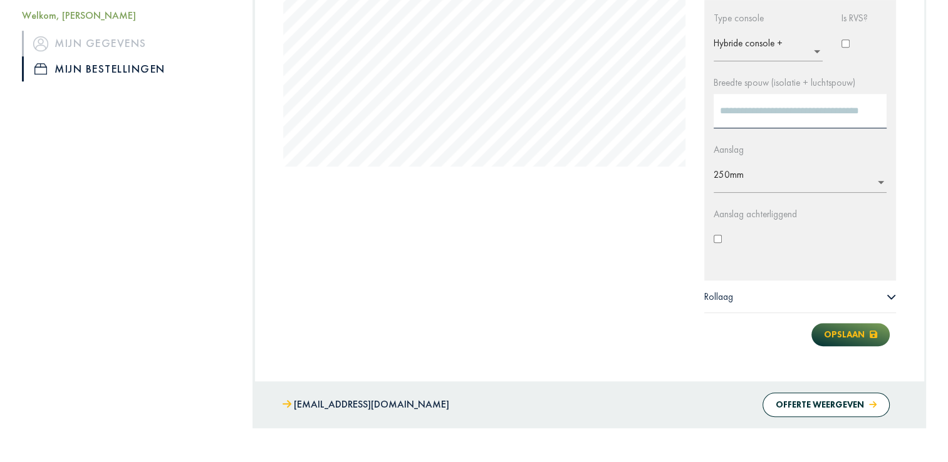
click at [848, 340] on button "Opslaan" at bounding box center [850, 334] width 78 height 23
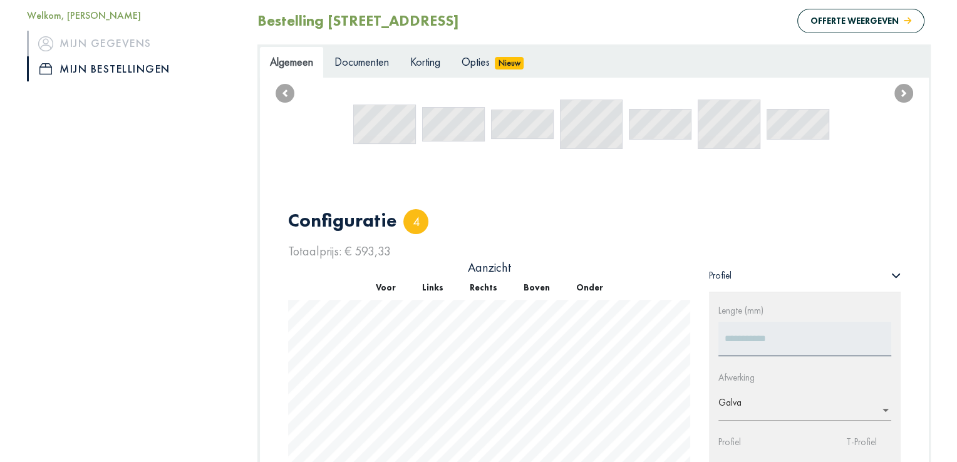
scroll to position [0, 0]
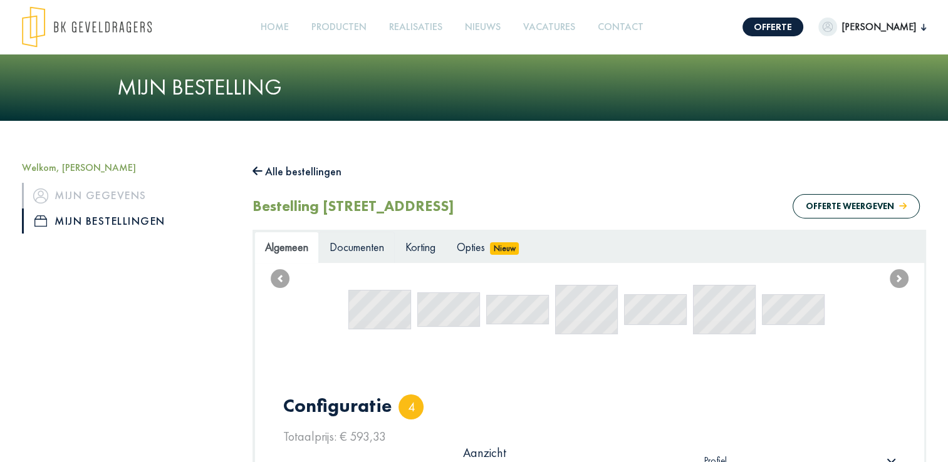
click at [363, 246] on span "Documenten" at bounding box center [357, 247] width 55 height 14
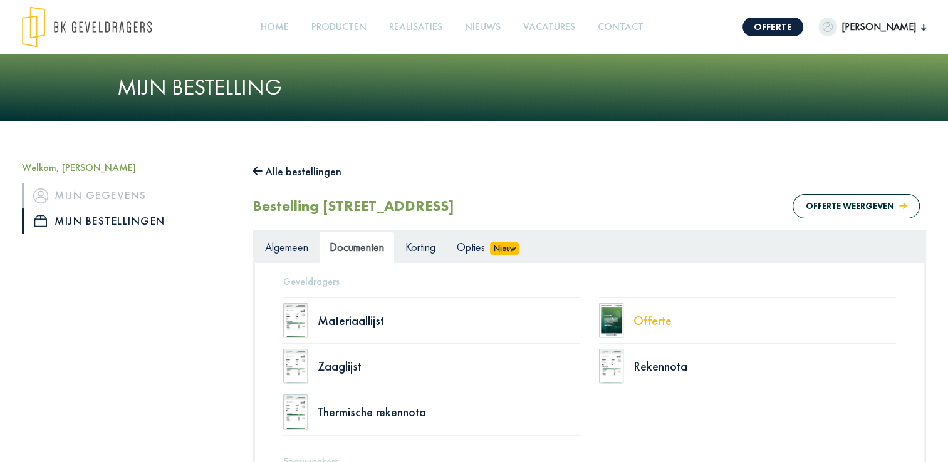
click at [649, 318] on div "Offerte" at bounding box center [764, 321] width 263 height 13
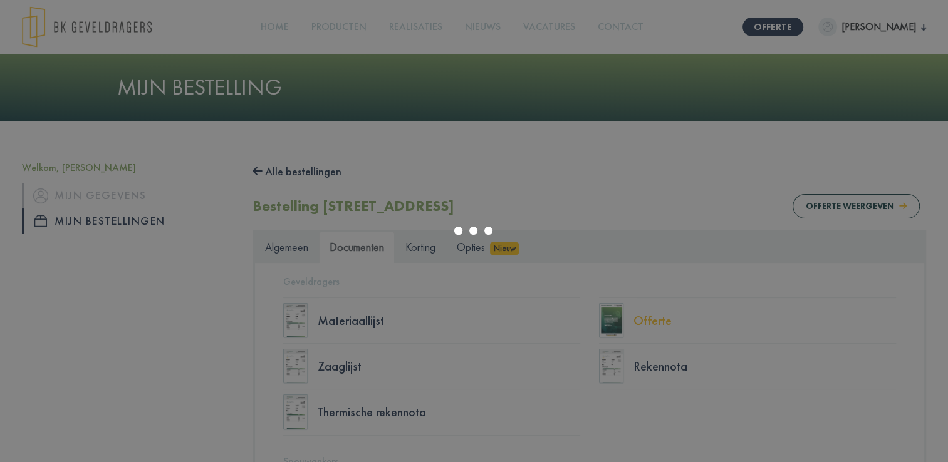
select select "******"
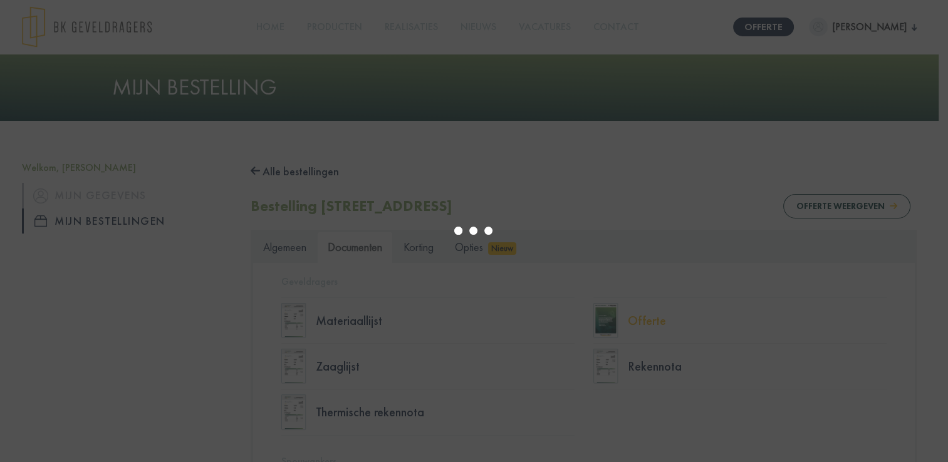
type input "*"
select select "****"
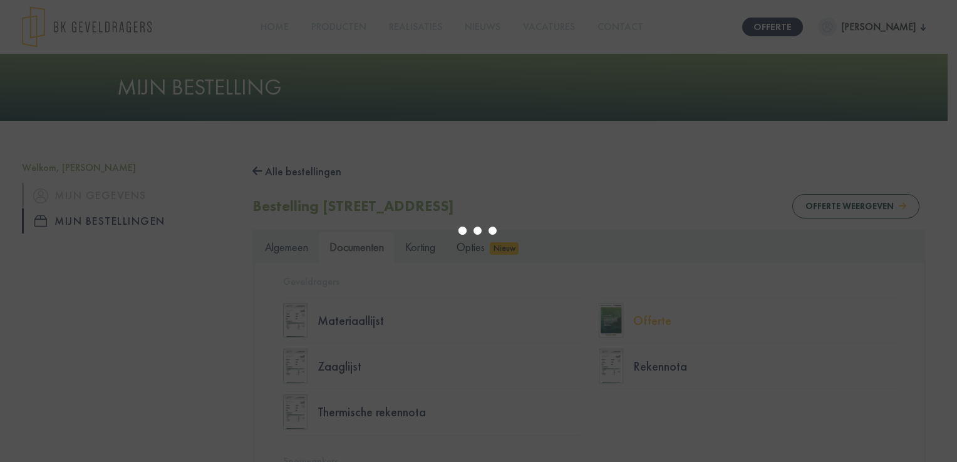
type input "*"
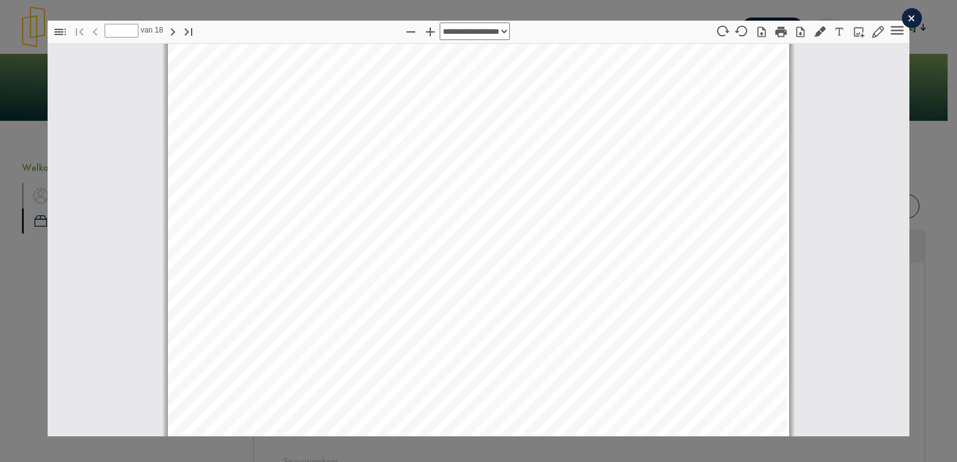
select select "****"
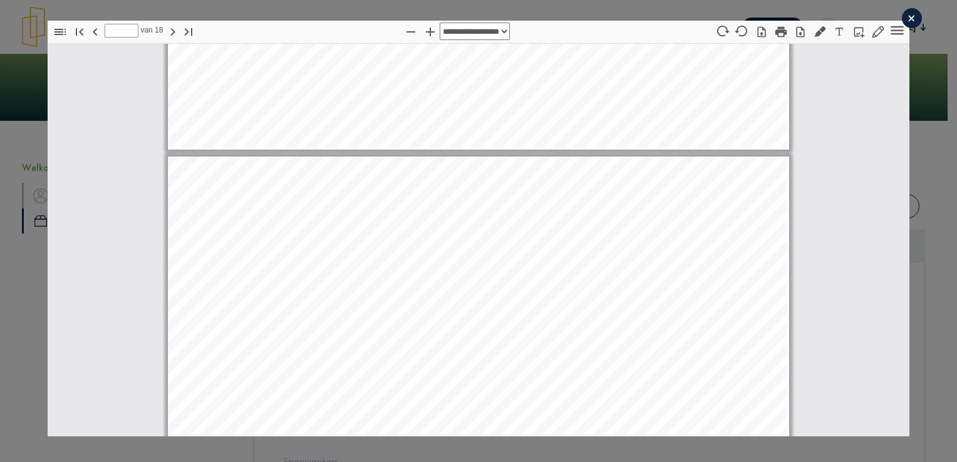
scroll to position [9879, 0]
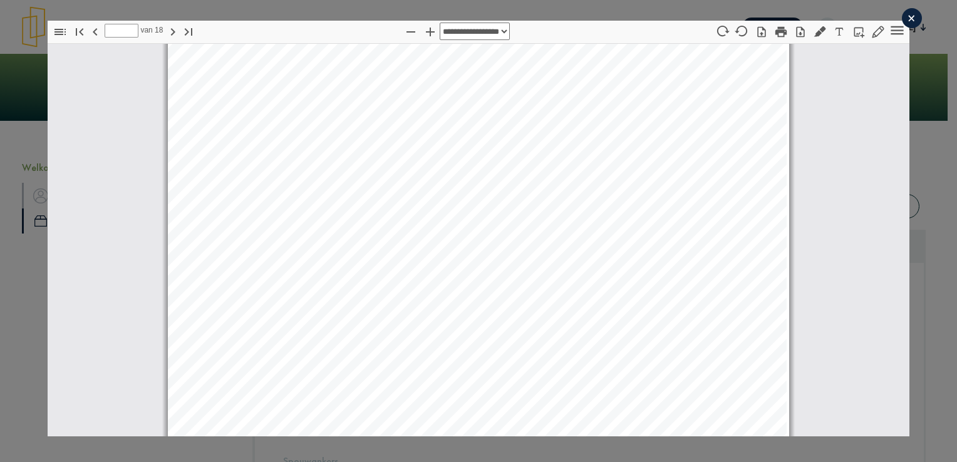
type input "**"
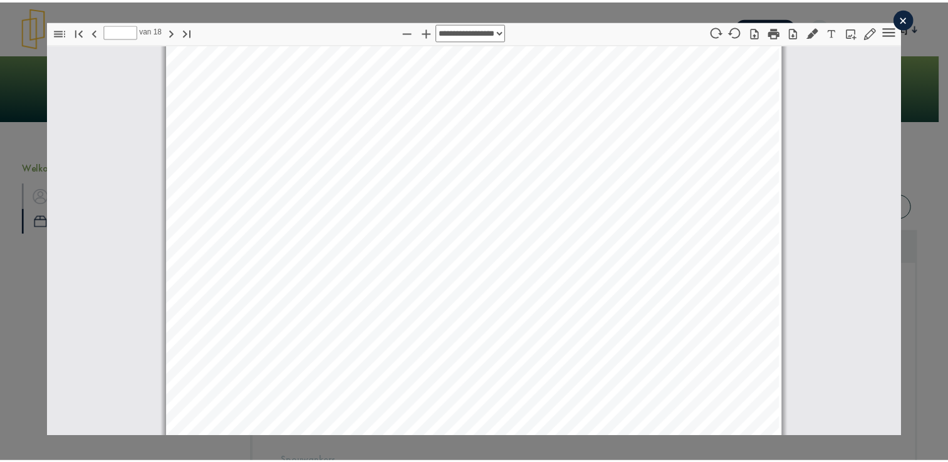
scroll to position [10656, 0]
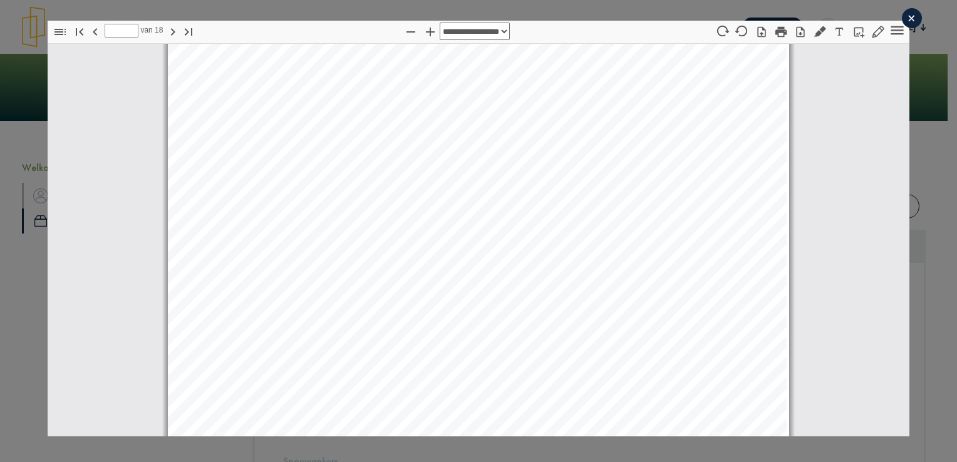
click at [903, 21] on div "×" at bounding box center [912, 18] width 20 height 20
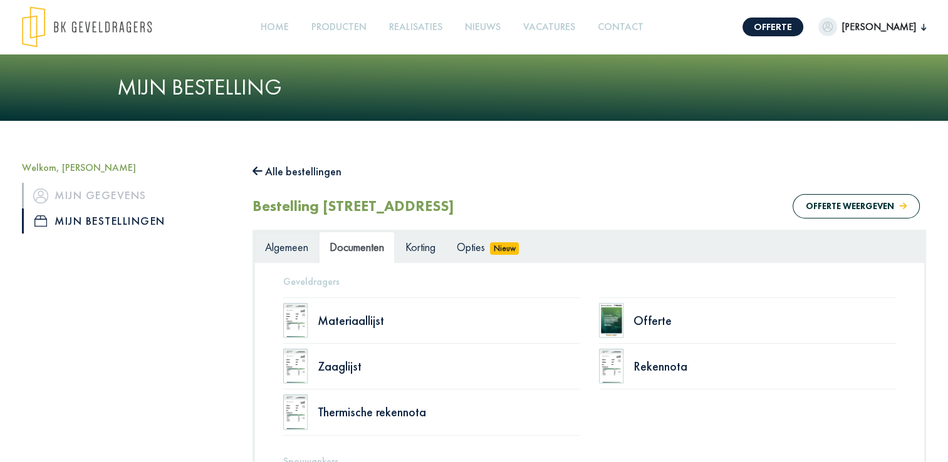
click at [286, 249] on span "Algemeen" at bounding box center [286, 247] width 43 height 14
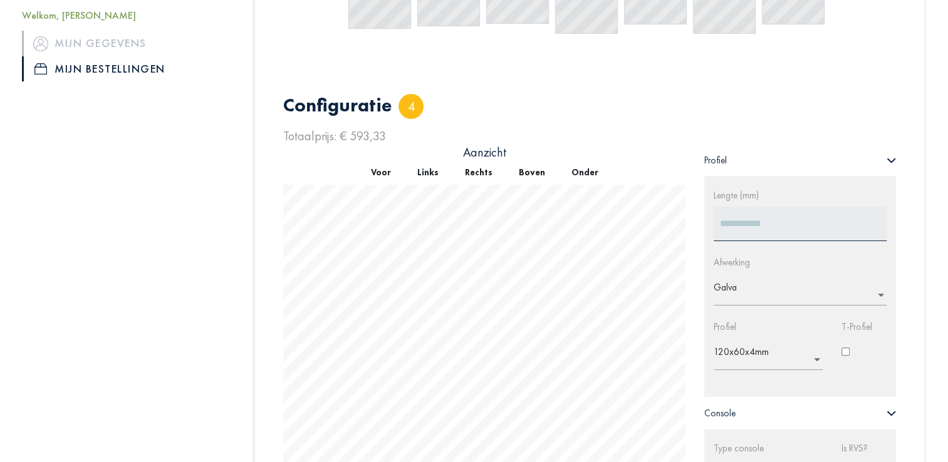
scroll to position [485, 0]
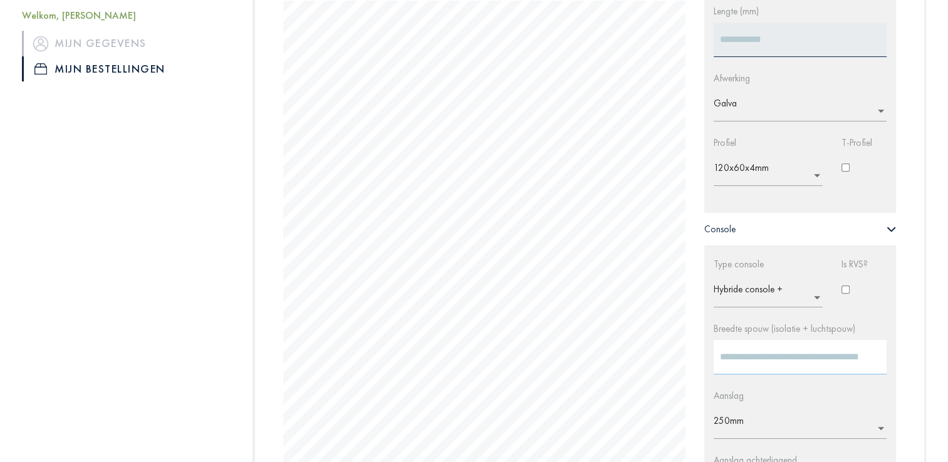
click at [749, 345] on input "***" at bounding box center [800, 357] width 173 height 34
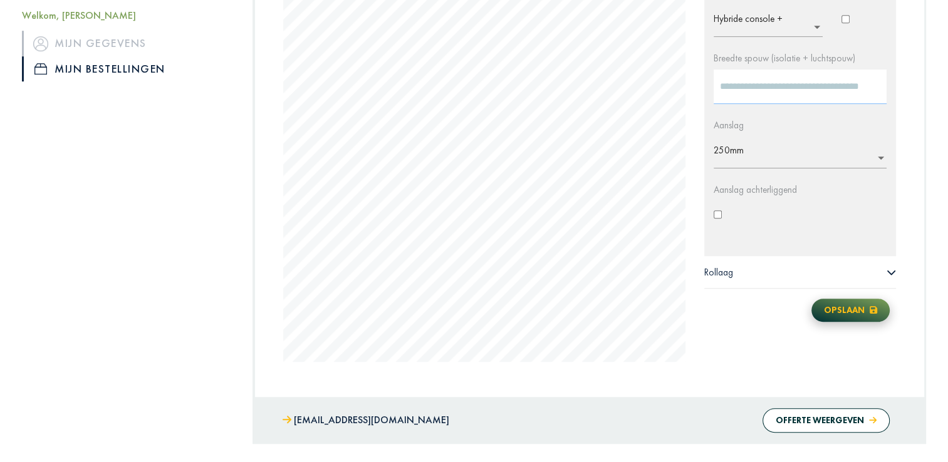
type input "***"
click at [843, 318] on button "Opslaan" at bounding box center [850, 310] width 78 height 23
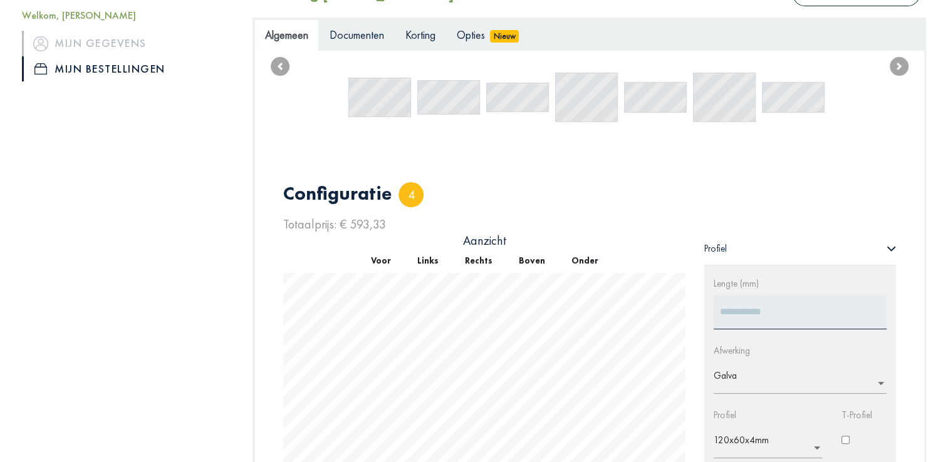
scroll to position [388, 0]
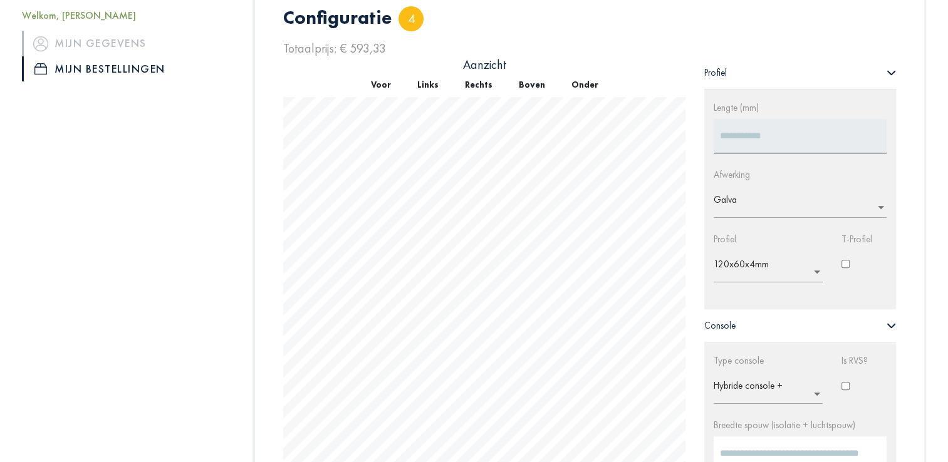
click at [584, 85] on button "Onder" at bounding box center [584, 85] width 53 height 24
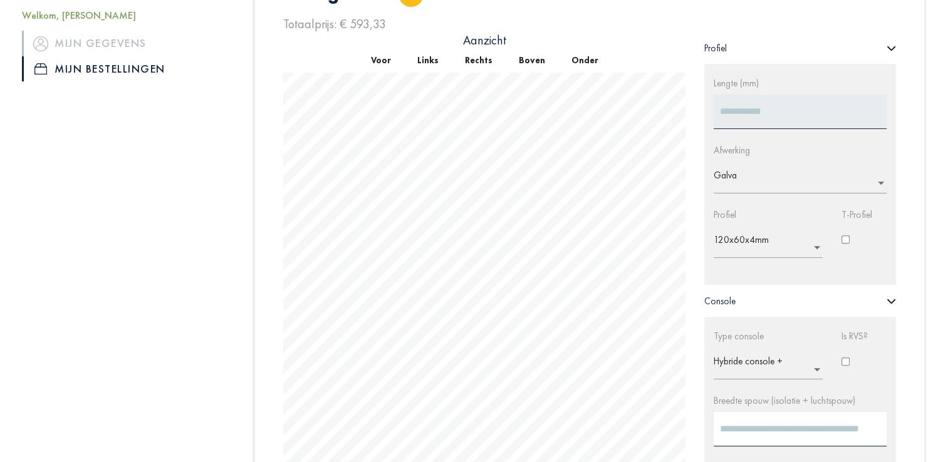
scroll to position [405, 0]
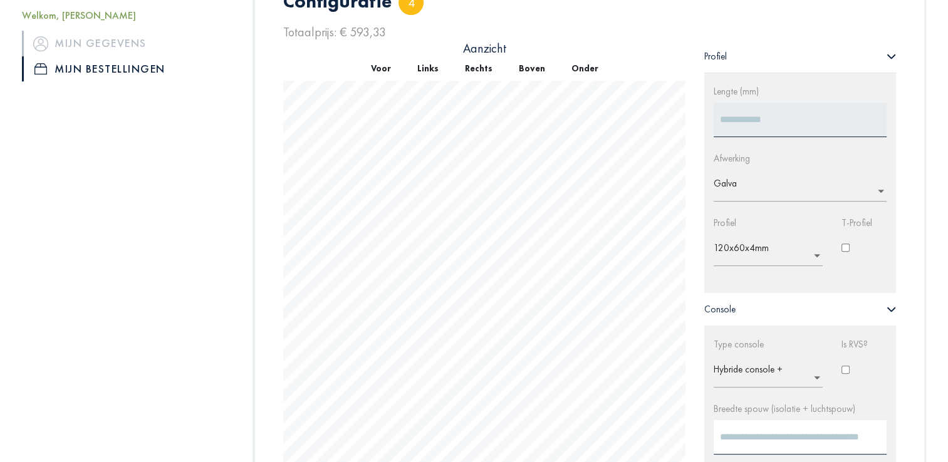
click at [580, 65] on button "Onder" at bounding box center [584, 68] width 53 height 24
click at [536, 64] on button "Boven" at bounding box center [532, 68] width 53 height 24
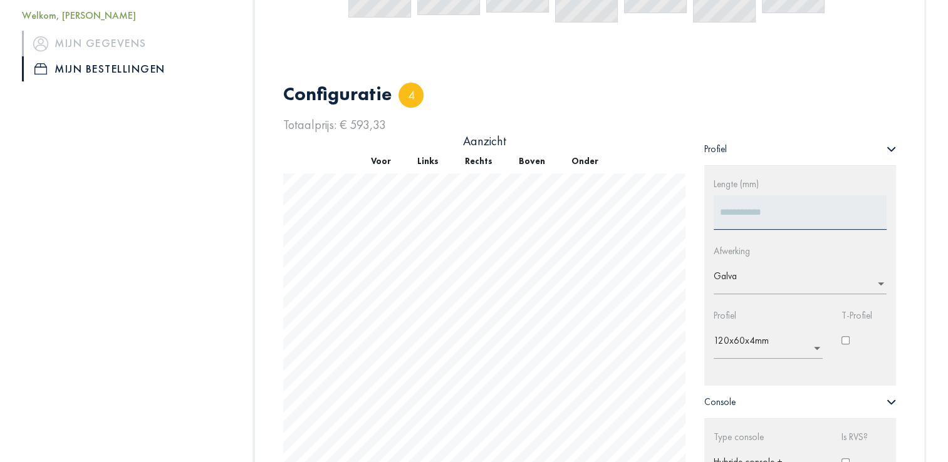
scroll to position [309, 0]
click at [370, 159] on button "Voor" at bounding box center [381, 164] width 46 height 24
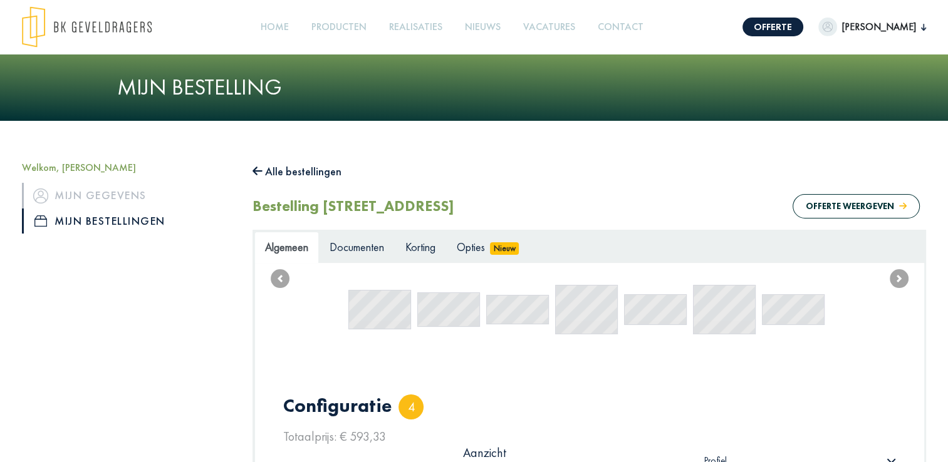
scroll to position [0, 0]
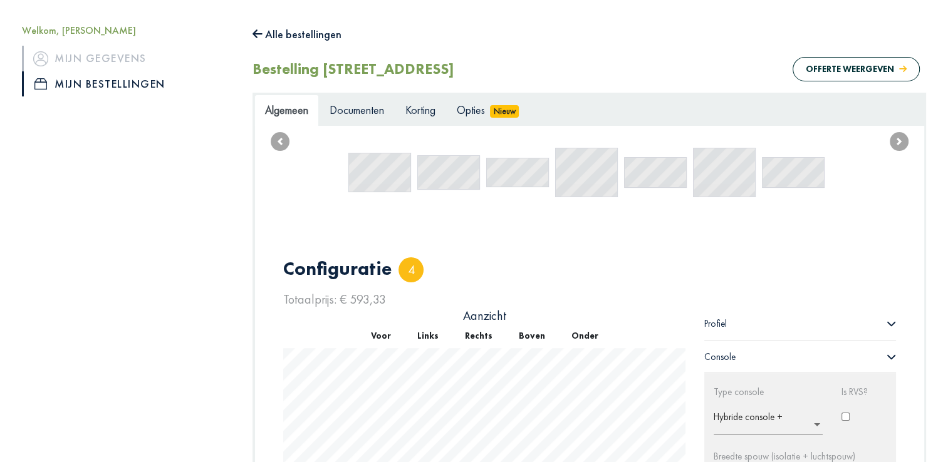
scroll to position [306, 0]
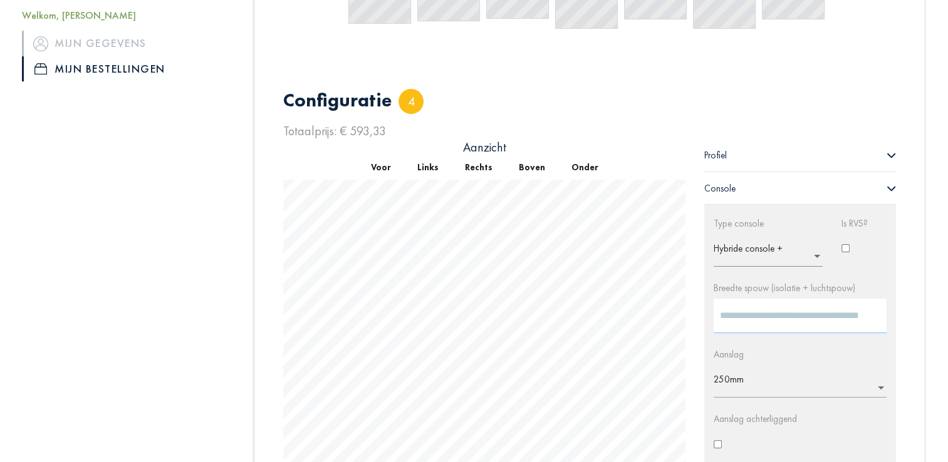
click at [777, 311] on input "***" at bounding box center [800, 316] width 173 height 34
type input "*"
type input "***"
click div "Profiel"
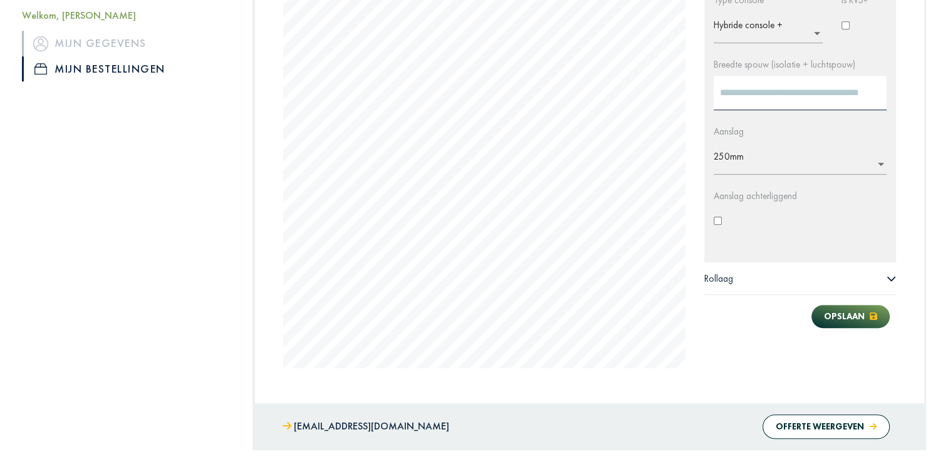
scroll to position [756, 0]
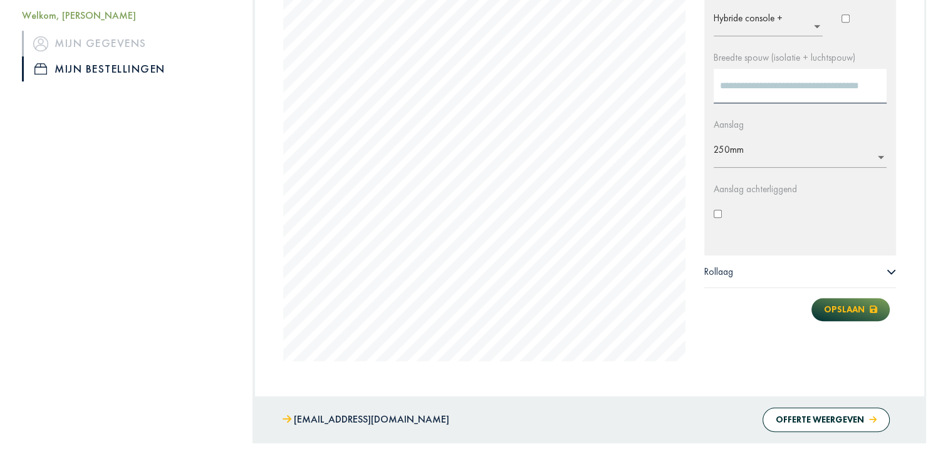
click button "Opslaan"
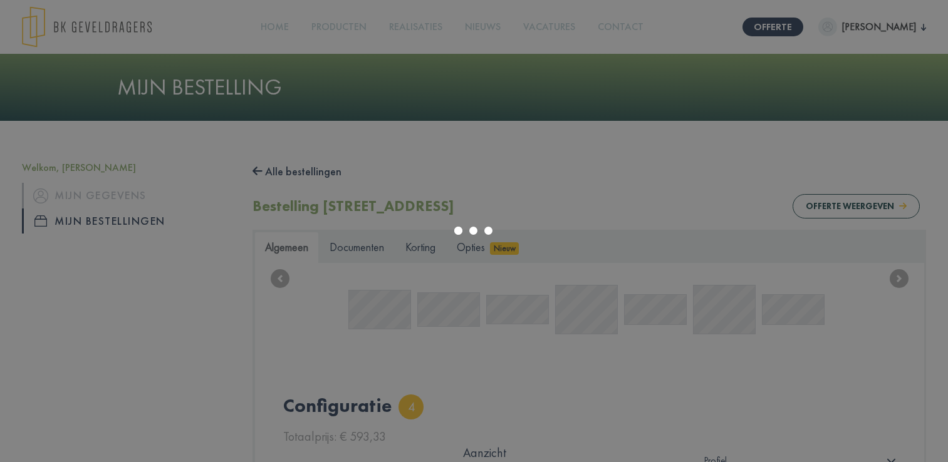
scroll to position [756, 0]
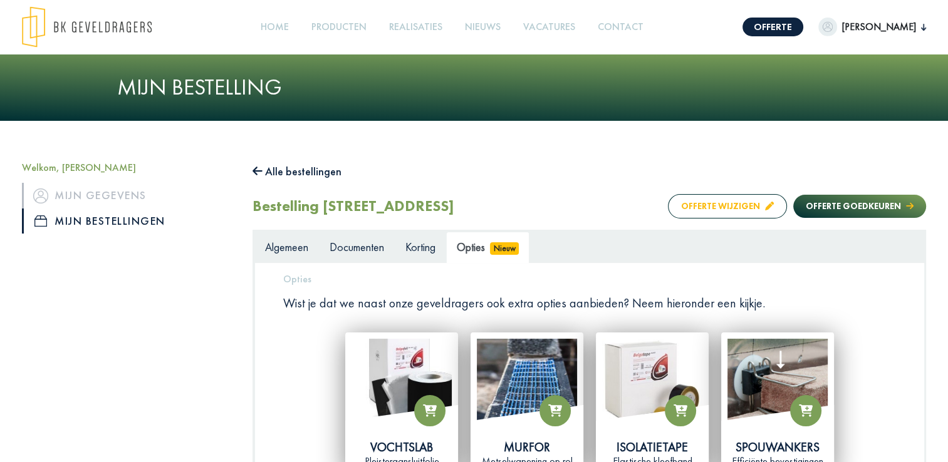
click at [704, 205] on button "Offerte wijzigen" at bounding box center [727, 206] width 119 height 24
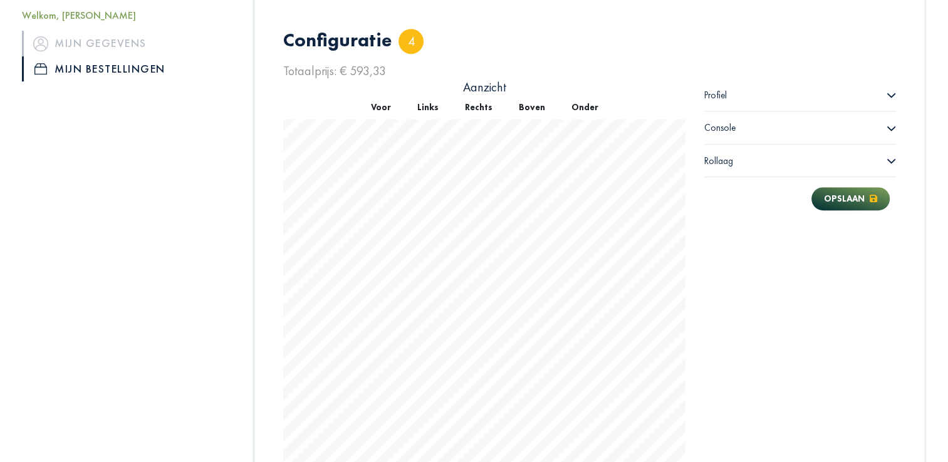
scroll to position [731, 0]
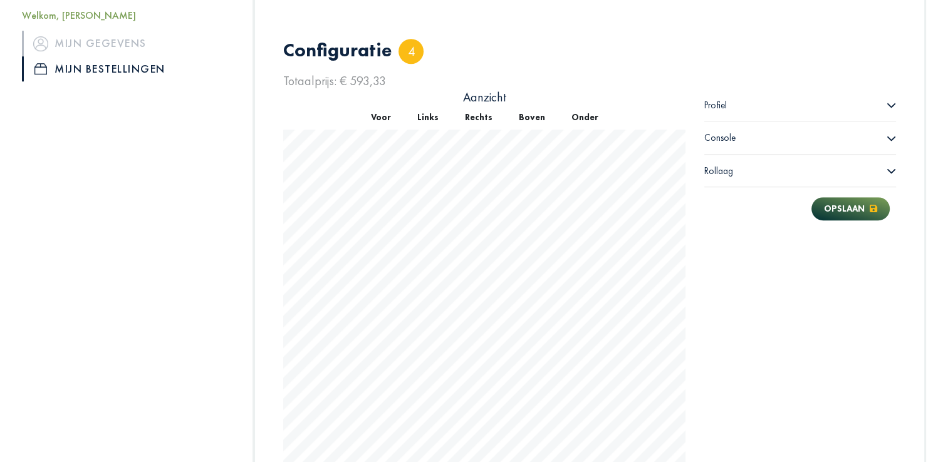
click at [794, 107] on div "Profiel" at bounding box center [800, 105] width 192 height 33
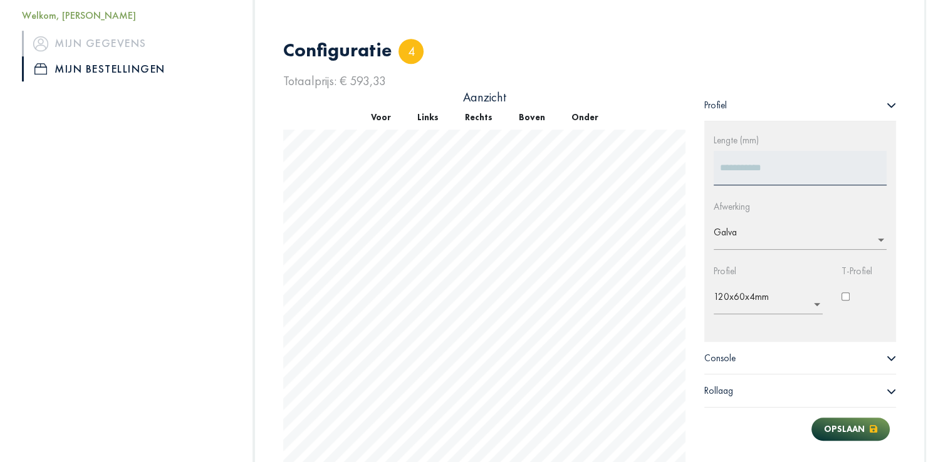
click at [789, 353] on div "Console" at bounding box center [800, 358] width 192 height 33
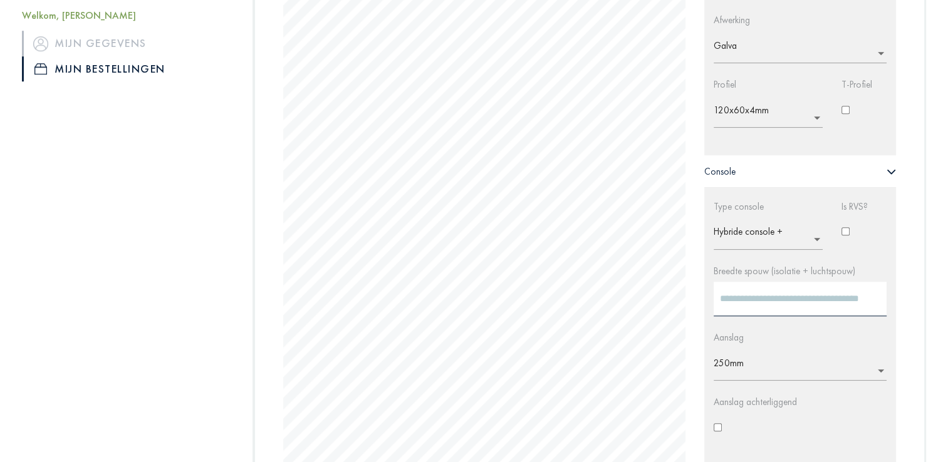
scroll to position [934, 0]
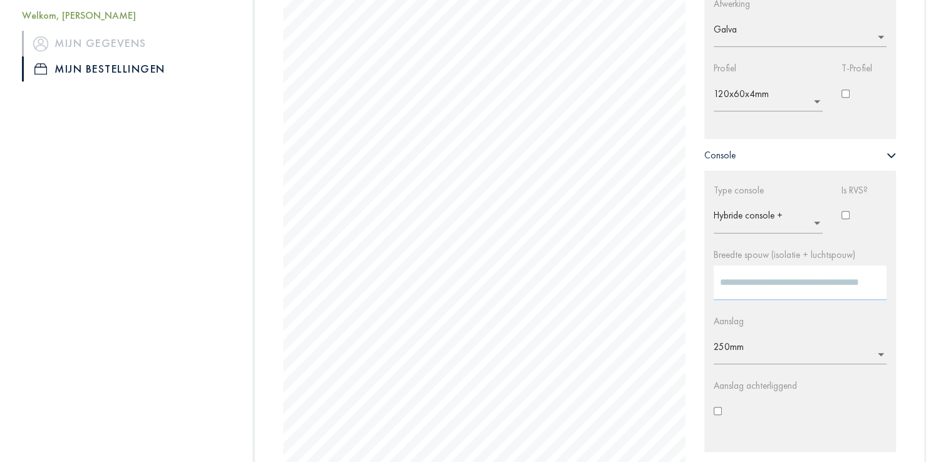
click at [769, 289] on input "***" at bounding box center [800, 283] width 173 height 34
type input "*"
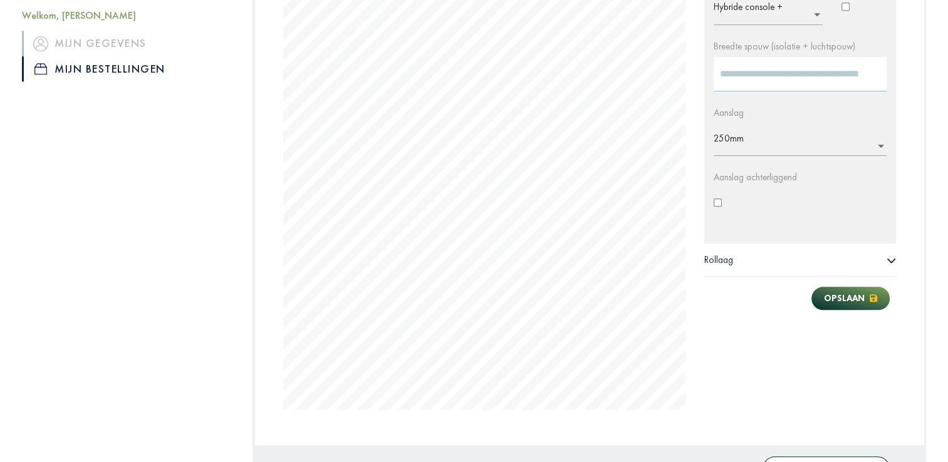
scroll to position [1145, 0]
click at [830, 299] on button "Opslaan" at bounding box center [850, 296] width 78 height 23
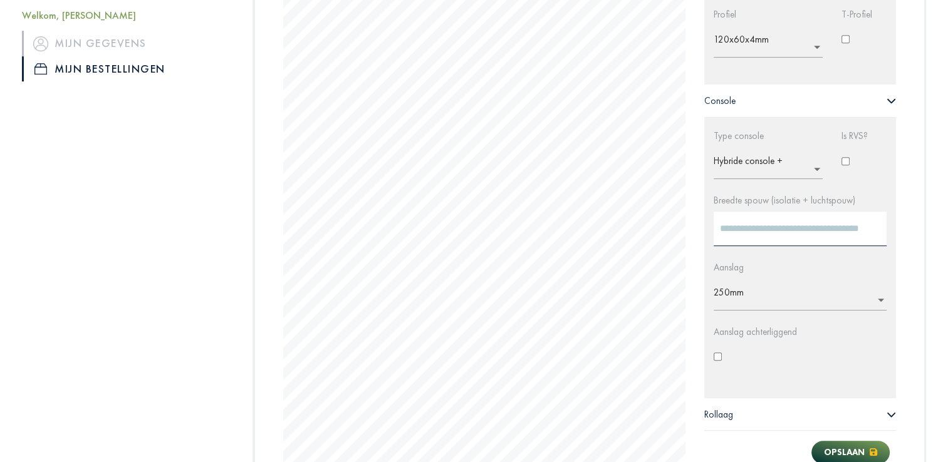
scroll to position [614, 0]
click at [744, 234] on input "***" at bounding box center [800, 228] width 173 height 34
type input "*"
type input "***"
click at [844, 445] on button "Opslaan" at bounding box center [850, 451] width 78 height 23
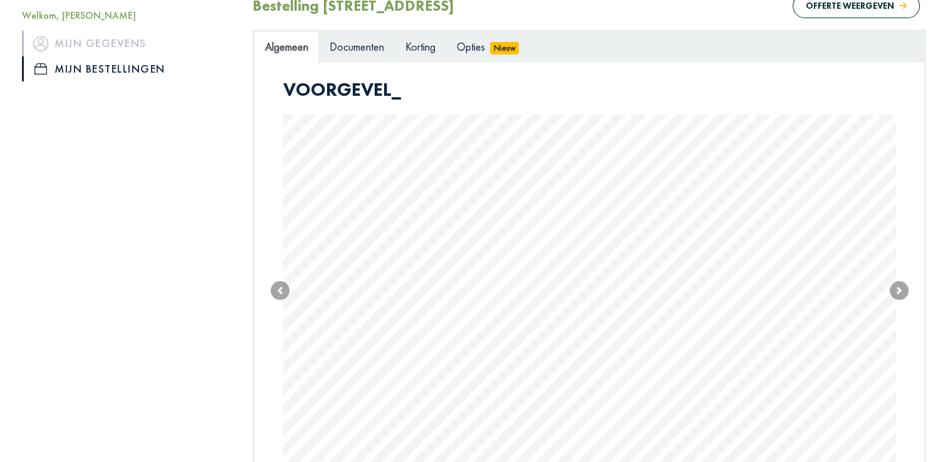
scroll to position [204, 0]
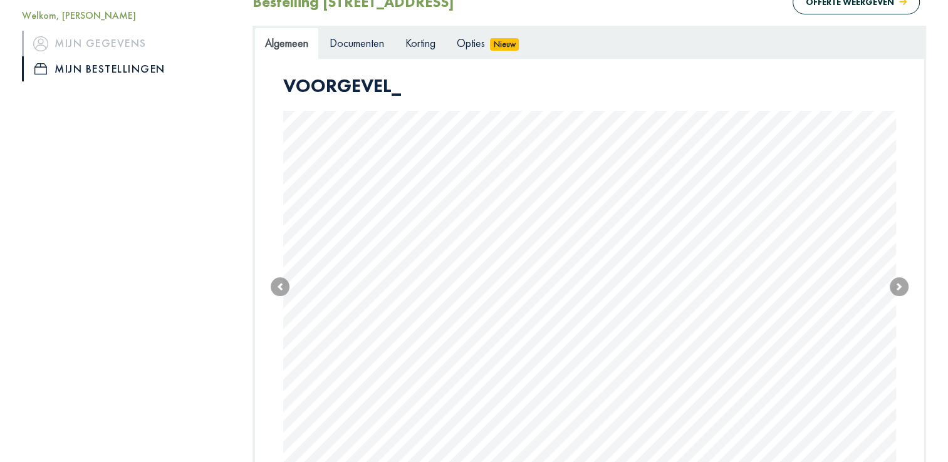
type input "****"
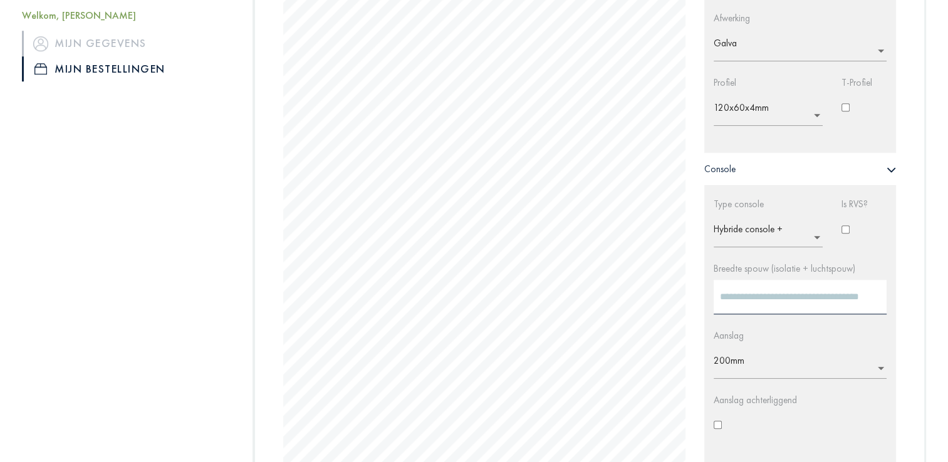
scroll to position [976, 0]
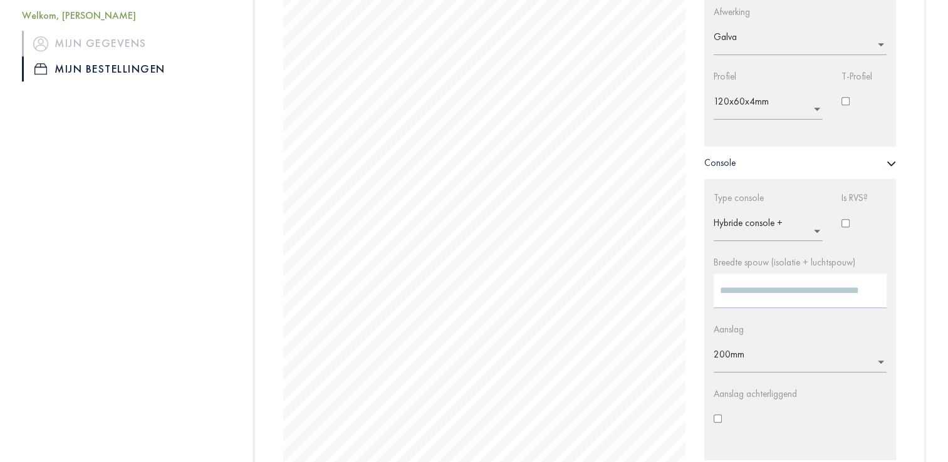
click at [769, 299] on input "***" at bounding box center [800, 291] width 173 height 34
type input "*"
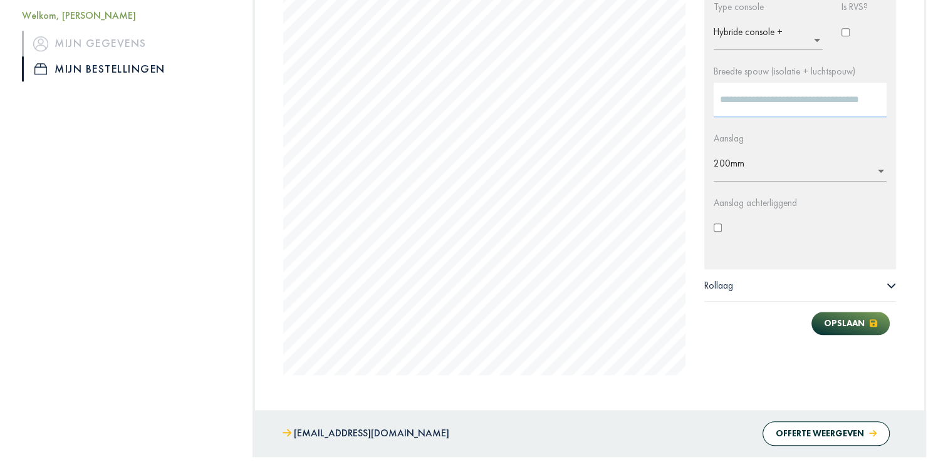
scroll to position [1180, 0]
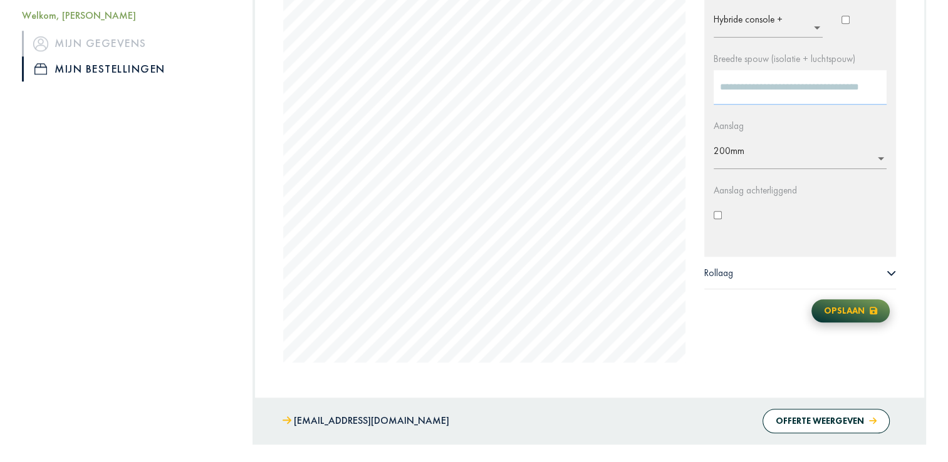
type input "***"
click at [827, 308] on button "Opslaan" at bounding box center [850, 310] width 78 height 23
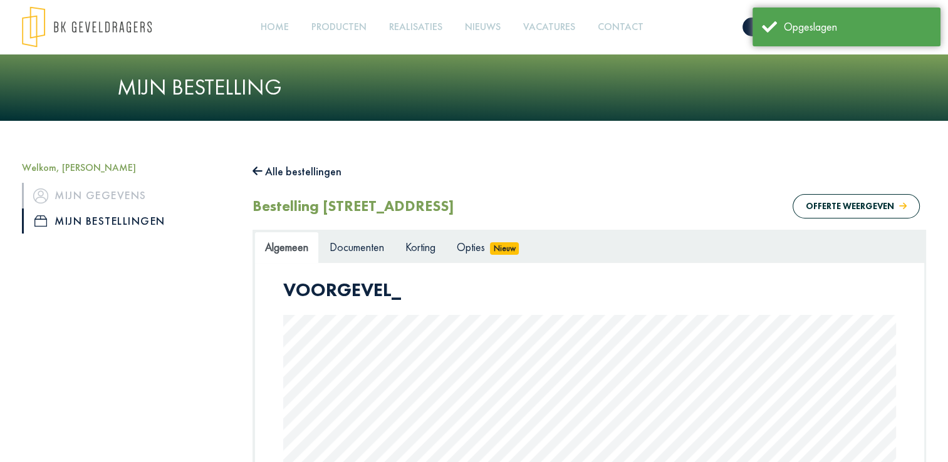
scroll to position [154, 0]
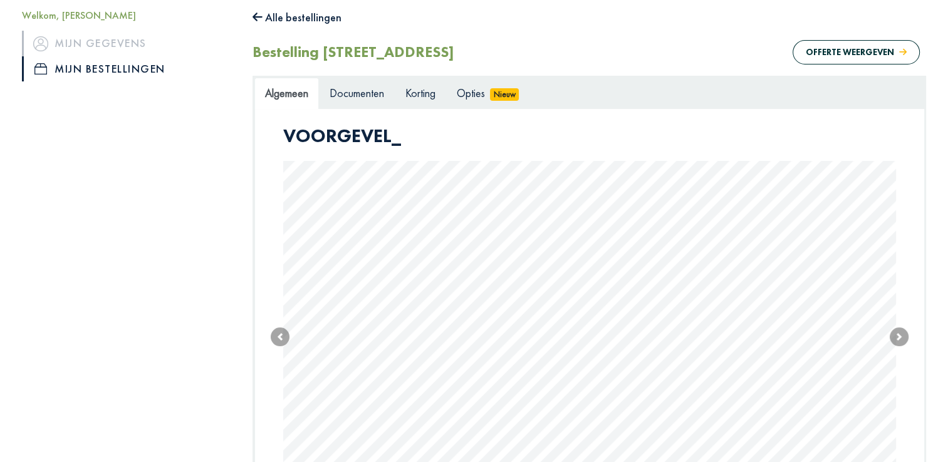
type input "****"
type input "***"
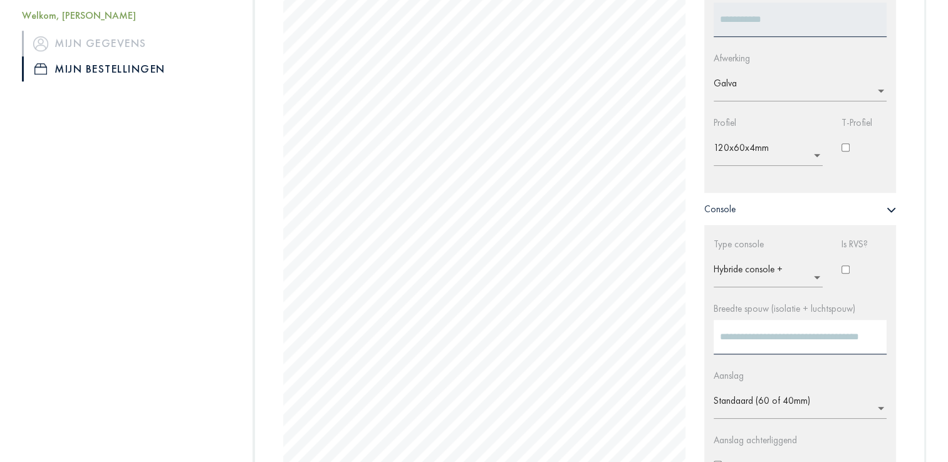
scroll to position [935, 0]
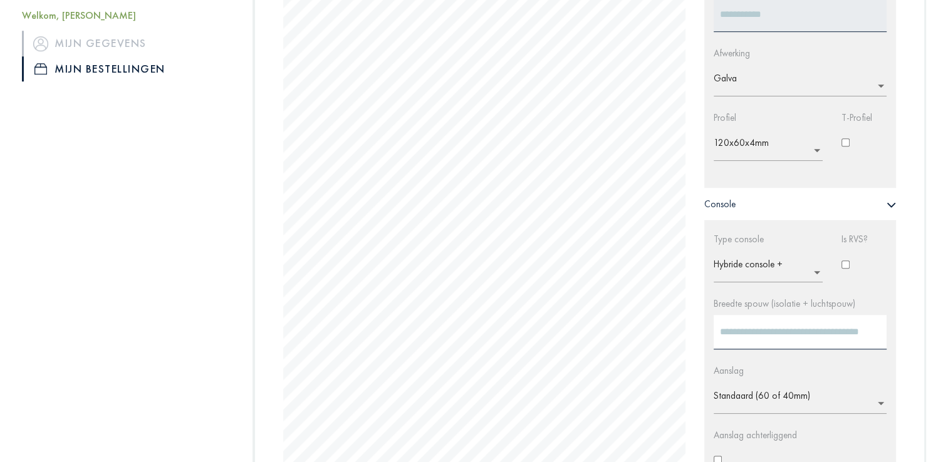
click at [730, 239] on div "Configuratie 1 Totaalprijs: € 177,88 Aanzicht Voor Links Rechts Boven Onder INF…" at bounding box center [590, 246] width 632 height 783
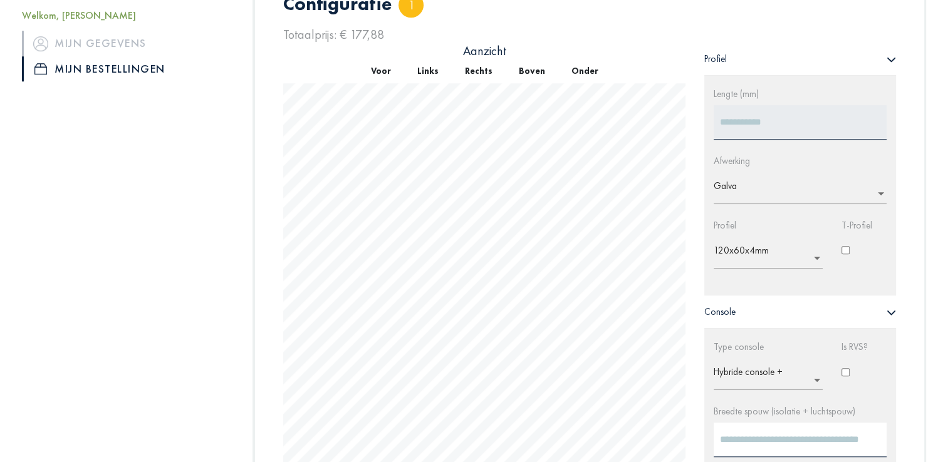
scroll to position [949, 0]
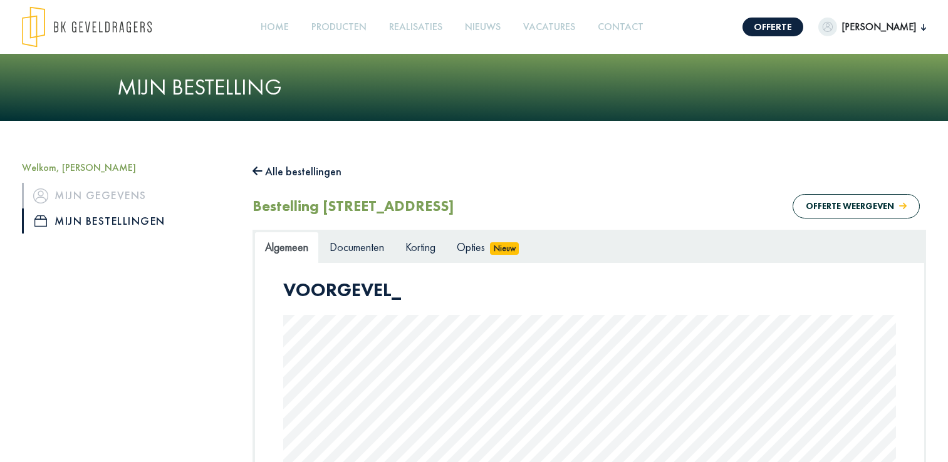
scroll to position [949, 0]
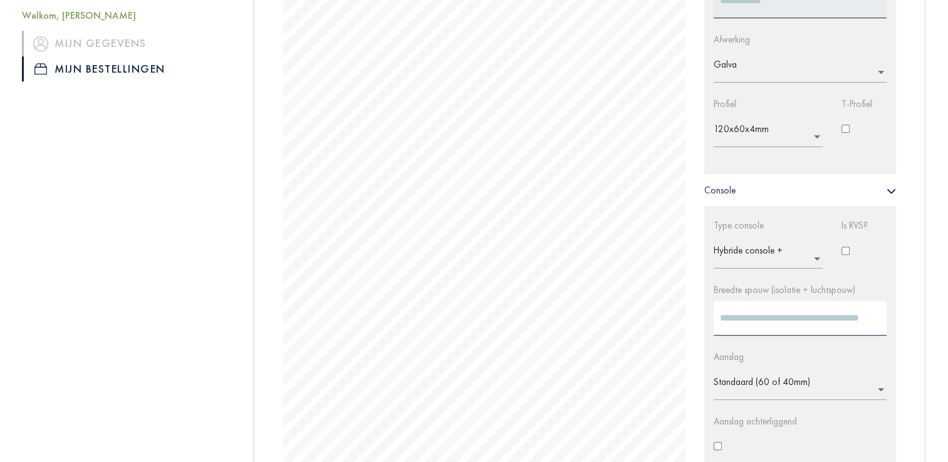
click at [762, 319] on input "***" at bounding box center [800, 318] width 173 height 34
type input "*"
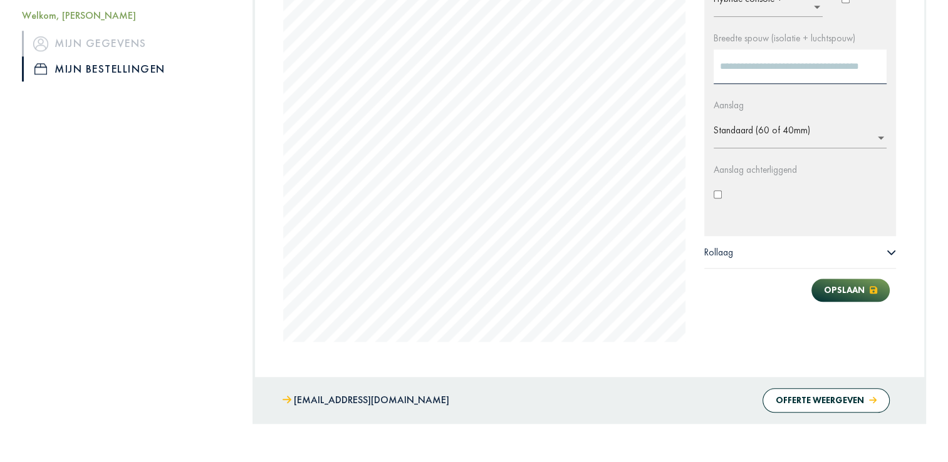
scroll to position [1207, 0]
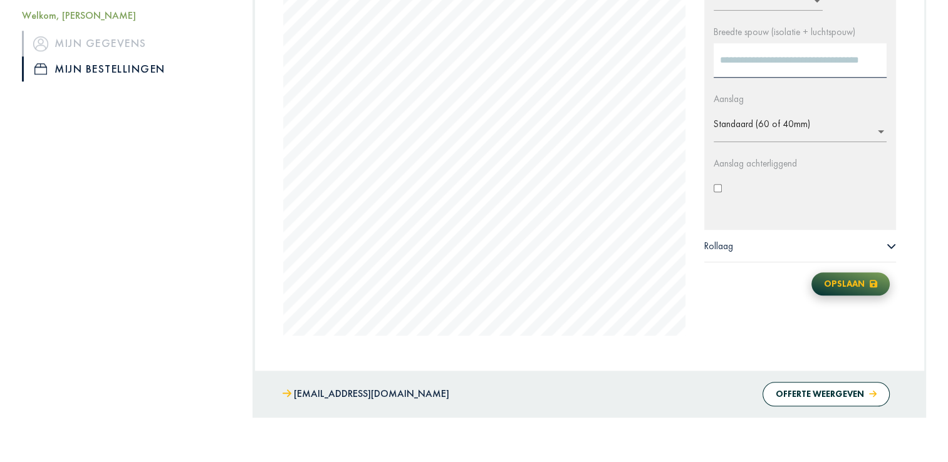
type input "***"
click at [843, 287] on button "Opslaan" at bounding box center [850, 284] width 78 height 23
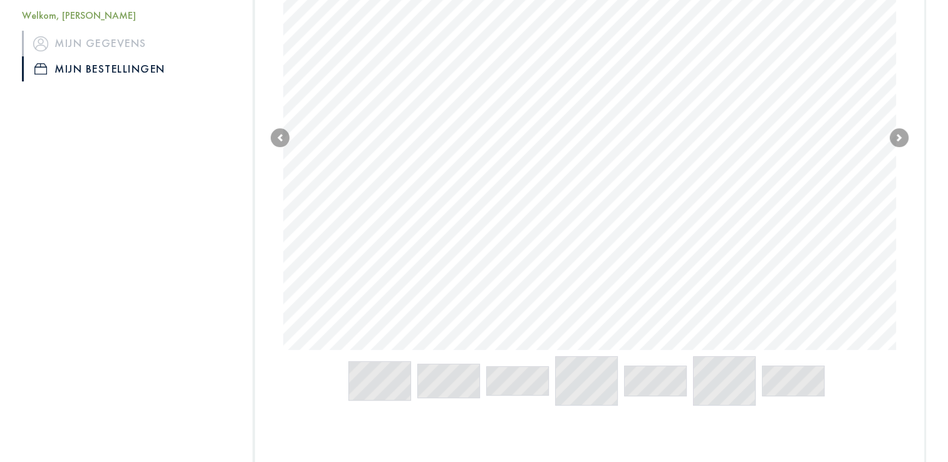
scroll to position [353, 0]
click at [904, 140] on span at bounding box center [899, 138] width 19 height 19
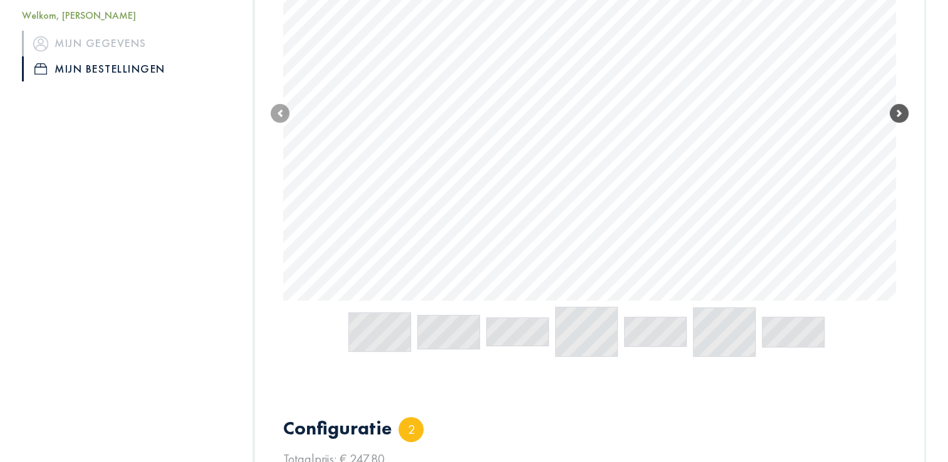
type input "****"
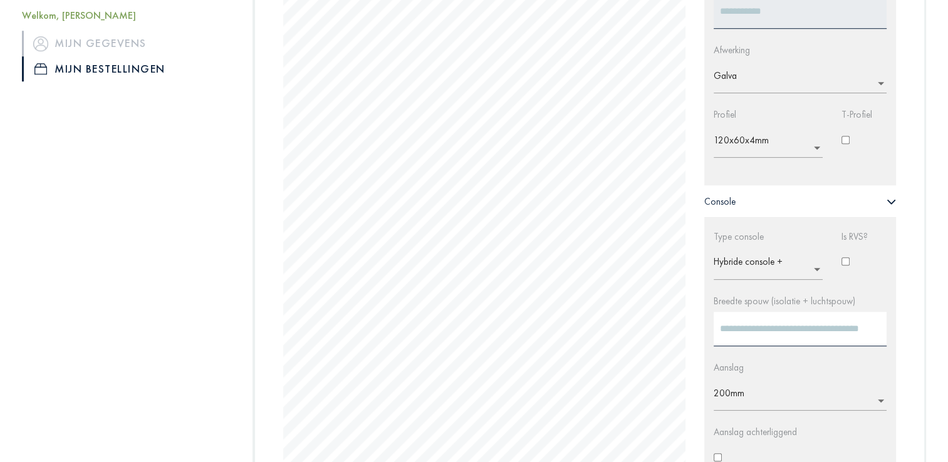
scroll to position [890, 0]
click at [764, 327] on input "***" at bounding box center [800, 326] width 173 height 34
type input "*"
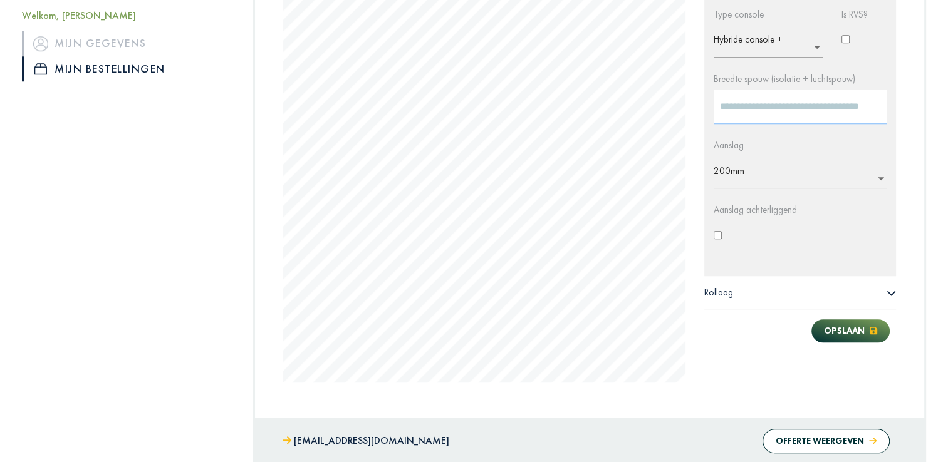
scroll to position [1111, 0]
type input "***"
click at [837, 328] on button "Opslaan" at bounding box center [850, 329] width 78 height 23
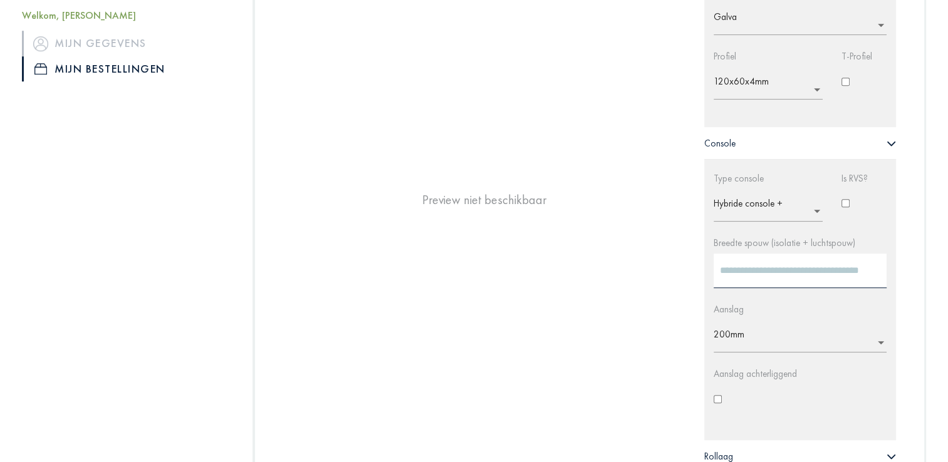
scroll to position [879, 0]
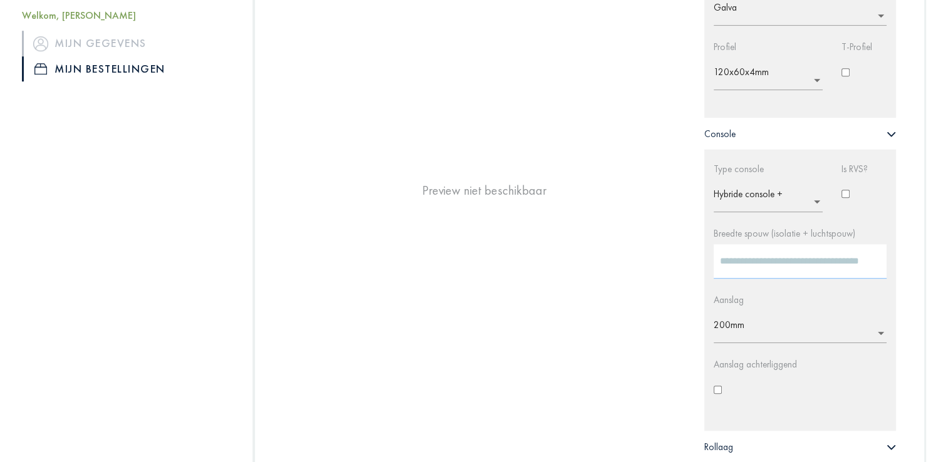
click at [764, 263] on input "***" at bounding box center [800, 261] width 173 height 34
type input "*"
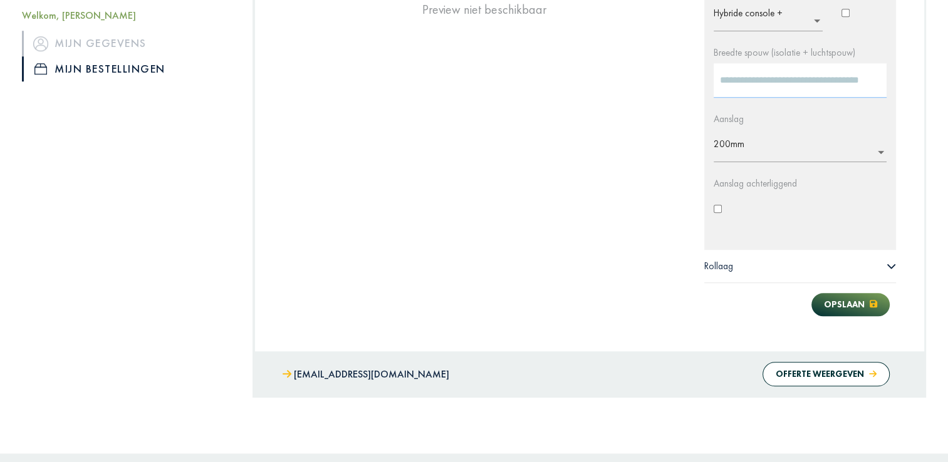
scroll to position [1061, 0]
type input "***"
click at [840, 301] on button "Opslaan" at bounding box center [850, 303] width 78 height 23
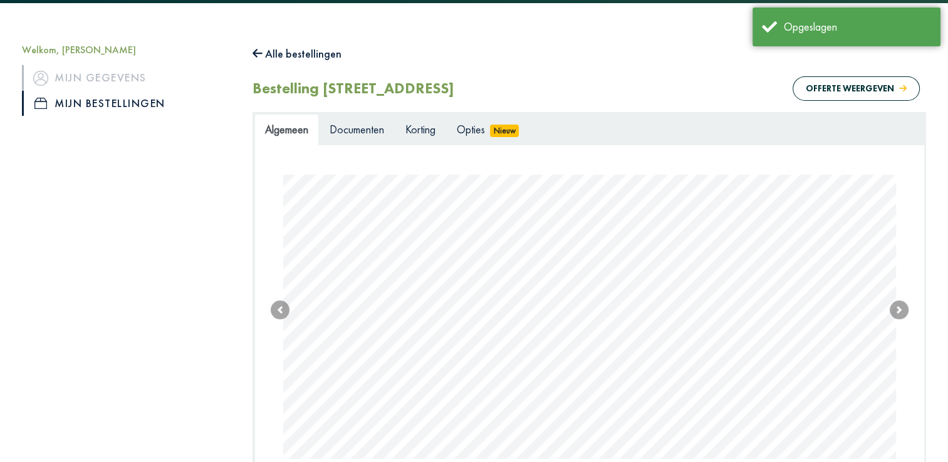
scroll to position [120, 0]
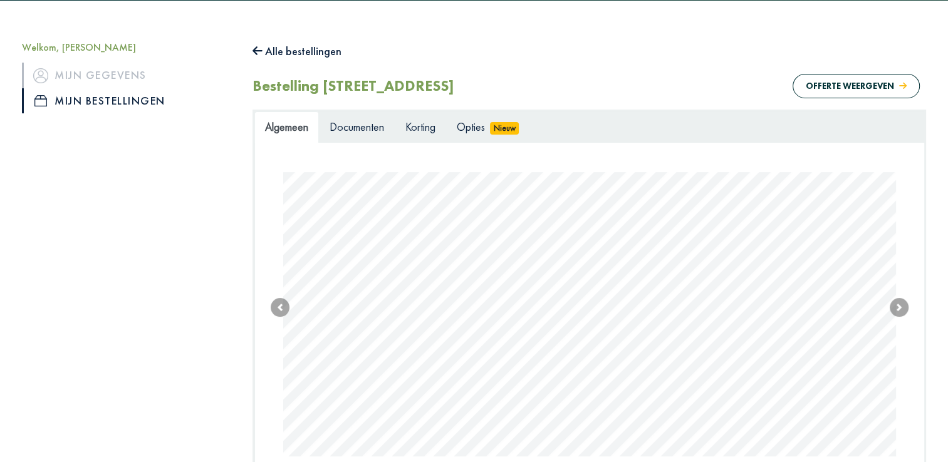
type input "****"
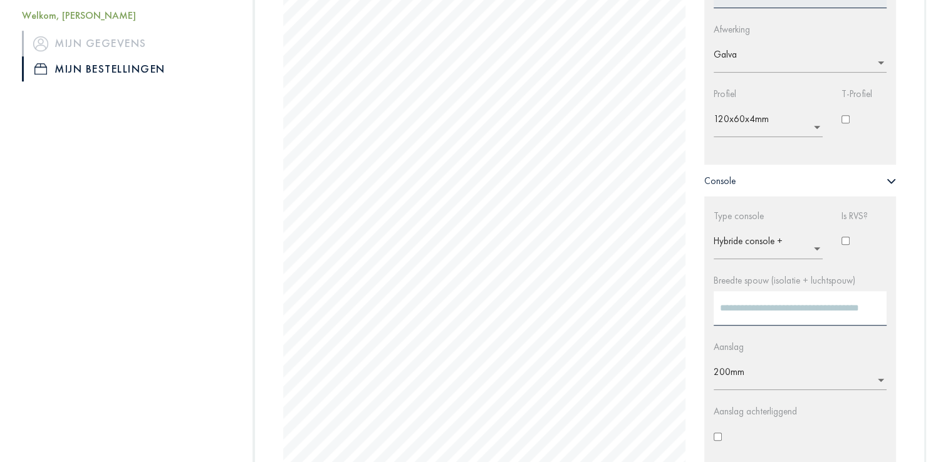
scroll to position [834, 0]
click at [757, 312] on input "***" at bounding box center [800, 306] width 173 height 34
type input "*"
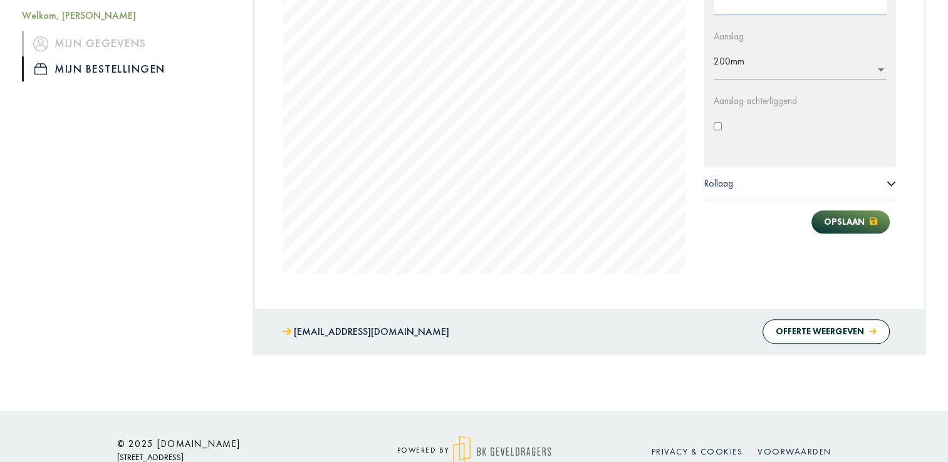
scroll to position [1143, 0]
type input "***"
click at [851, 219] on button "Opslaan" at bounding box center [850, 222] width 78 height 23
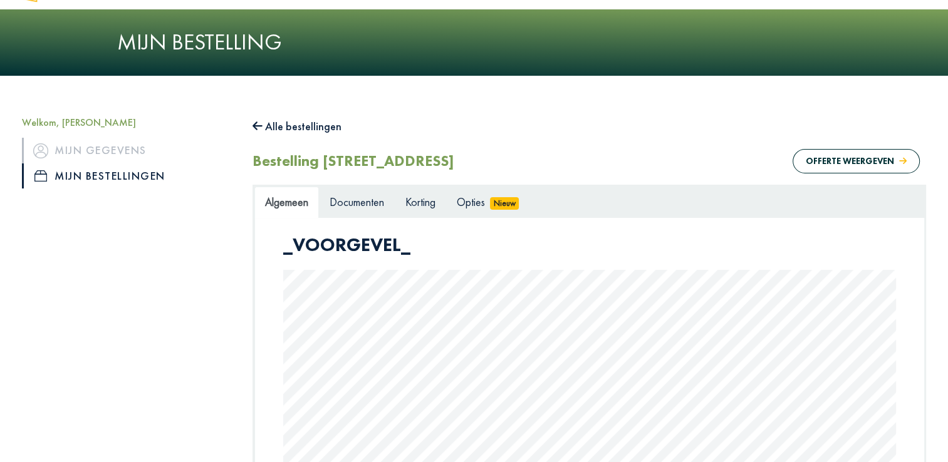
scroll to position [29, 0]
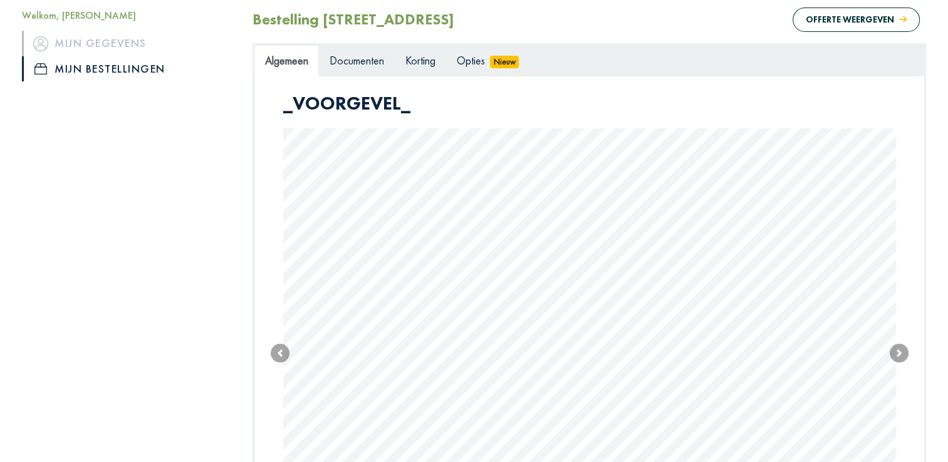
scroll to position [449, 0]
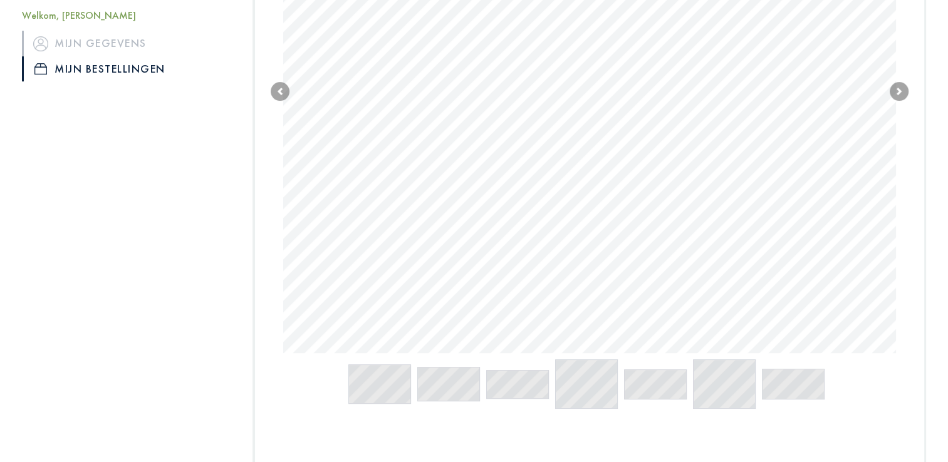
type input "****"
type input "***"
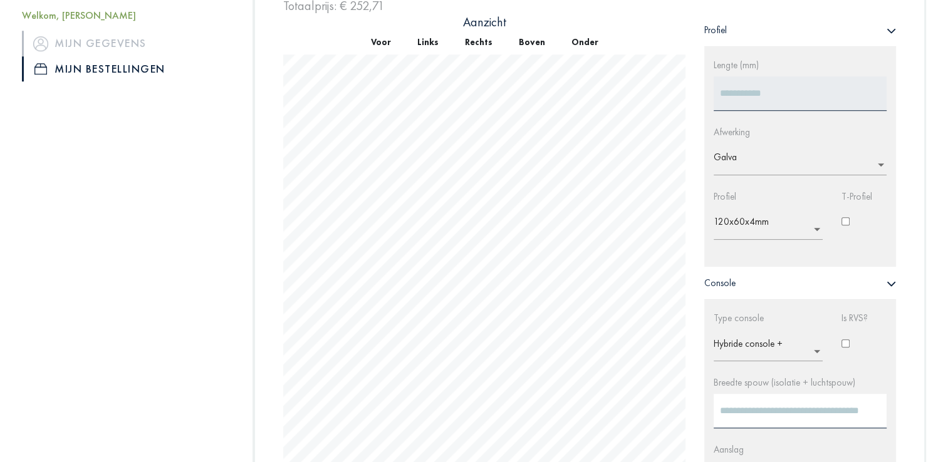
scroll to position [1044, 0]
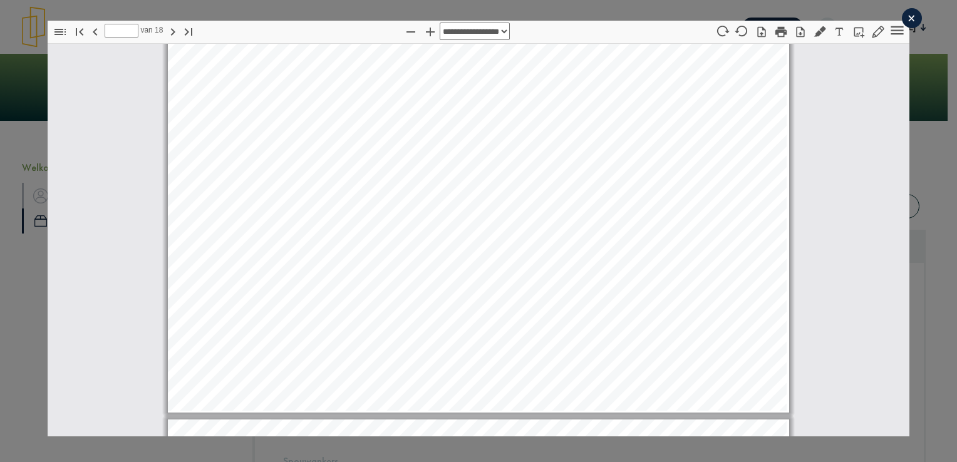
scroll to position [11148, 0]
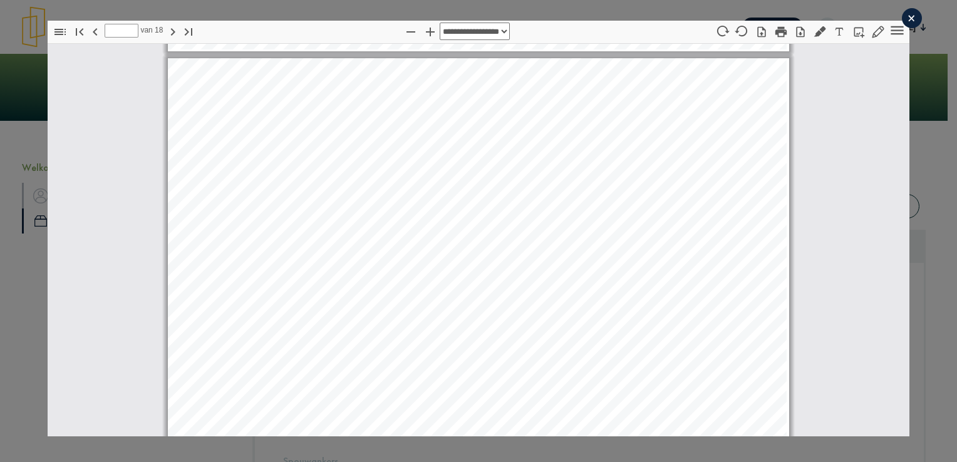
type input "**"
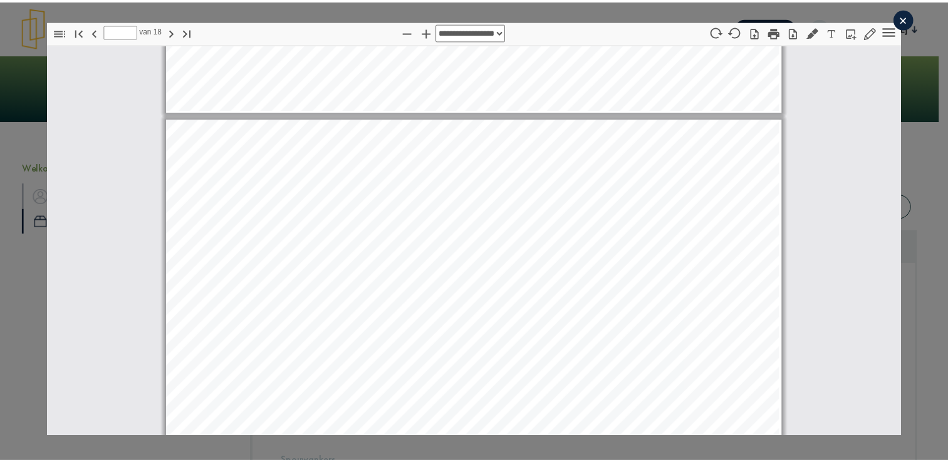
scroll to position [9658, 0]
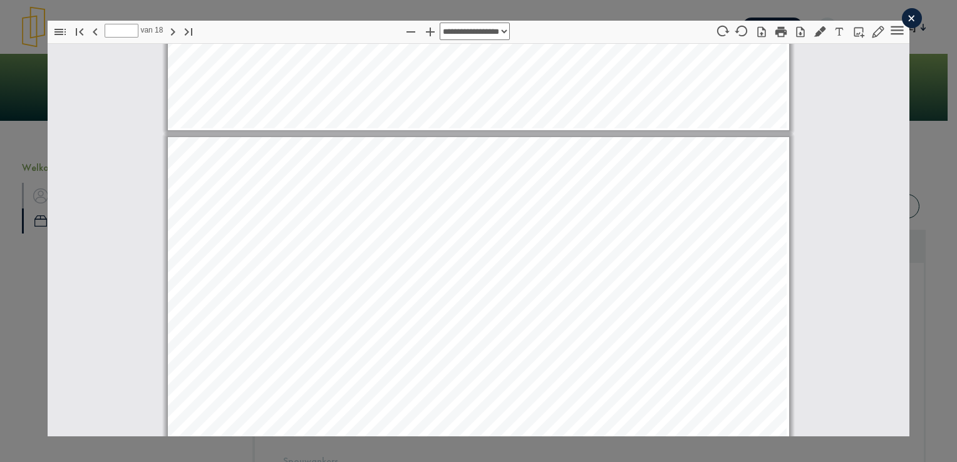
click at [909, 18] on div "×" at bounding box center [912, 18] width 20 height 20
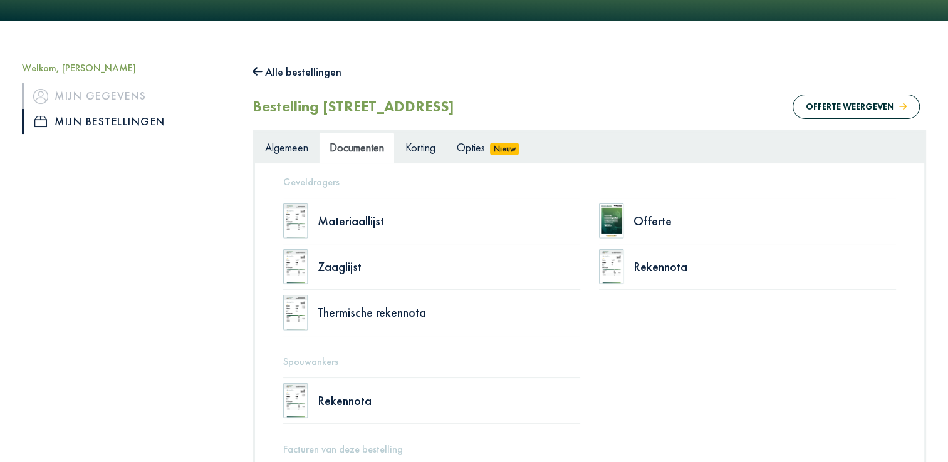
scroll to position [108, 0]
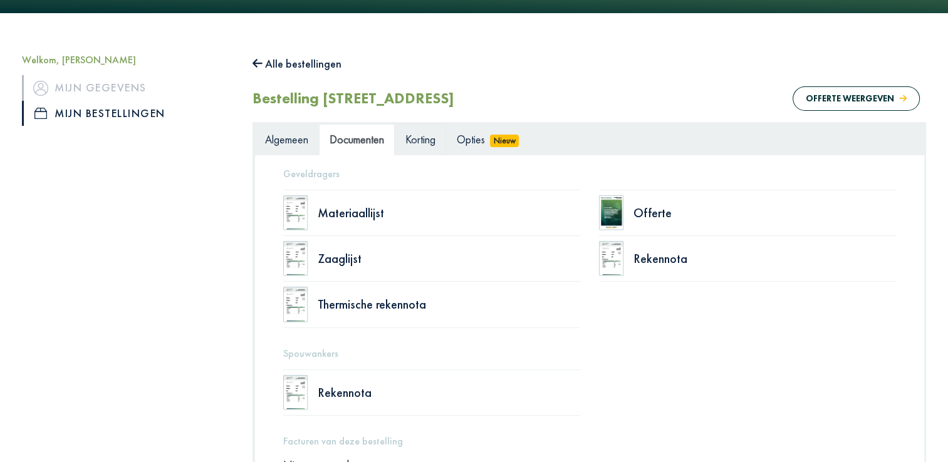
click at [432, 137] on span "Korting" at bounding box center [420, 139] width 30 height 14
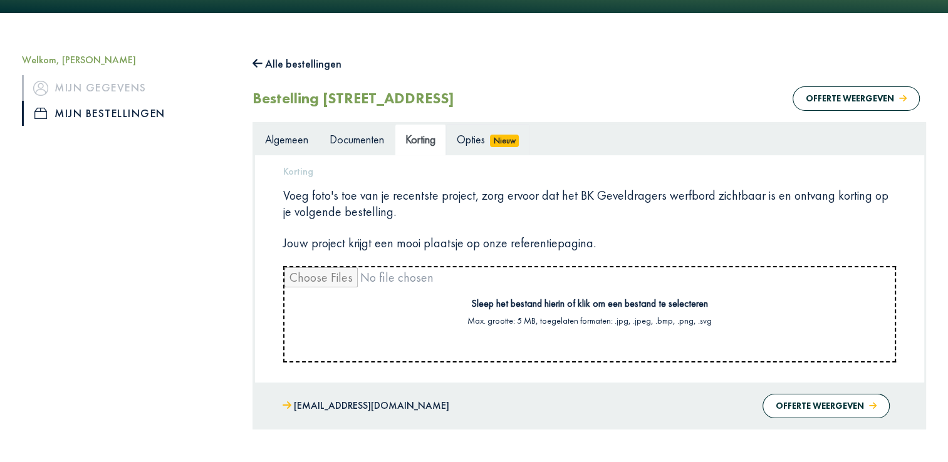
click at [481, 138] on span "Opties" at bounding box center [471, 139] width 28 height 14
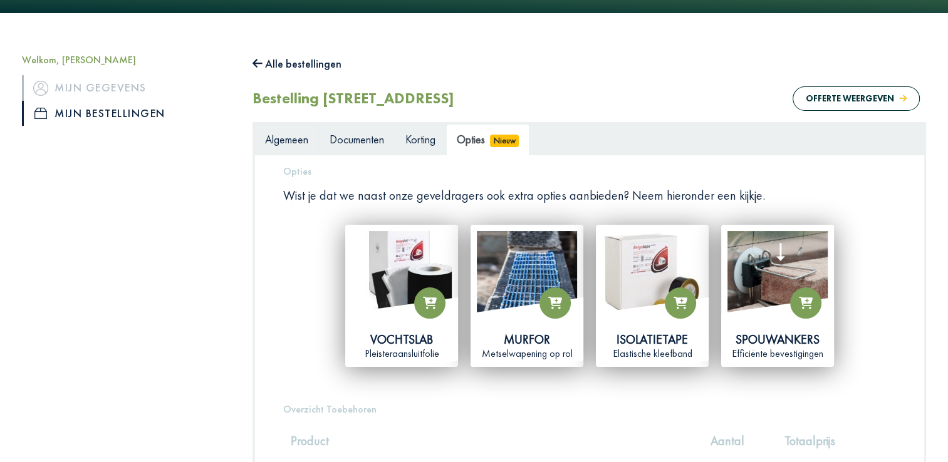
click at [281, 132] on span "Algemeen" at bounding box center [286, 139] width 43 height 14
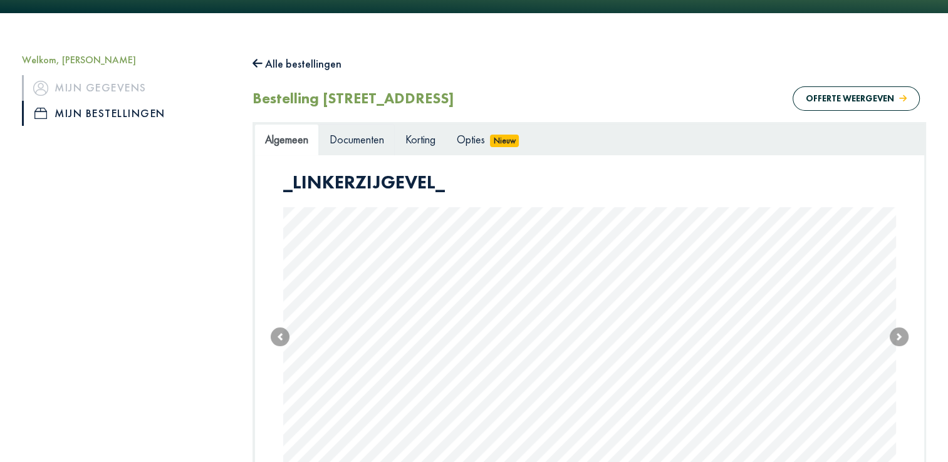
click at [362, 142] on span "Documenten" at bounding box center [357, 139] width 55 height 14
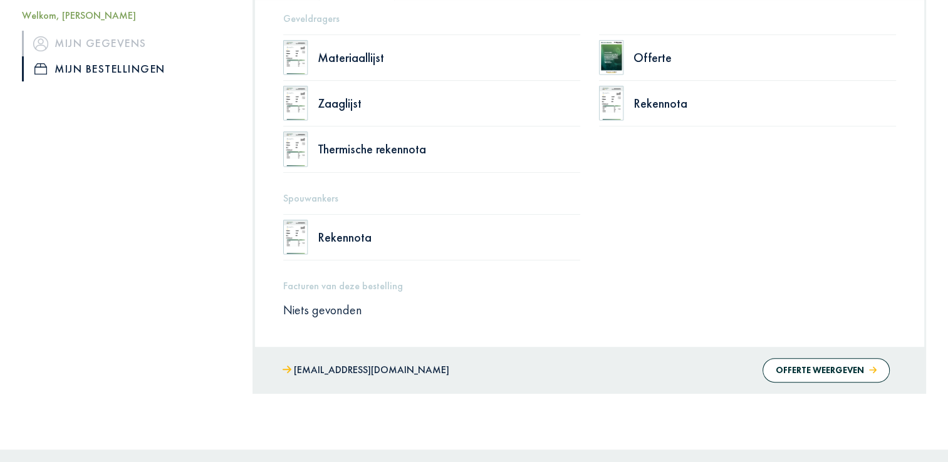
scroll to position [268, 0]
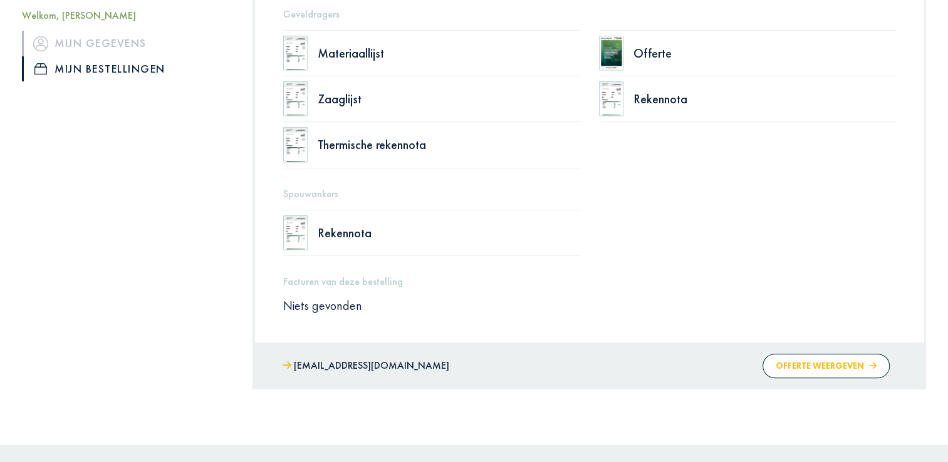
click at [824, 367] on button "Offerte weergeven" at bounding box center [825, 366] width 127 height 24
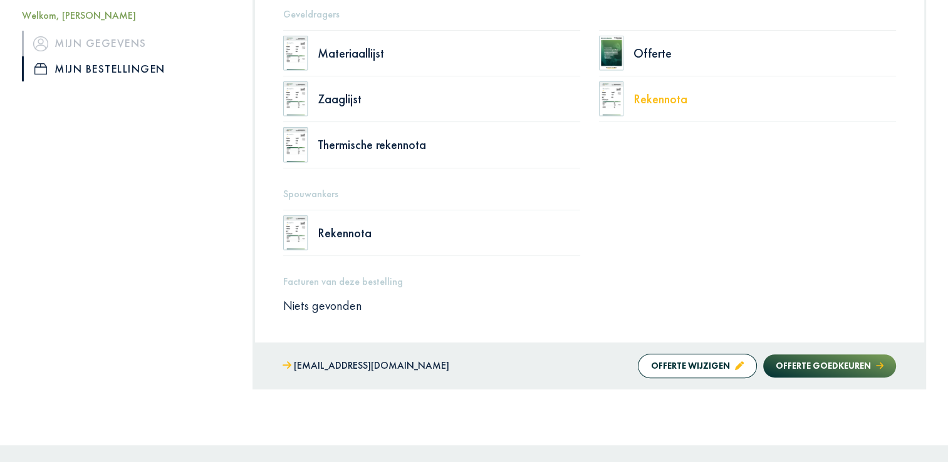
scroll to position [0, 0]
